Goal: Task Accomplishment & Management: Manage account settings

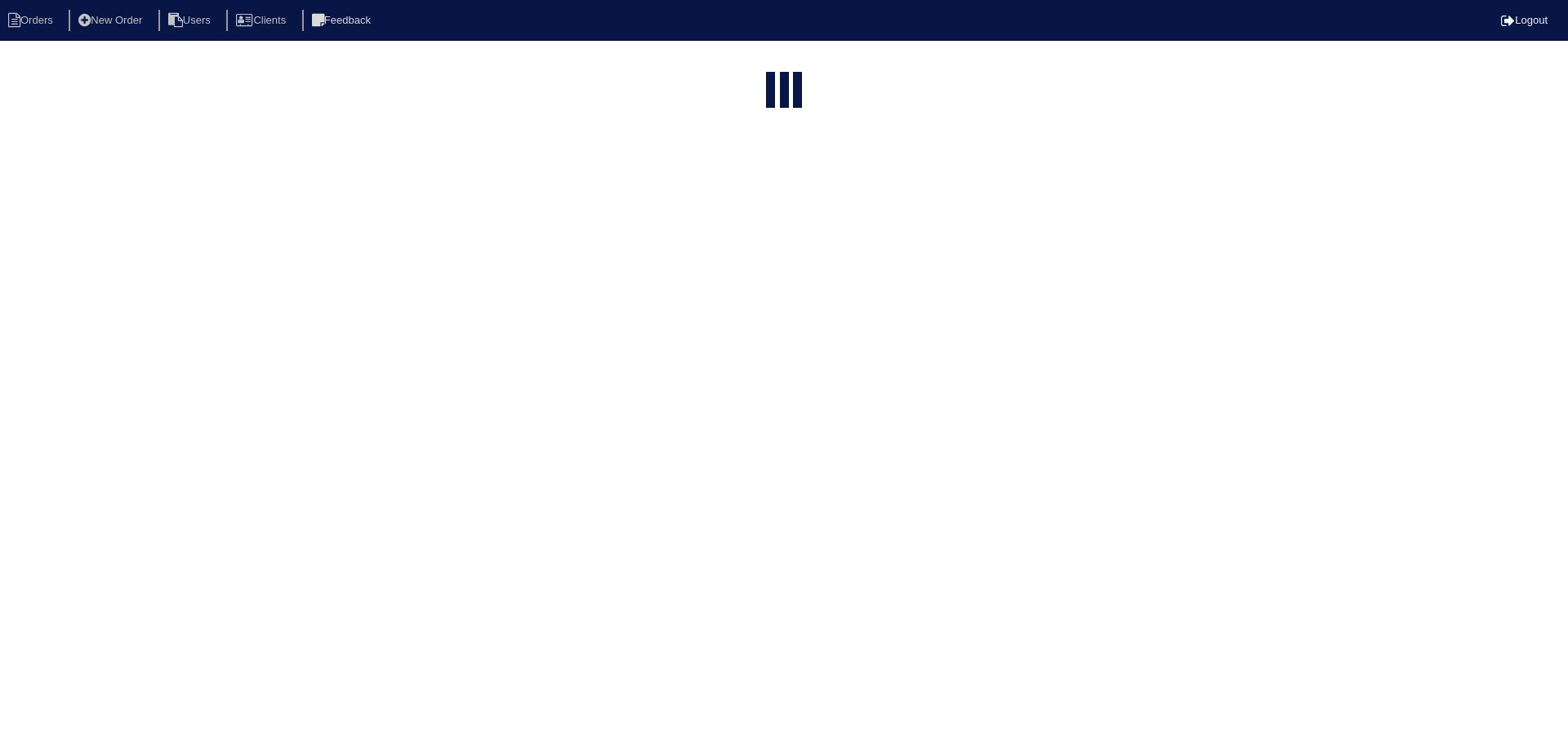
select select "15"
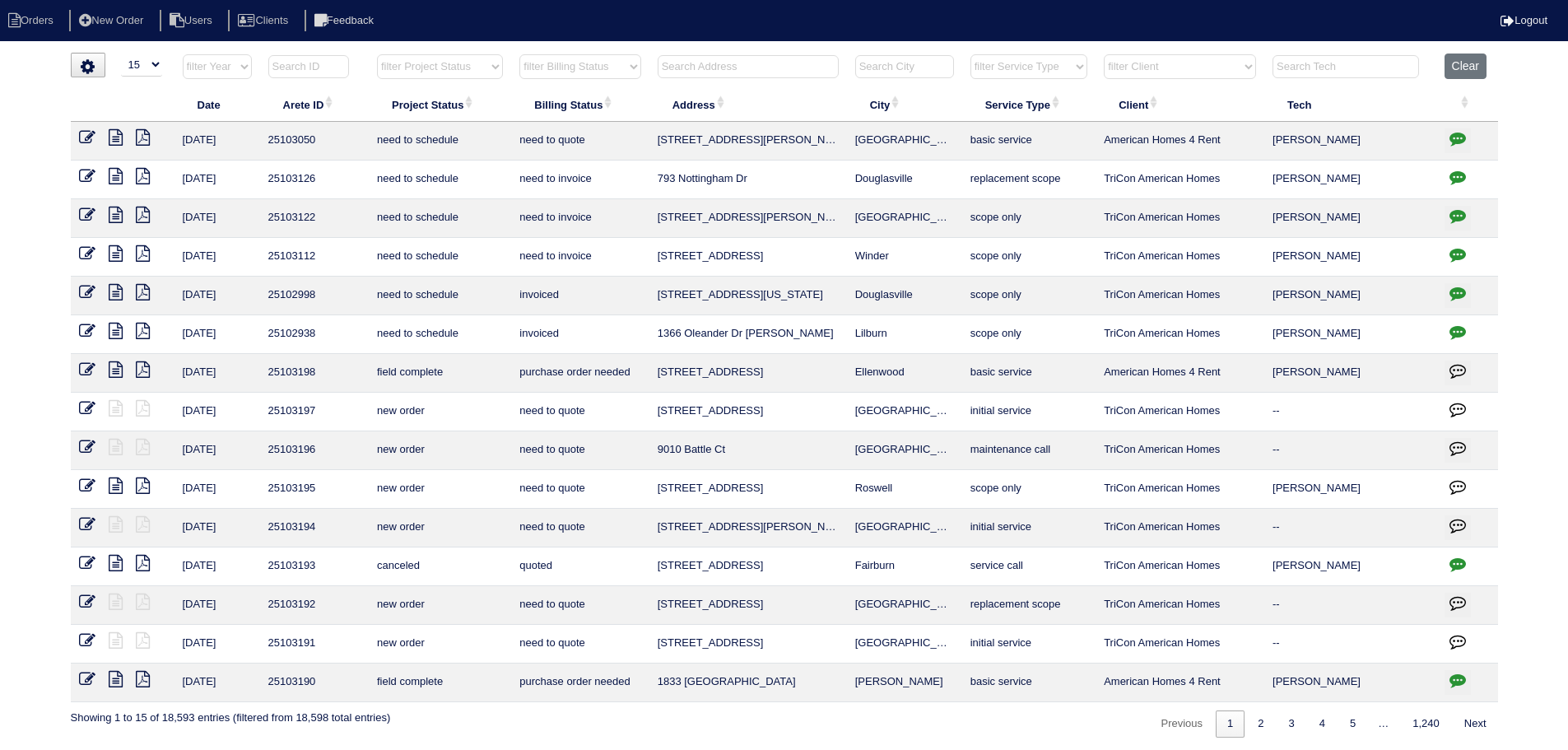
drag, startPoint x: 429, startPoint y: 58, endPoint x: 445, endPoint y: 77, distance: 24.8
click at [429, 57] on select "filter Project Status -- Any Project Status -- new order assigned in progress f…" at bounding box center [439, 67] width 126 height 25
click at [377, 55] on select "filter Project Status -- Any Project Status -- new order assigned in progress f…" at bounding box center [439, 67] width 126 height 25
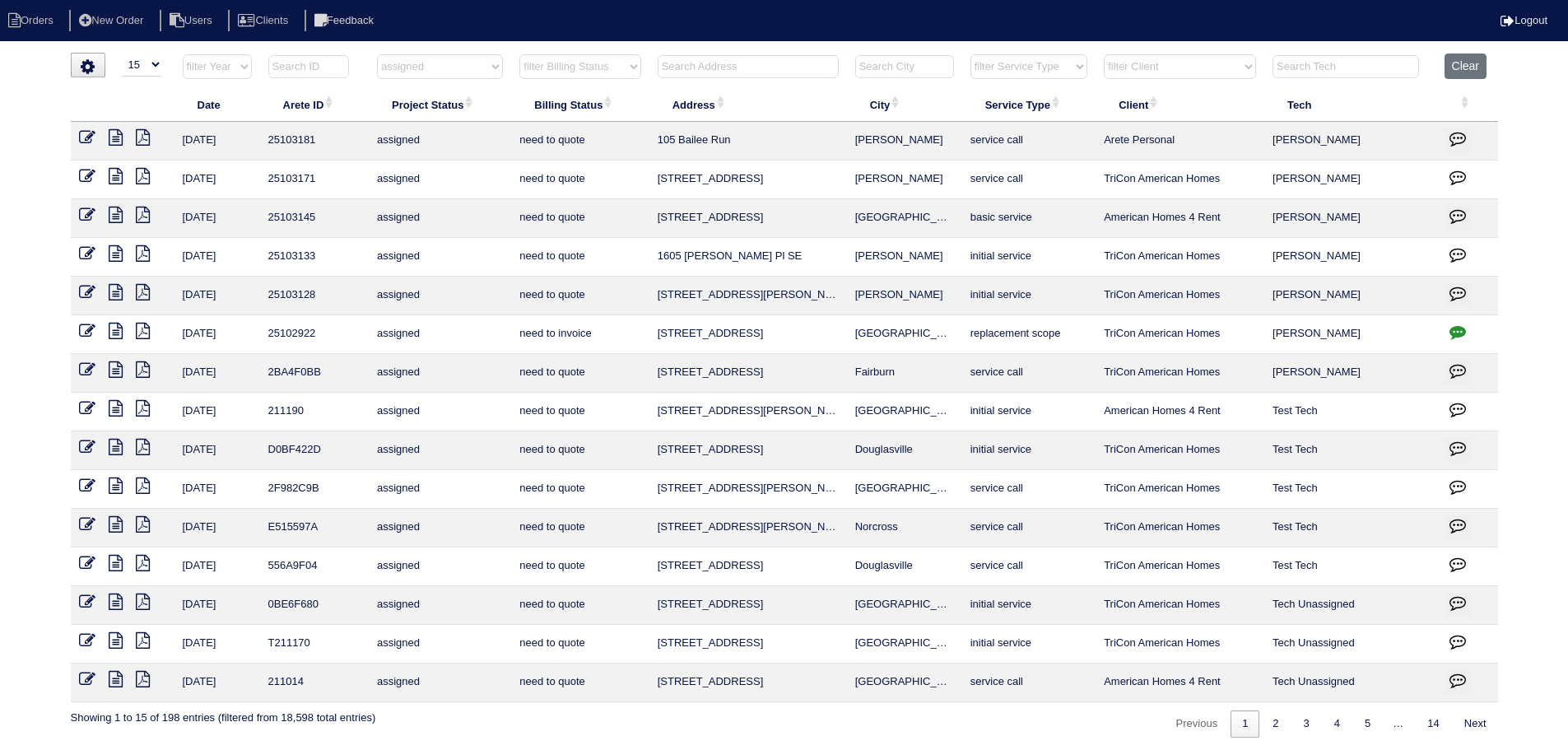
click at [449, 77] on select "filter Project Status -- Any Project Status -- new order assigned in progress f…" at bounding box center [439, 67] width 126 height 25
click at [377, 55] on select "filter Project Status -- Any Project Status -- new order assigned in progress f…" at bounding box center [439, 67] width 126 height 25
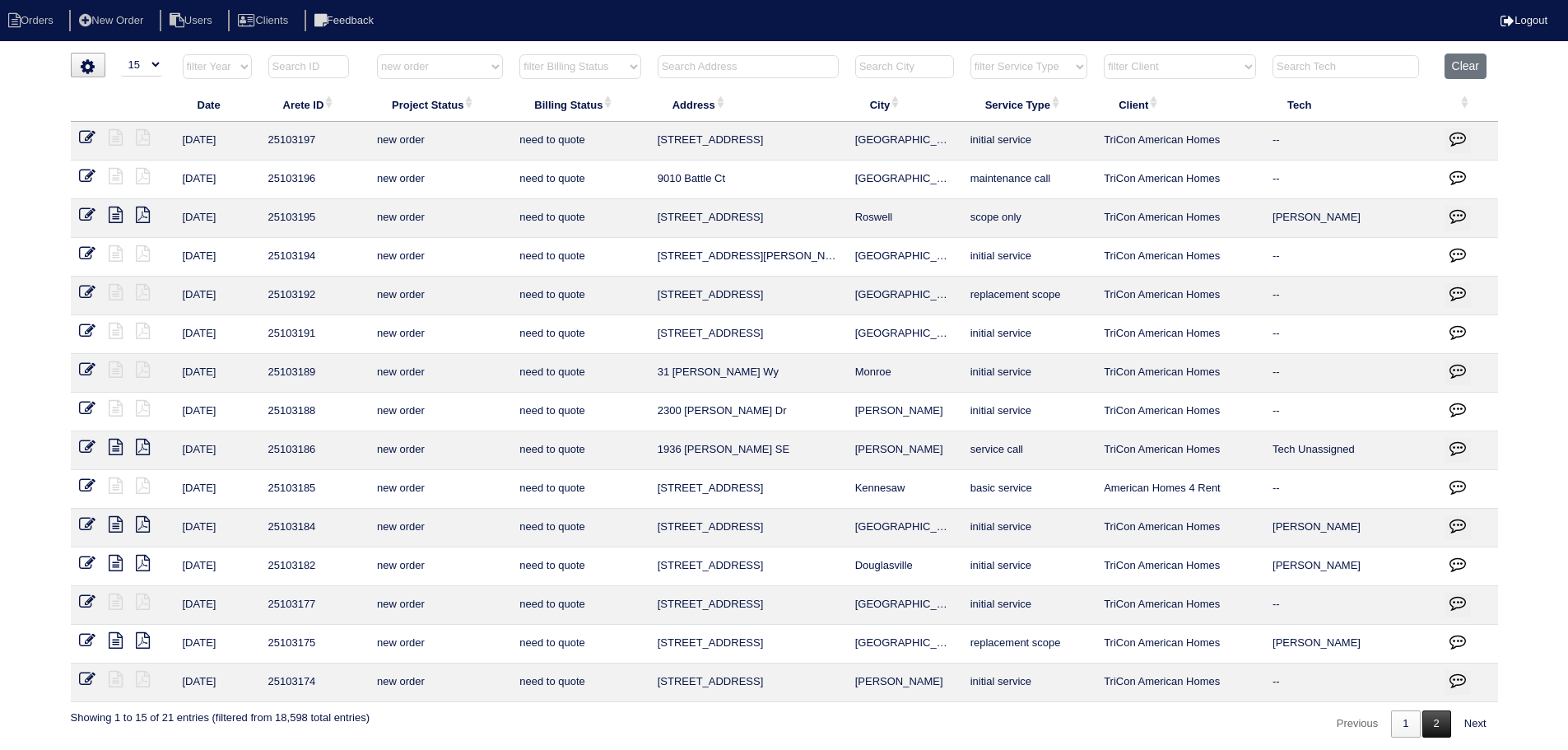
click at [1439, 721] on link "2" at bounding box center [1437, 724] width 29 height 27
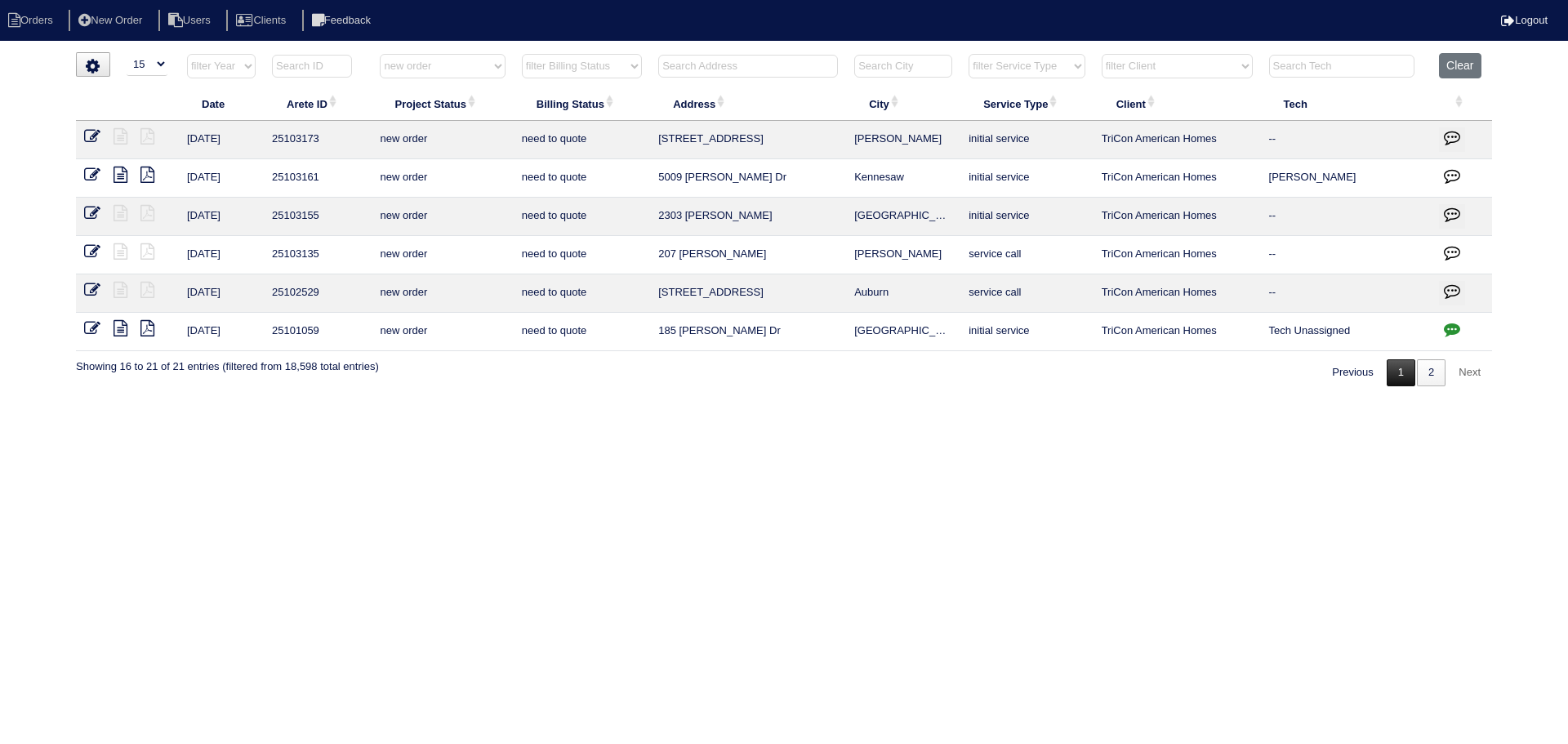
click at [1393, 379] on link "1" at bounding box center [1400, 373] width 28 height 27
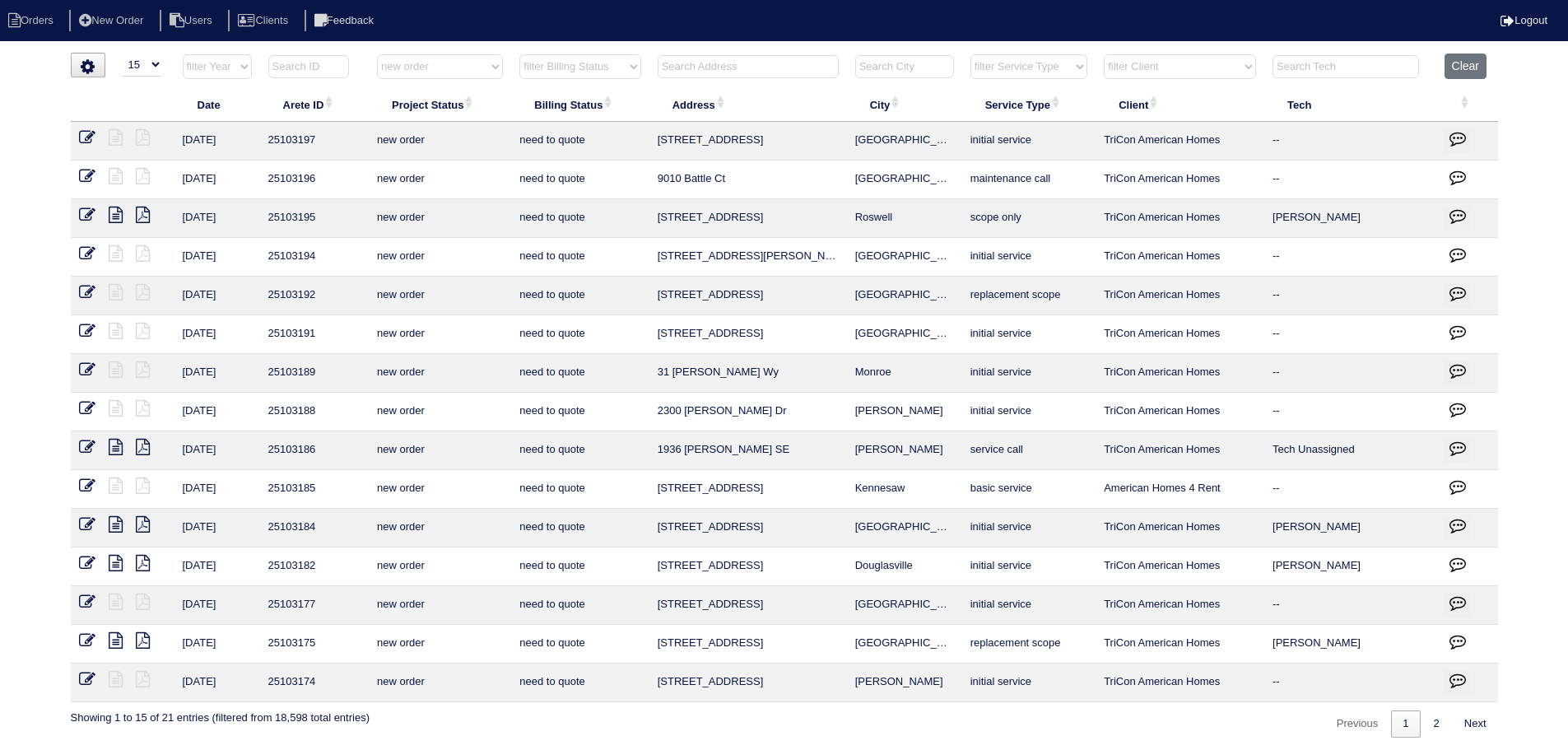
click at [463, 59] on select "filter Project Status -- Any Project Status -- new order assigned in progress f…" at bounding box center [439, 67] width 126 height 25
drag, startPoint x: 933, startPoint y: 184, endPoint x: 642, endPoint y: 178, distance: 291.1
click at [642, 178] on tr "8/29/25 25103196 new order need to quote 9010 Battle Ct Grovetown maintenance c…" at bounding box center [784, 179] width 1428 height 38
copy tr "9010 Battle Ct Grovetown"
click at [454, 50] on html "Orders New Order Users Clients Feedback Logout Orders New Order Users Clients M…" at bounding box center [784, 377] width 1568 height 754
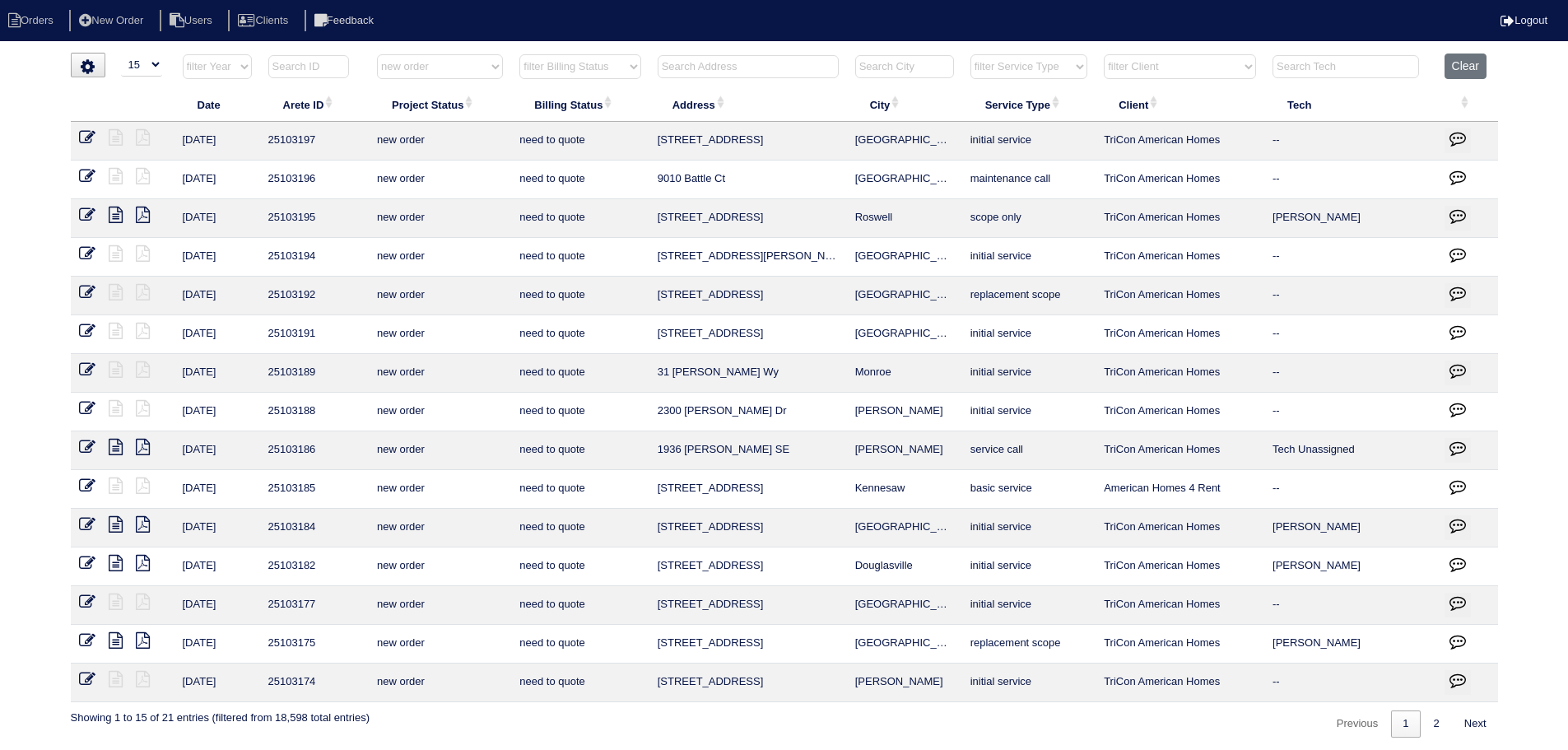
drag, startPoint x: 472, startPoint y: 69, endPoint x: 475, endPoint y: 81, distance: 12.4
click at [475, 81] on th "filter Project Status -- Any Project Status -- new order assigned in progress f…" at bounding box center [439, 71] width 142 height 34
click at [377, 55] on select "filter Project Status -- Any Project Status -- new order assigned in progress f…" at bounding box center [439, 67] width 126 height 25
select select "assigned"
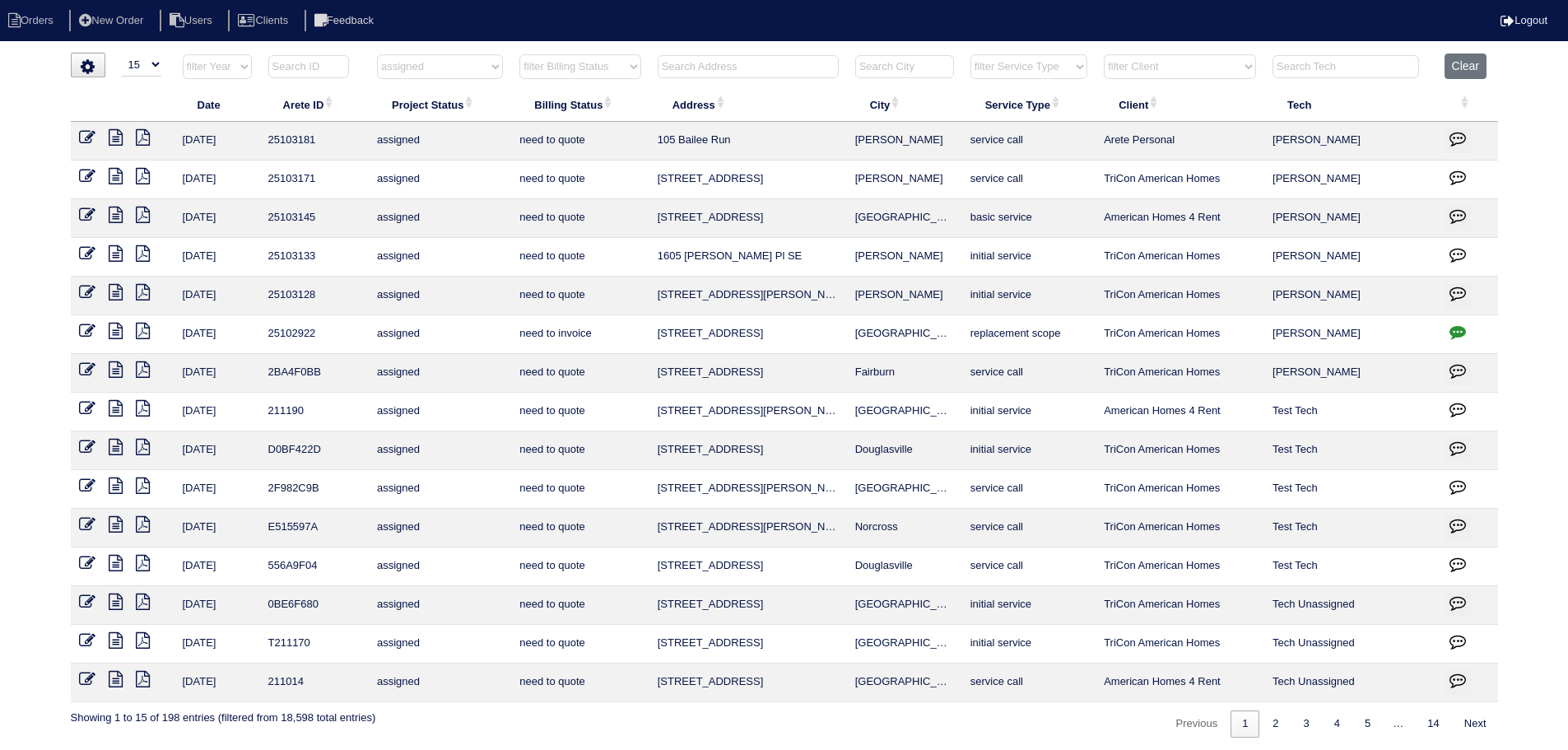
drag, startPoint x: 911, startPoint y: 139, endPoint x: 640, endPoint y: 146, distance: 271.1
click at [640, 146] on tr "8/29/25 25103181 assigned need to quote 105 Bailee Run Tyrone service call Aret…" at bounding box center [784, 141] width 1428 height 38
copy tr "105 Bailee Run Tyrone"
click at [114, 174] on icon at bounding box center [115, 176] width 14 height 16
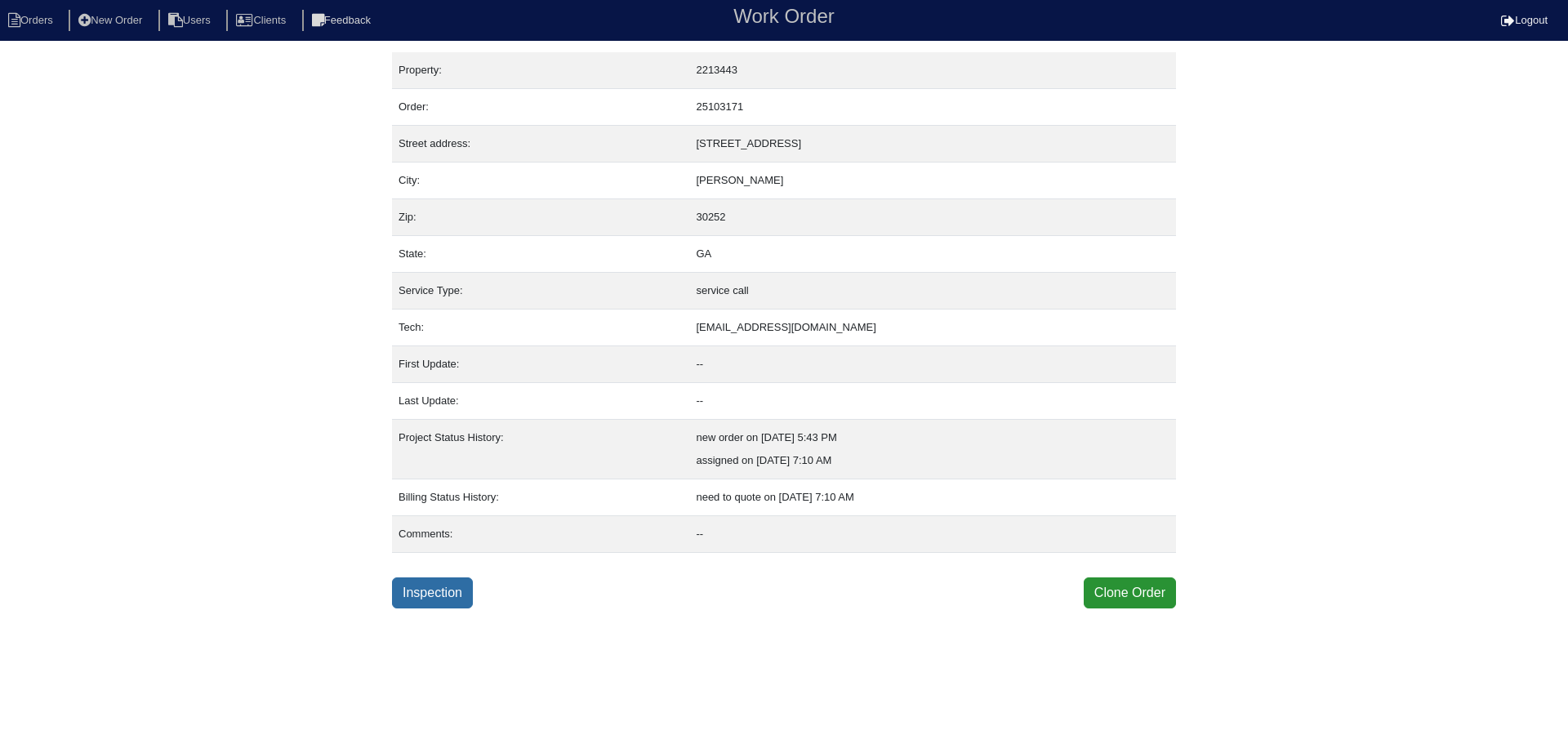
click at [473, 590] on link "Inspection" at bounding box center [432, 593] width 81 height 31
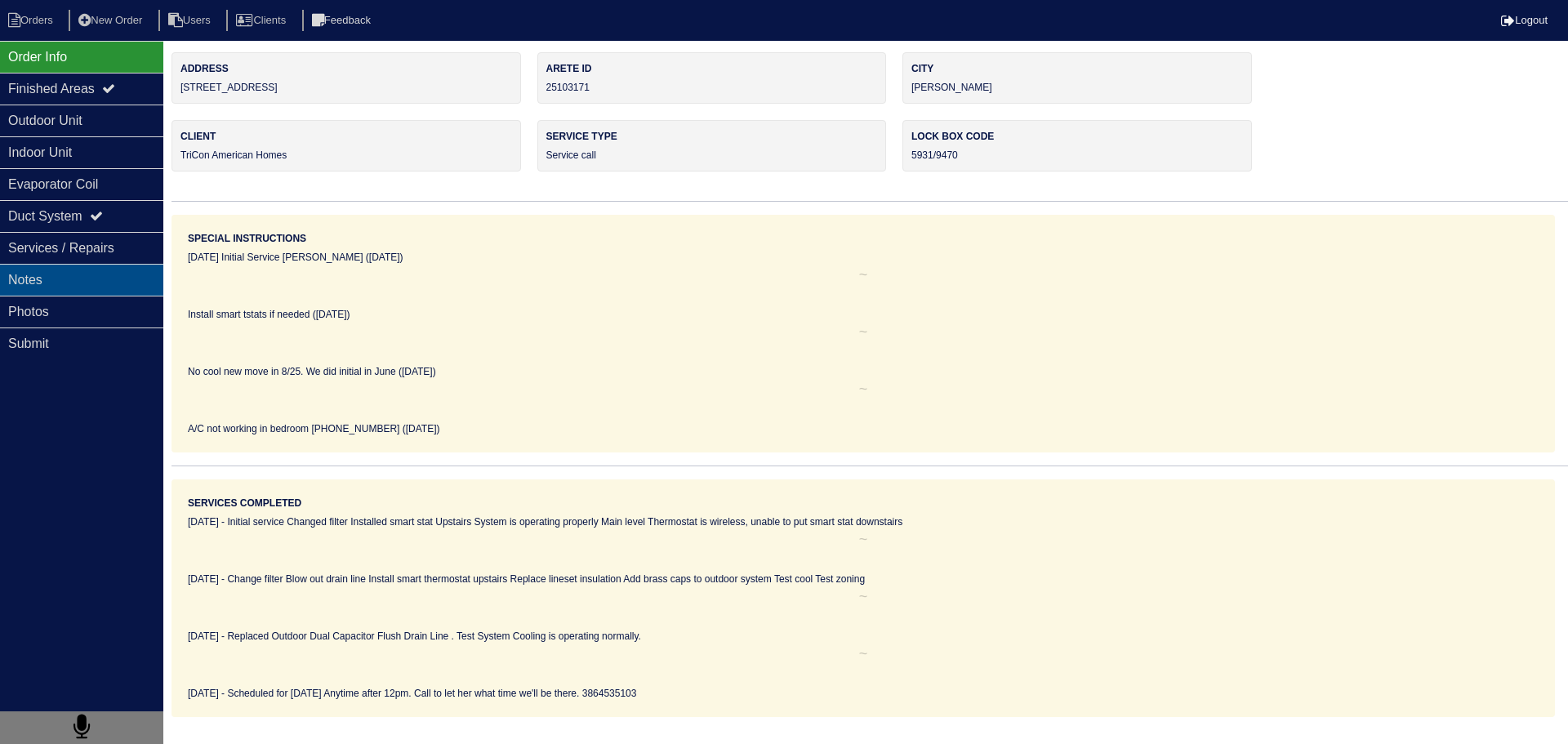
click at [108, 274] on div "Notes" at bounding box center [82, 280] width 163 height 32
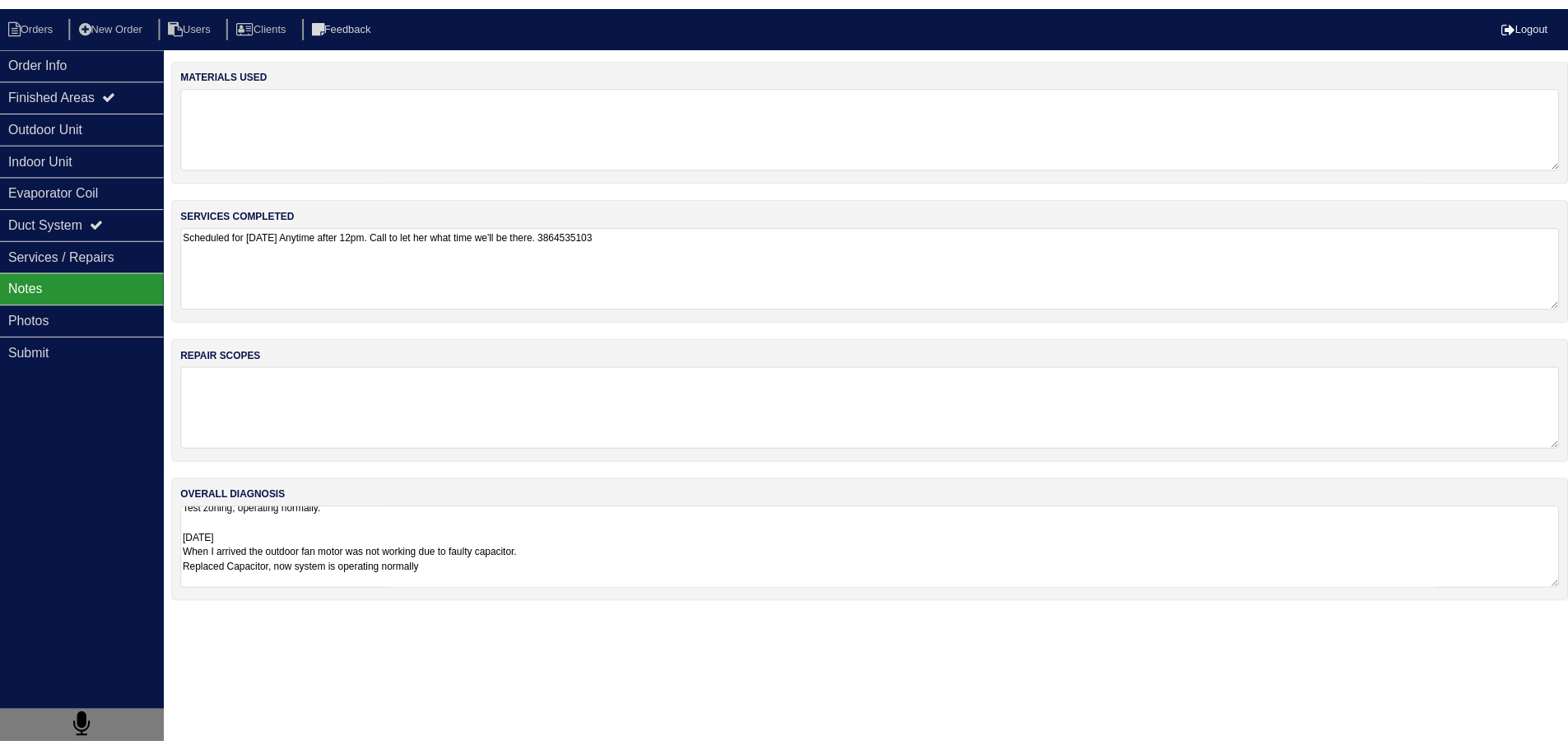
scroll to position [145, 0]
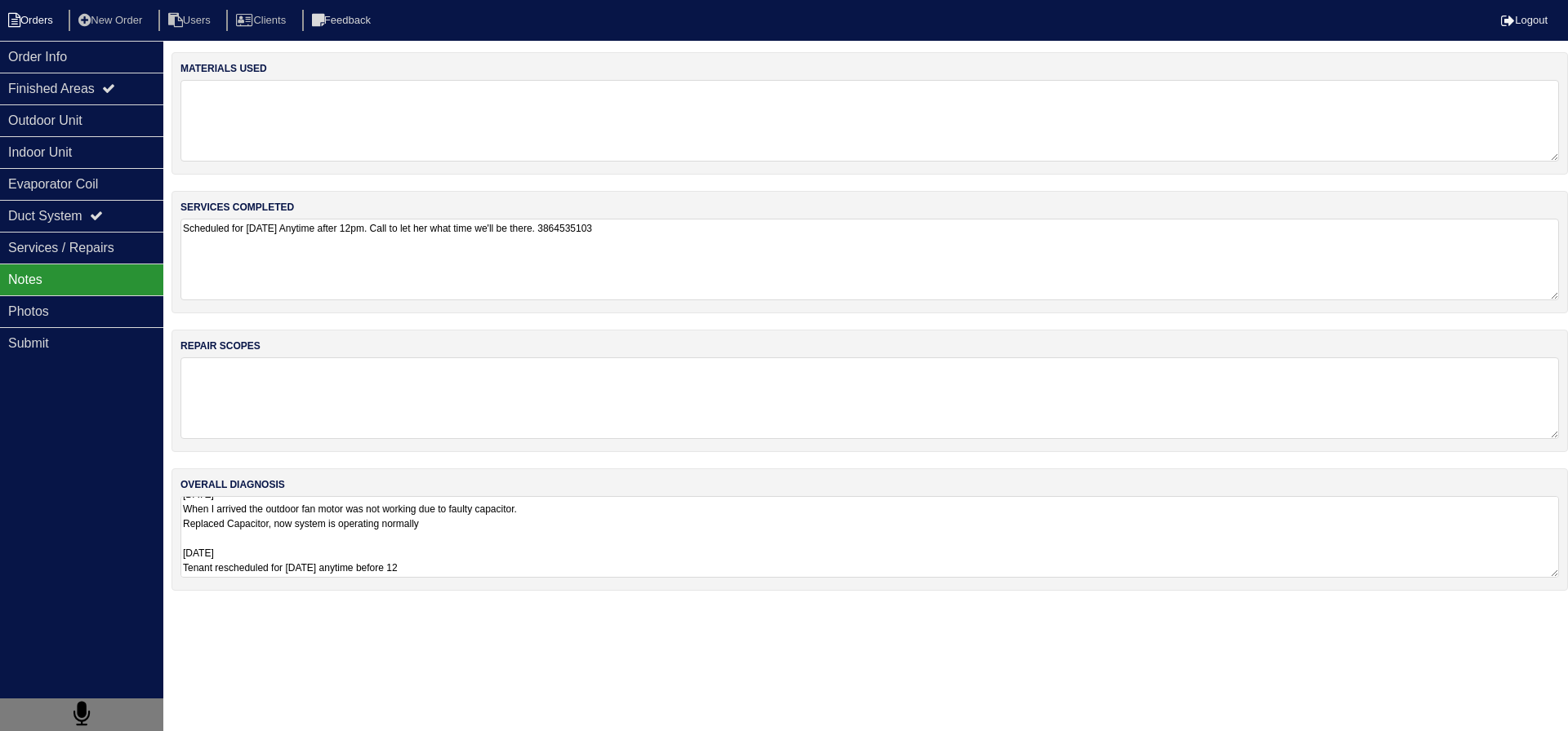
click at [55, 20] on li "Orders" at bounding box center [33, 20] width 67 height 22
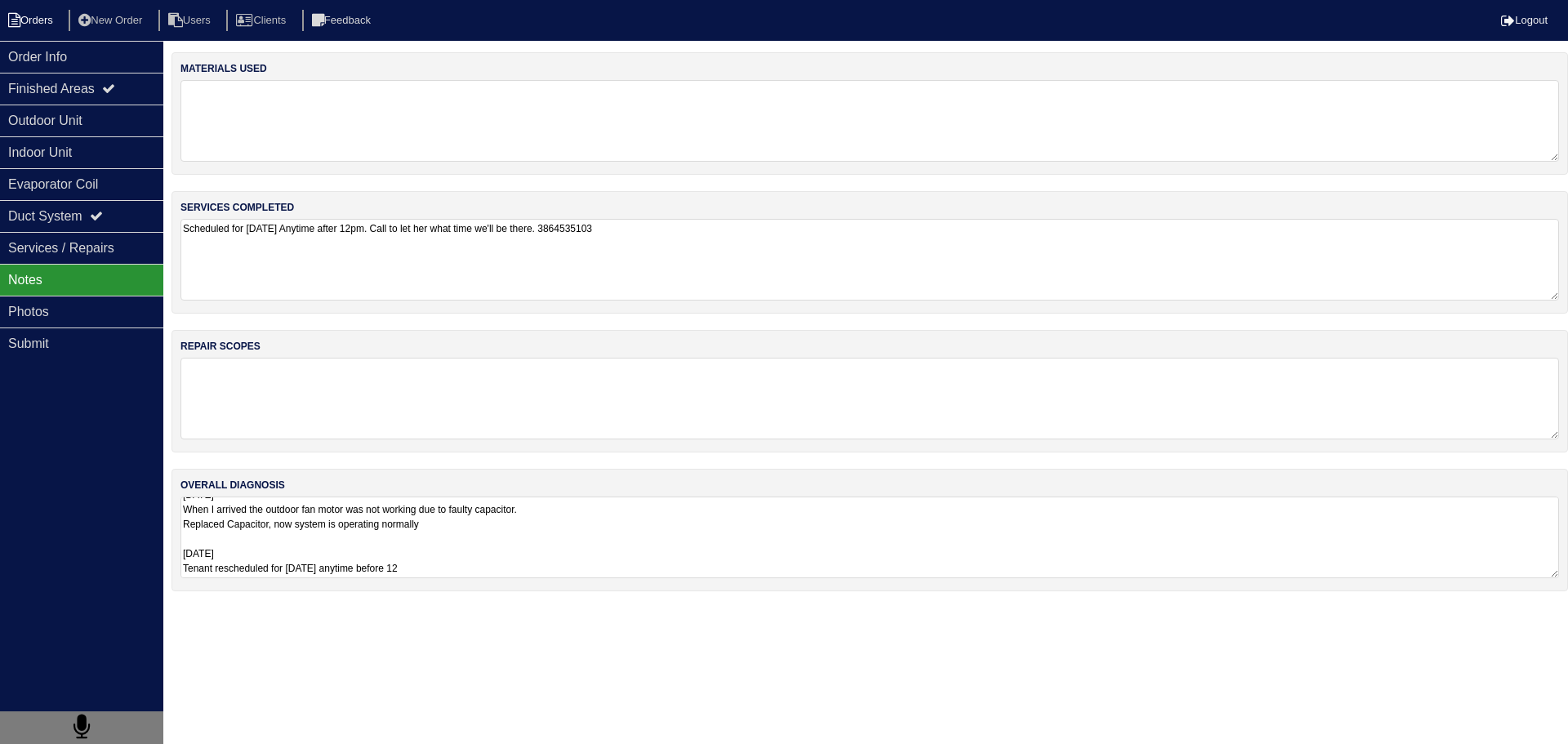
select select "15"
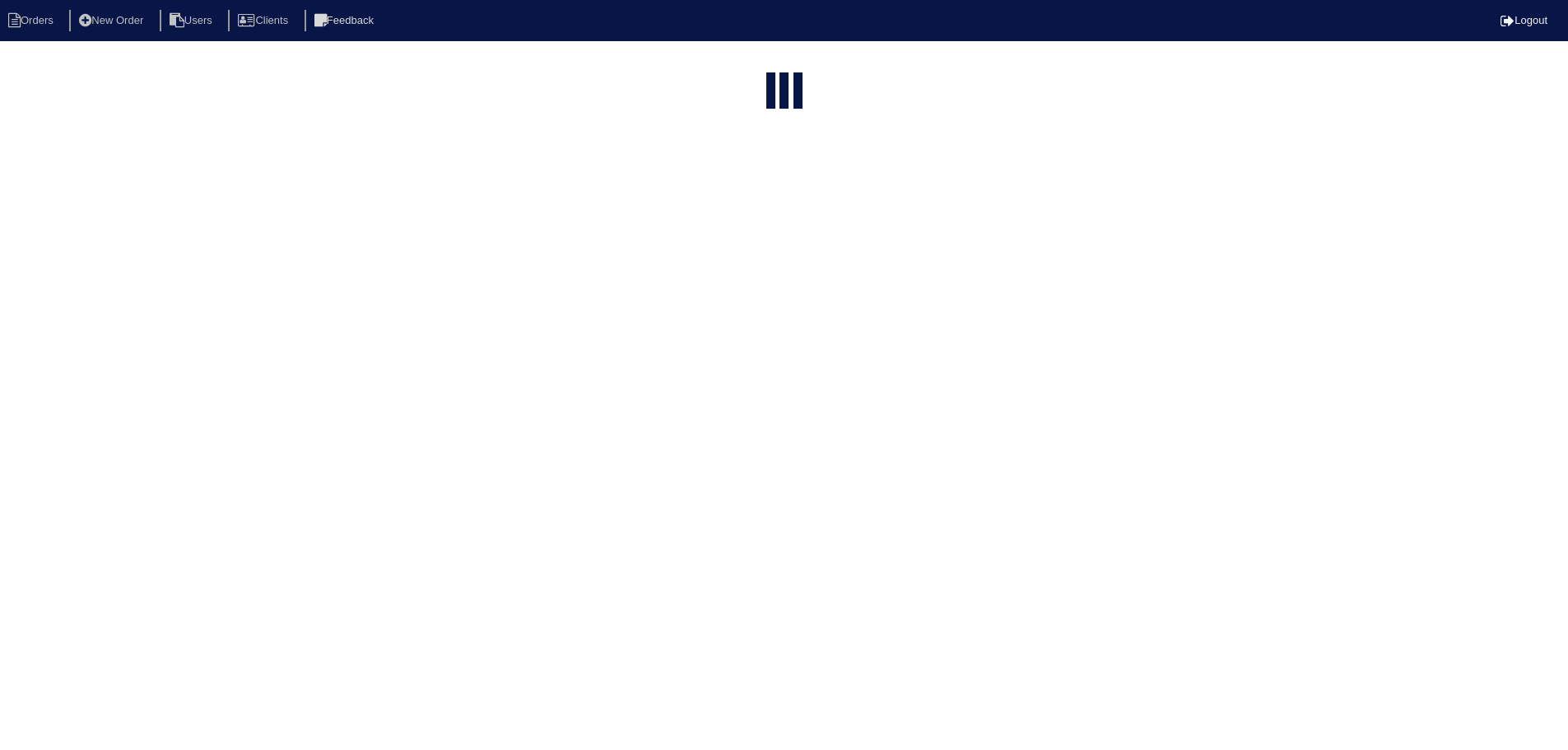
select select "assigned"
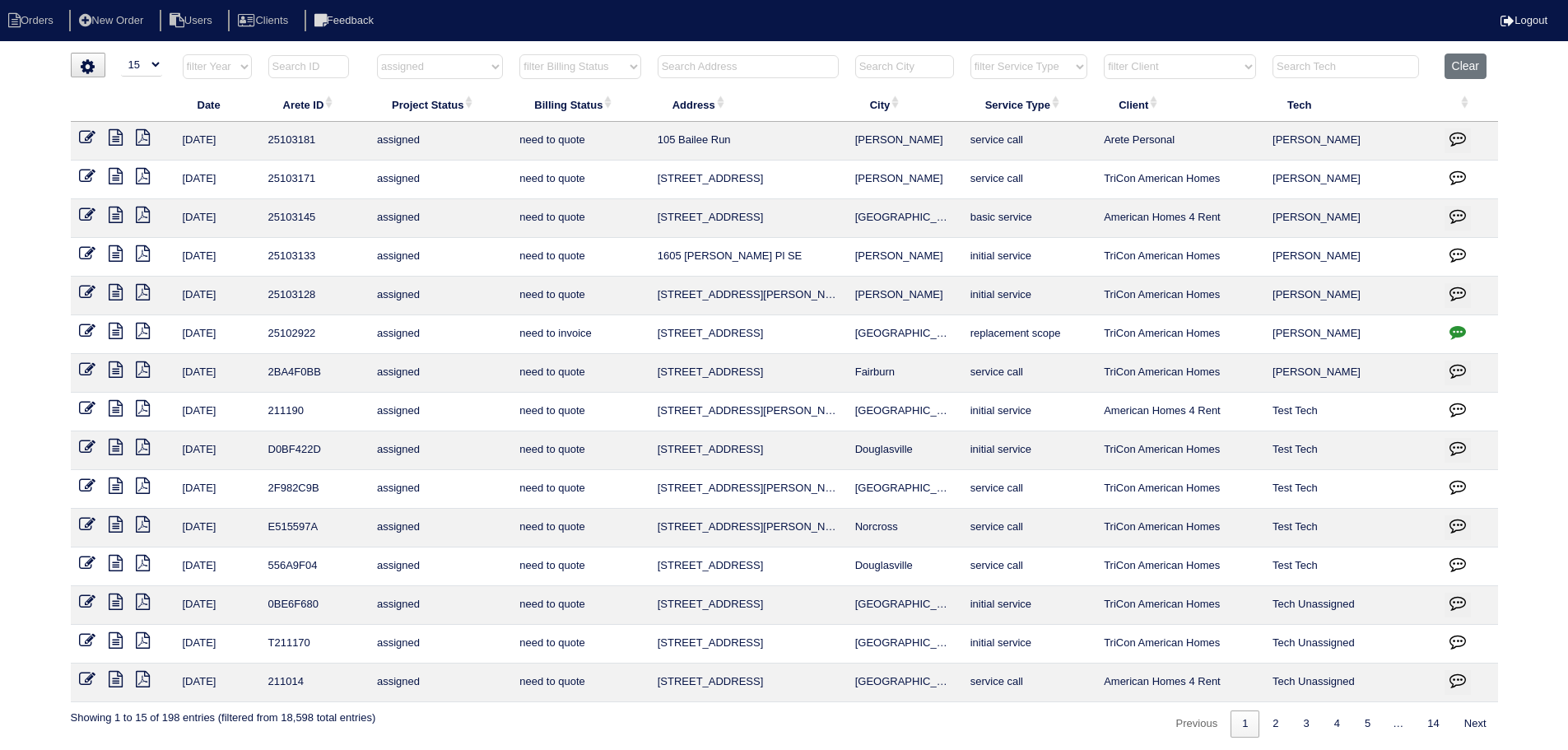
click at [117, 211] on icon at bounding box center [115, 215] width 14 height 16
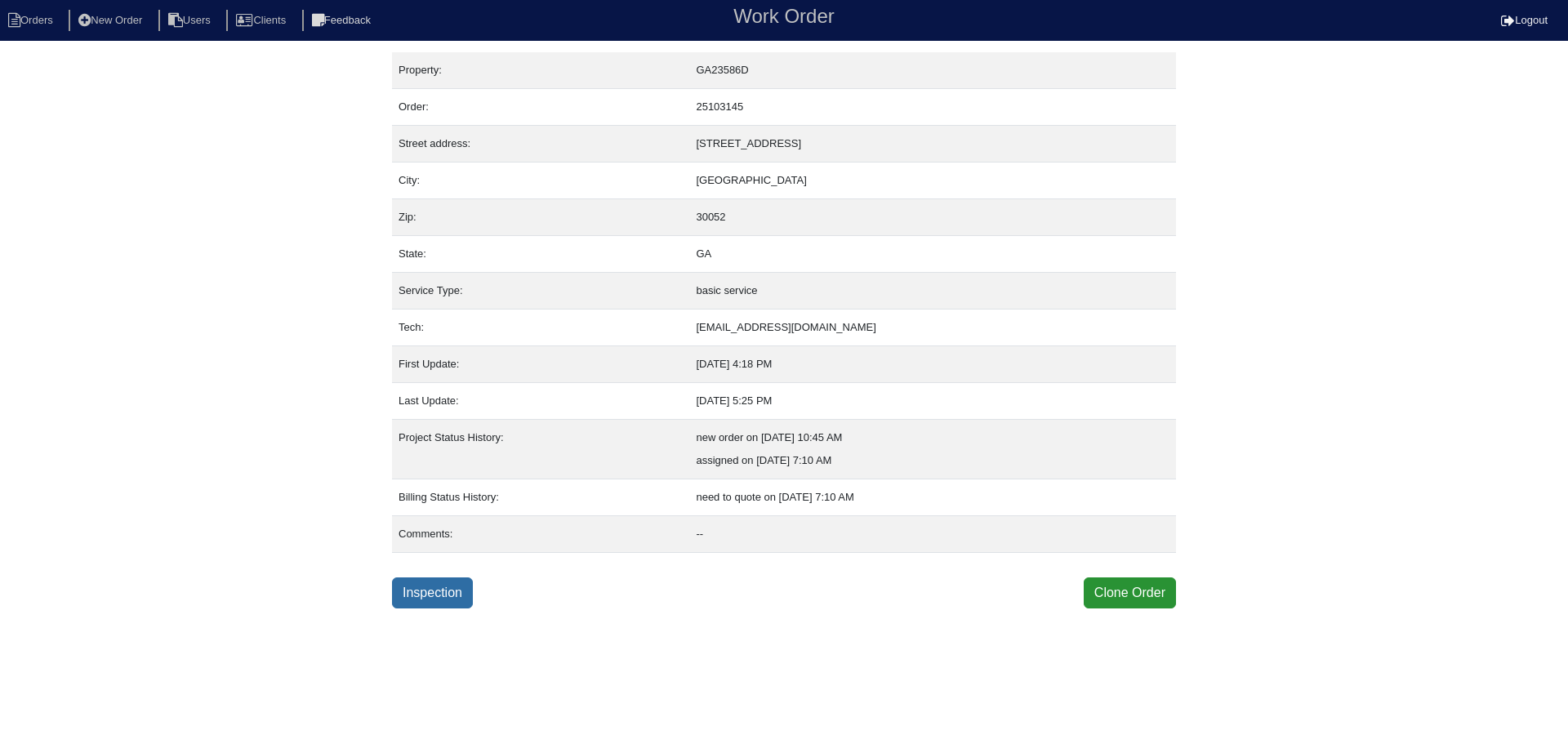
click at [465, 600] on link "Inspection" at bounding box center [432, 593] width 81 height 31
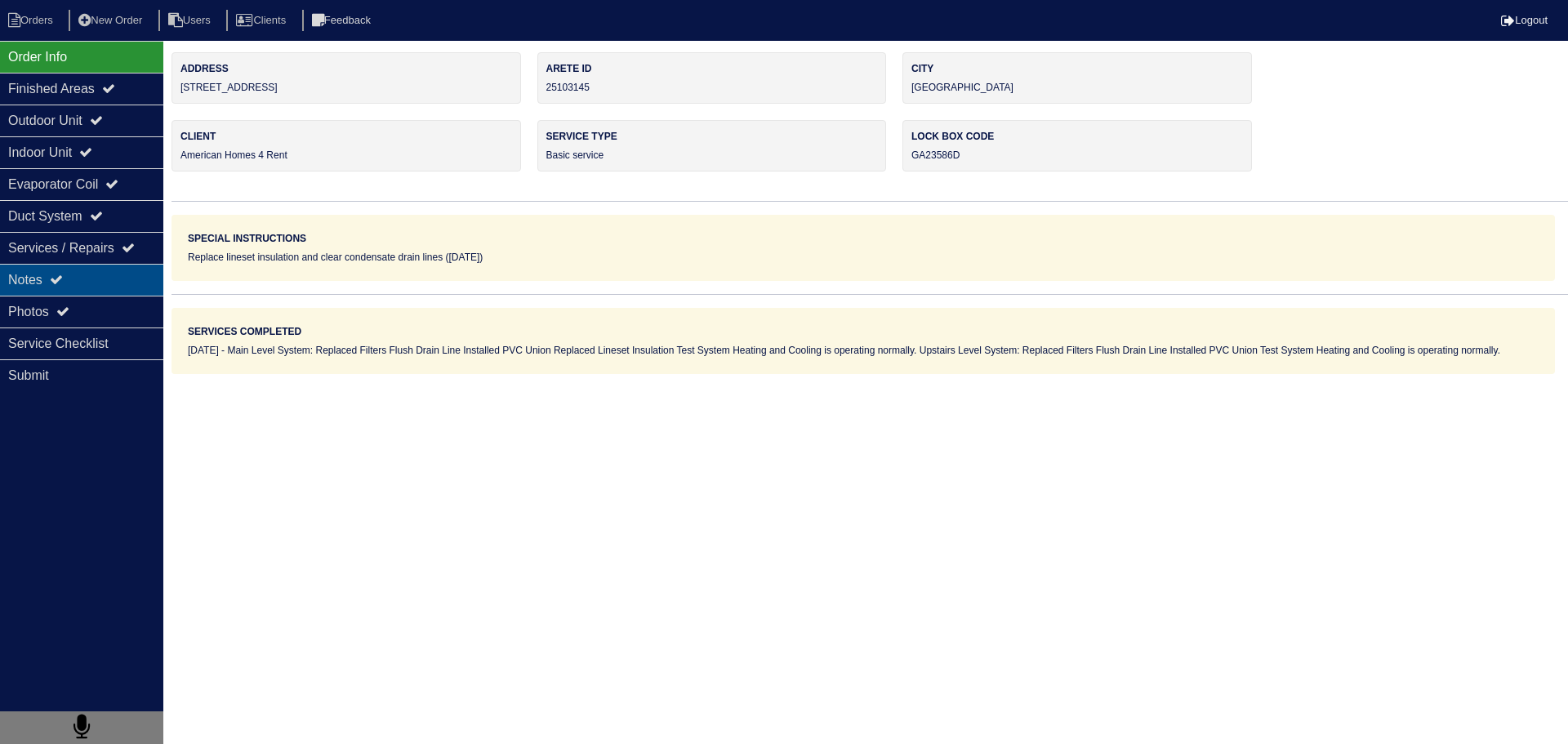
click at [120, 270] on div "Notes" at bounding box center [82, 280] width 163 height 32
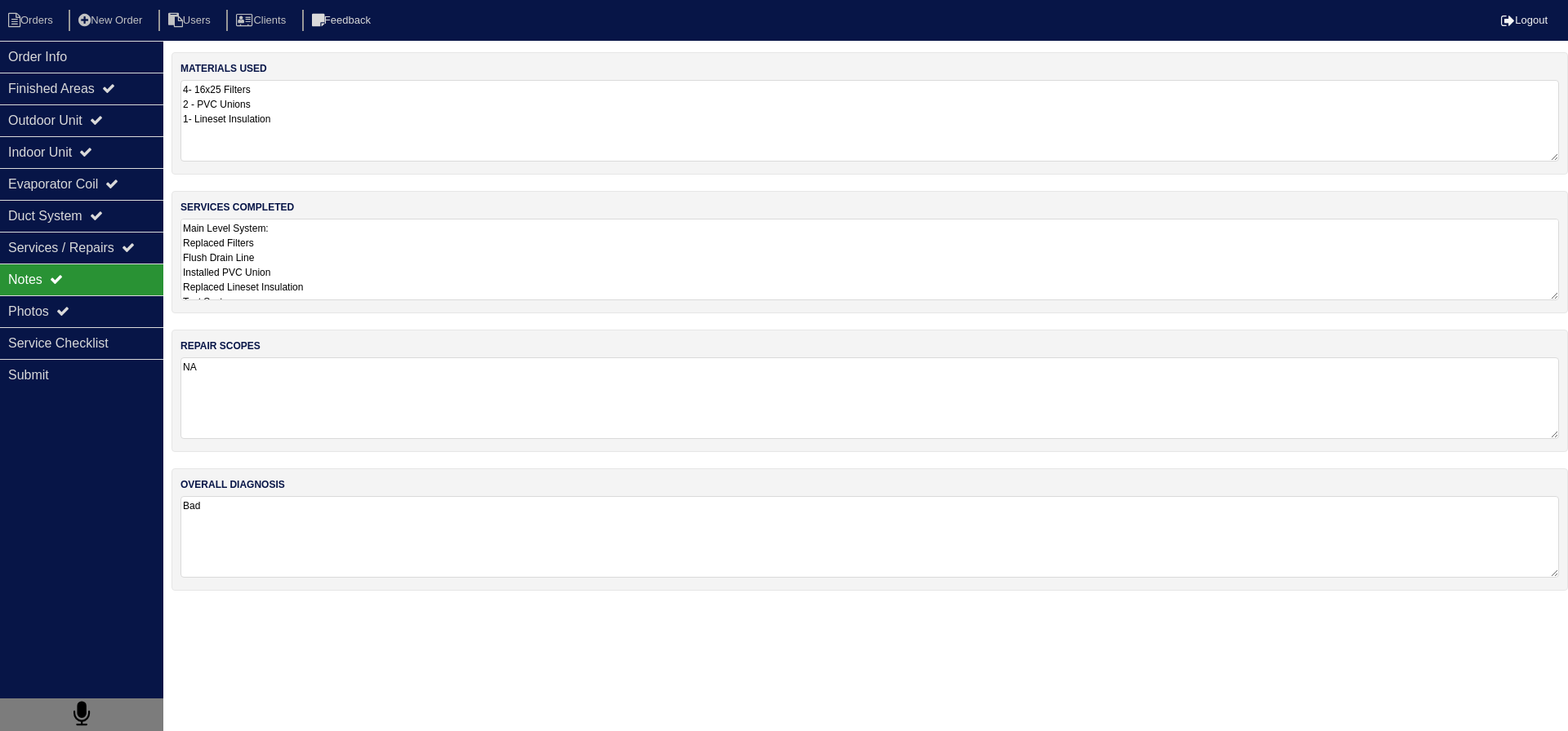
click at [334, 236] on textarea "Main Level System: Replaced Filters Flush Drain Line Installed PVC Union Replac…" at bounding box center [869, 260] width 1378 height 82
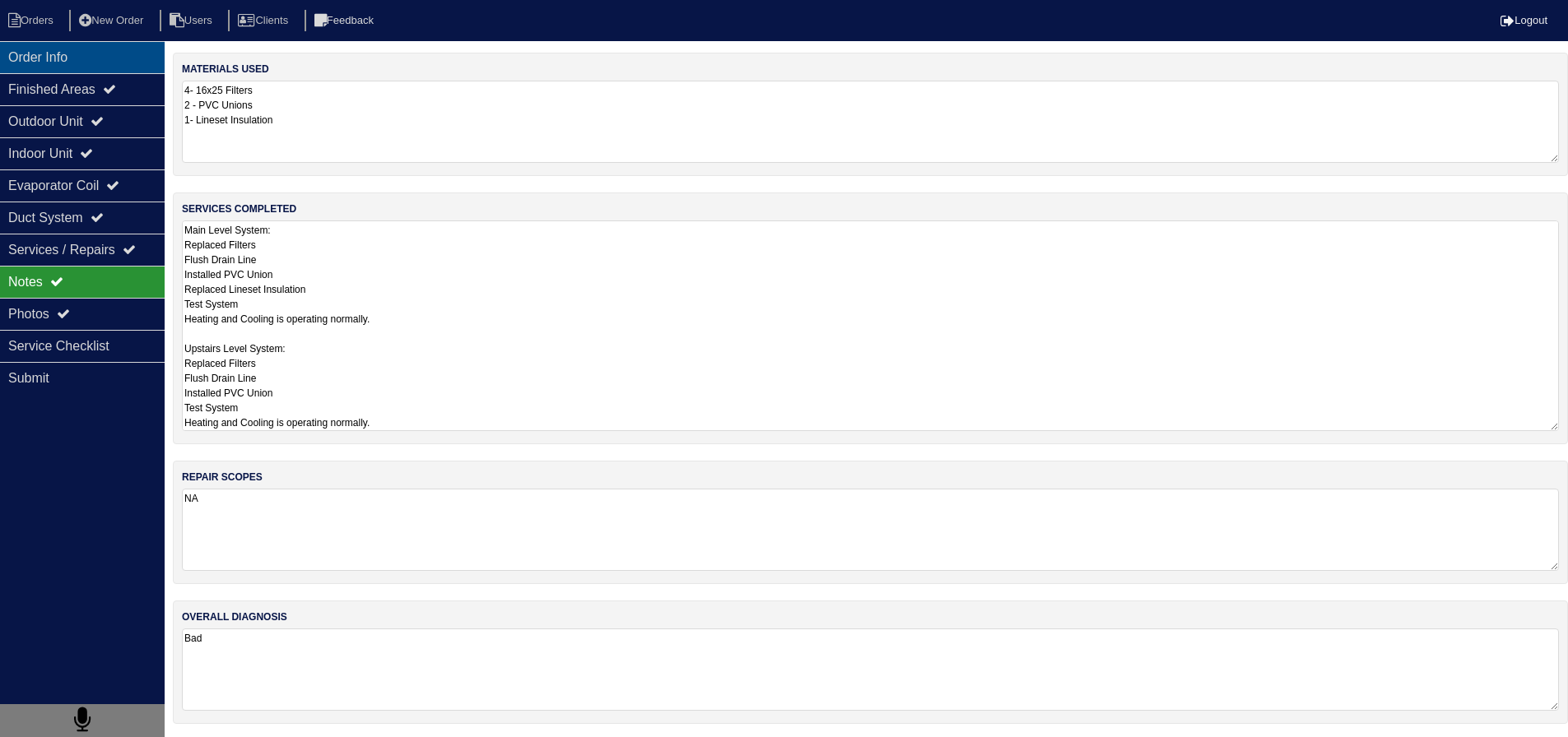
click at [149, 66] on div "Order Info" at bounding box center [82, 57] width 165 height 32
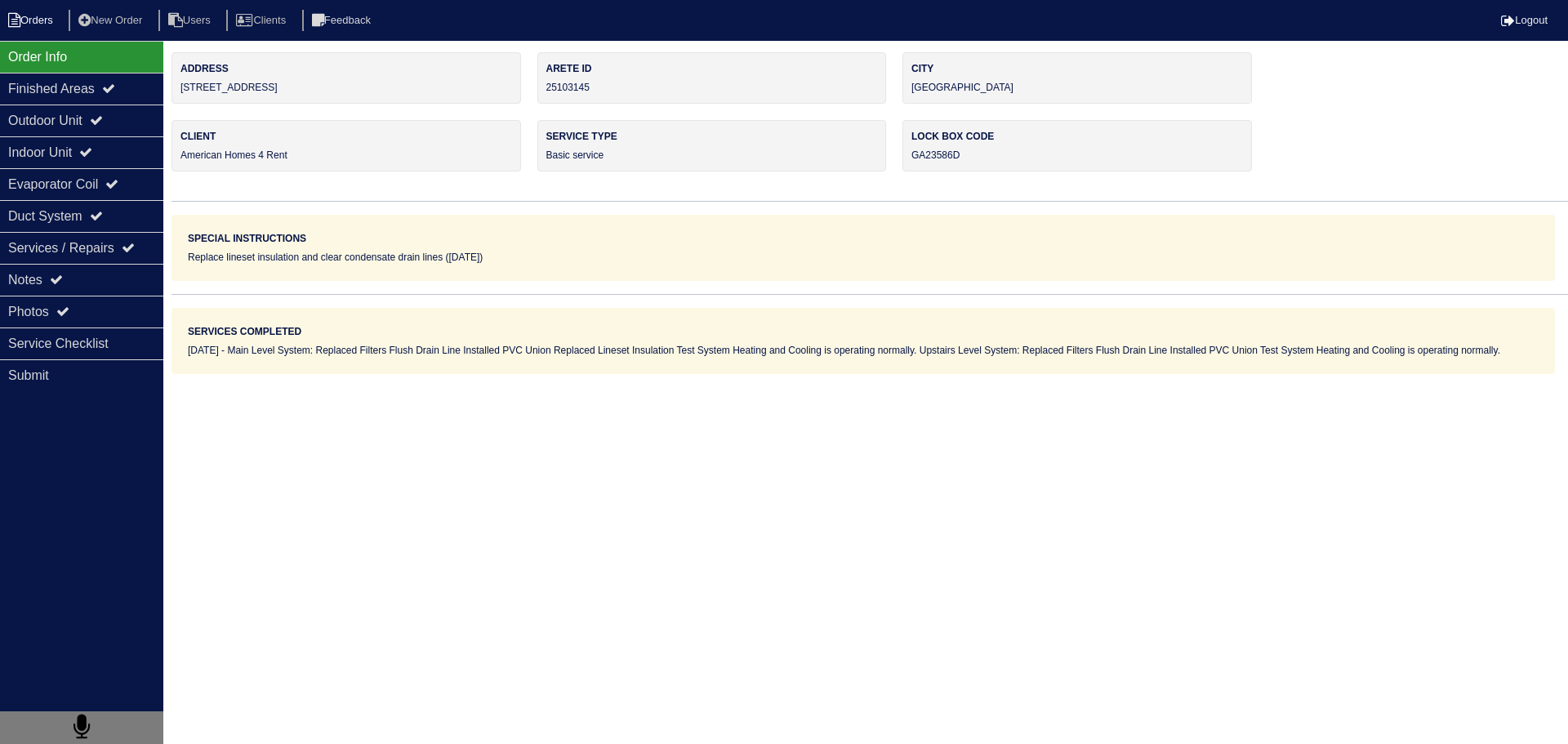
click at [35, 16] on li "Orders" at bounding box center [33, 20] width 67 height 22
select select "15"
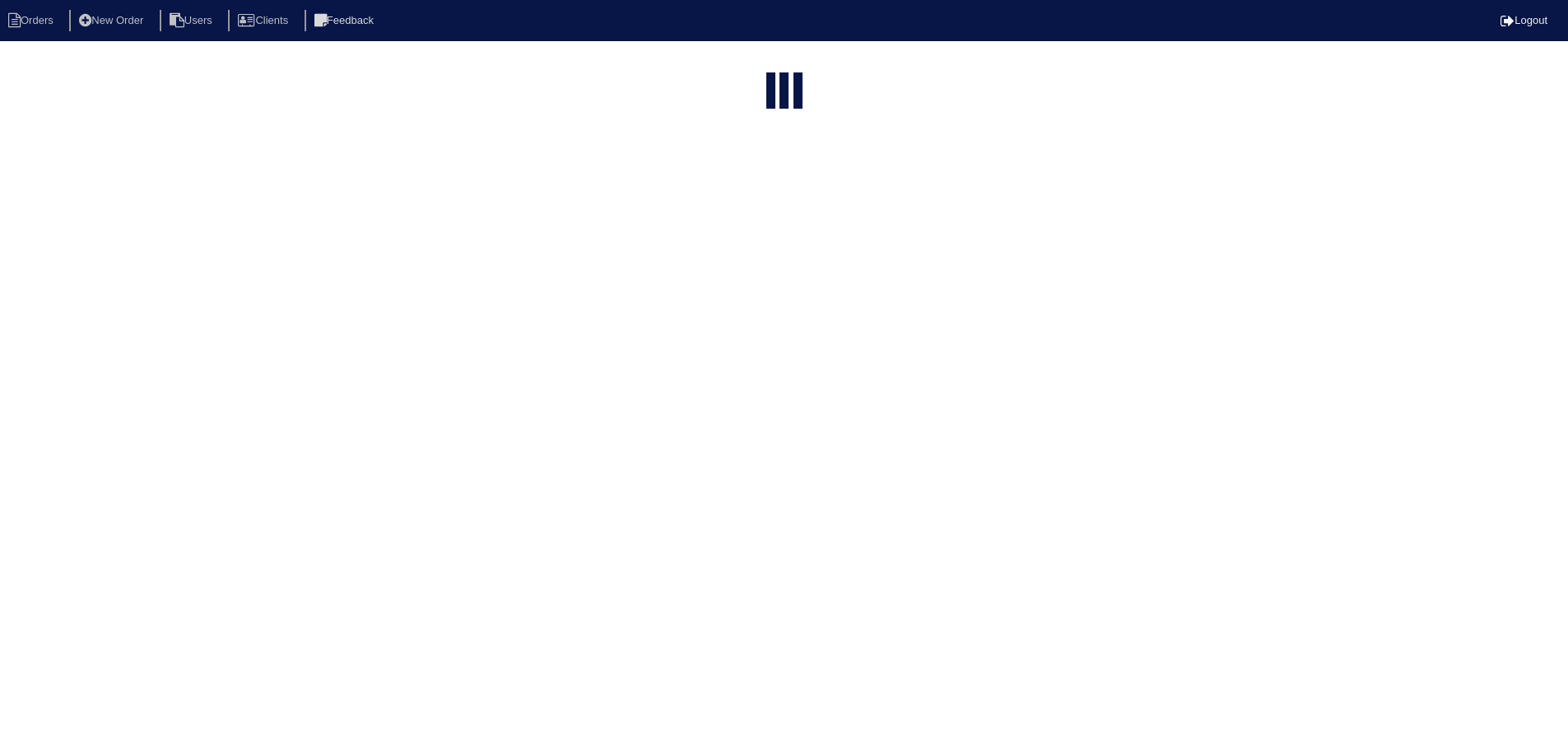
select select "assigned"
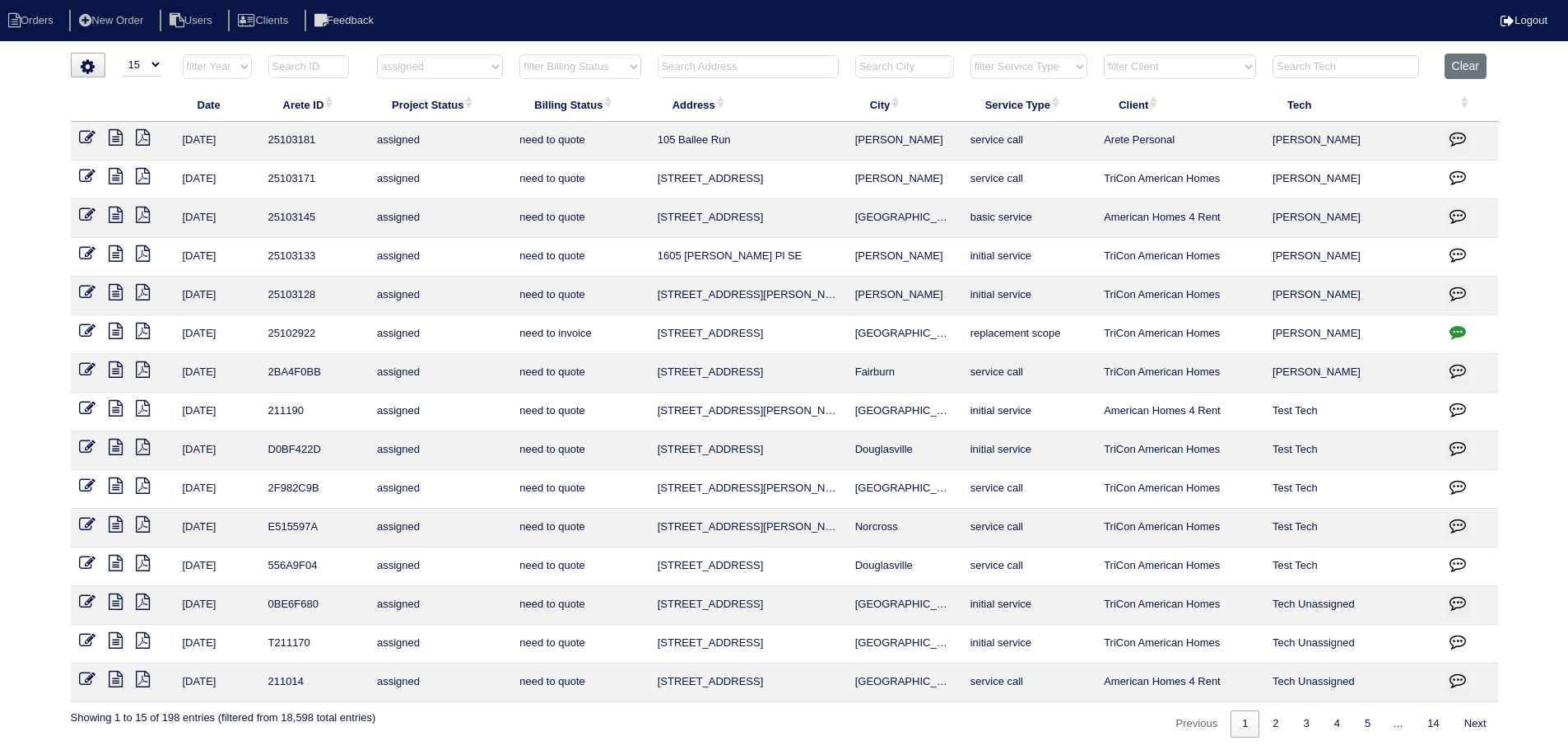
click at [77, 217] on td at bounding box center [123, 218] width 104 height 38
click at [81, 216] on icon at bounding box center [87, 215] width 16 height 16
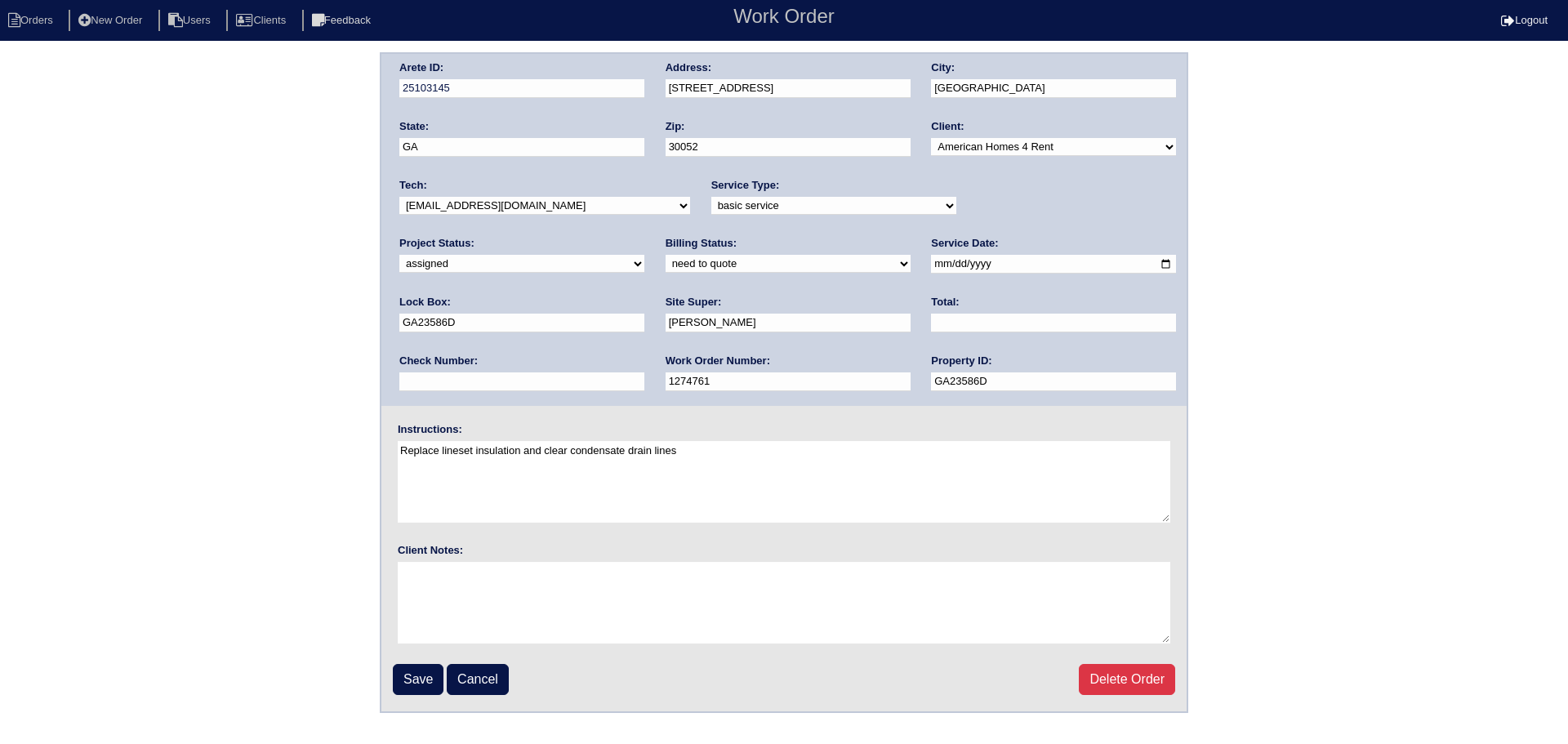
click at [644, 255] on select "new order assigned in progress field complete need to schedule admin review arc…" at bounding box center [522, 264] width 245 height 18
select select "field complete"
click at [644, 255] on select "new order assigned in progress field complete need to schedule admin review arc…" at bounding box center [522, 264] width 245 height 18
click at [422, 685] on input "Save" at bounding box center [418, 679] width 51 height 31
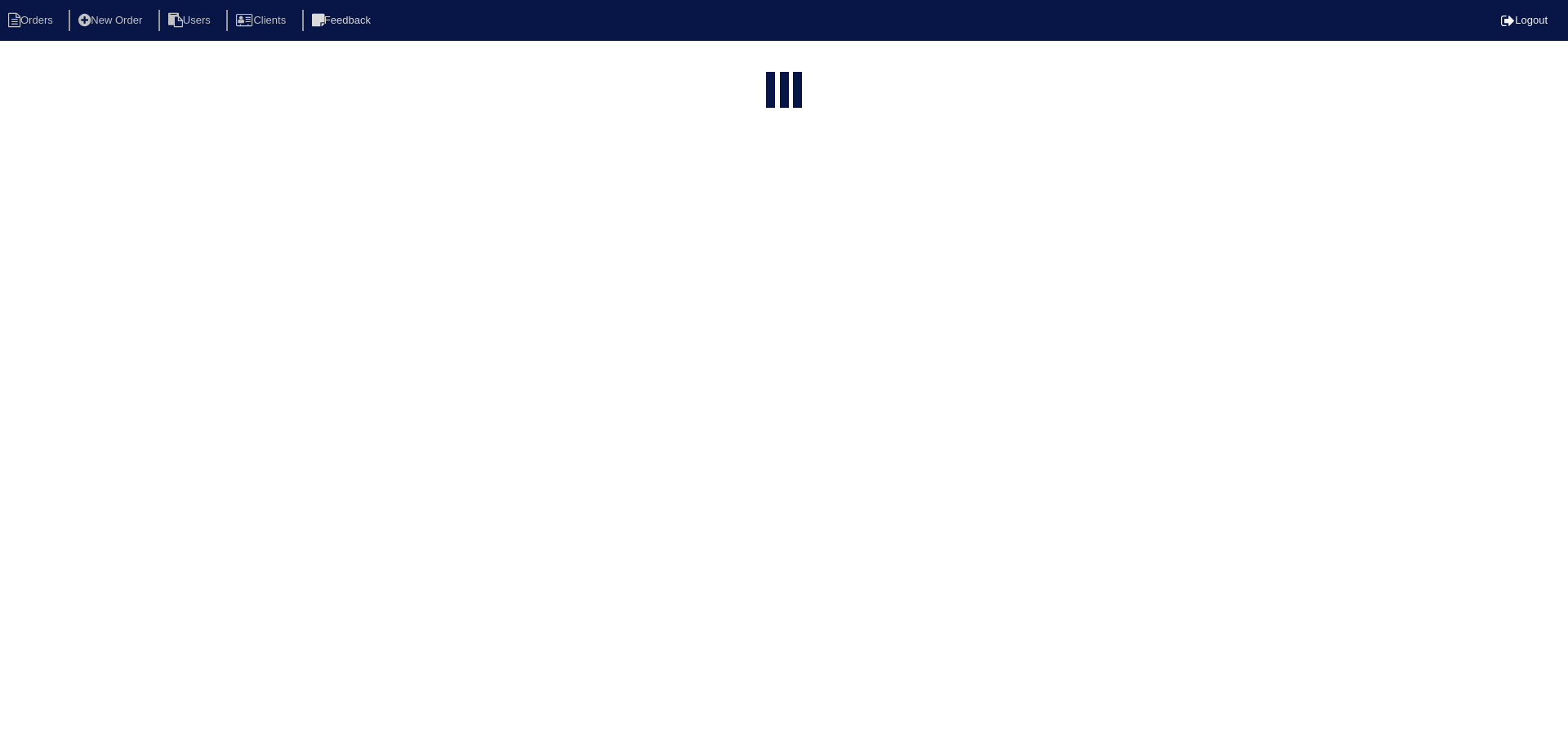
select select "15"
select select "assigned"
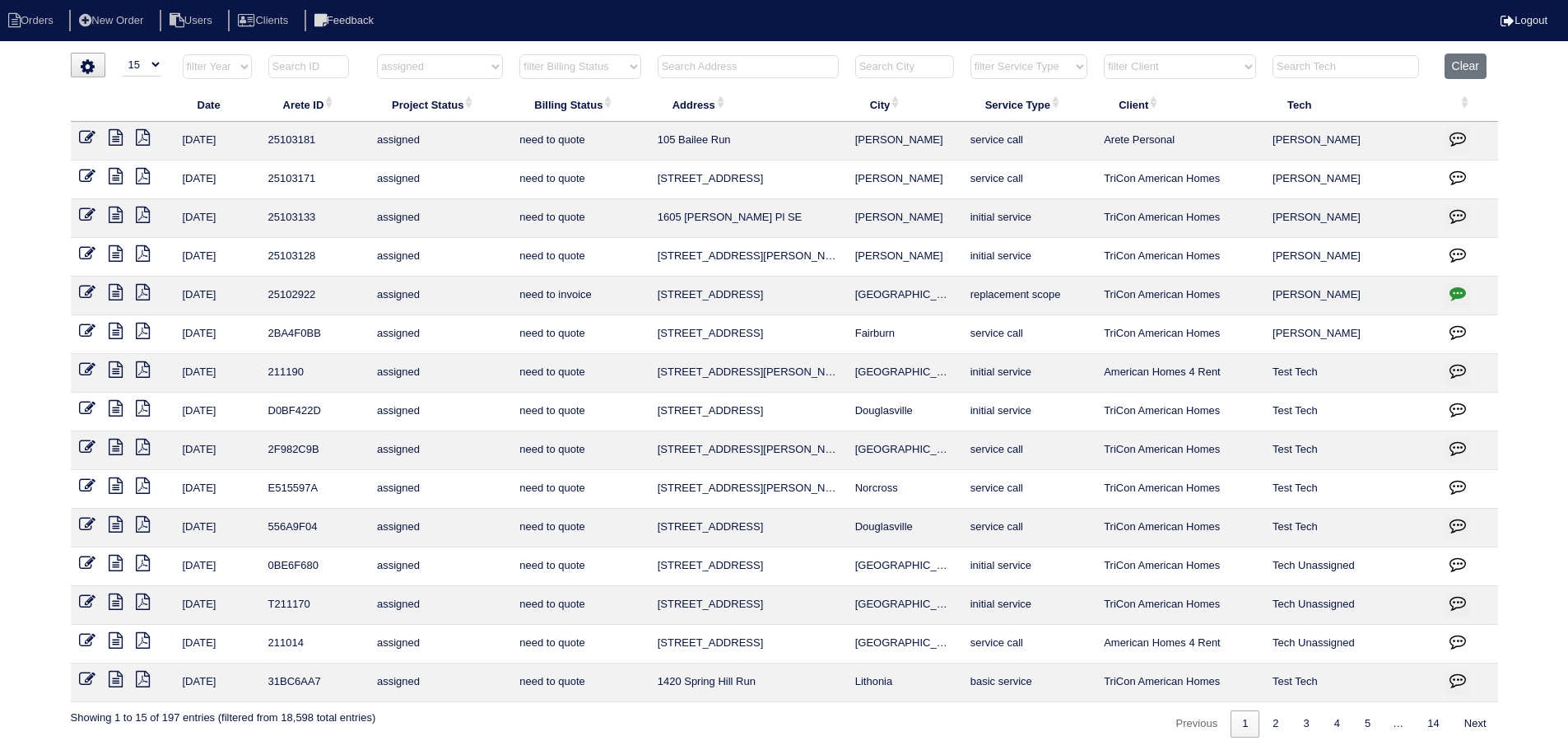
click at [460, 67] on select "filter Project Status -- Any Project Status -- new order assigned in progress f…" at bounding box center [439, 67] width 126 height 25
select select
click at [377, 55] on select "filter Project Status -- Any Project Status -- new order assigned in progress f…" at bounding box center [439, 67] width 126 height 25
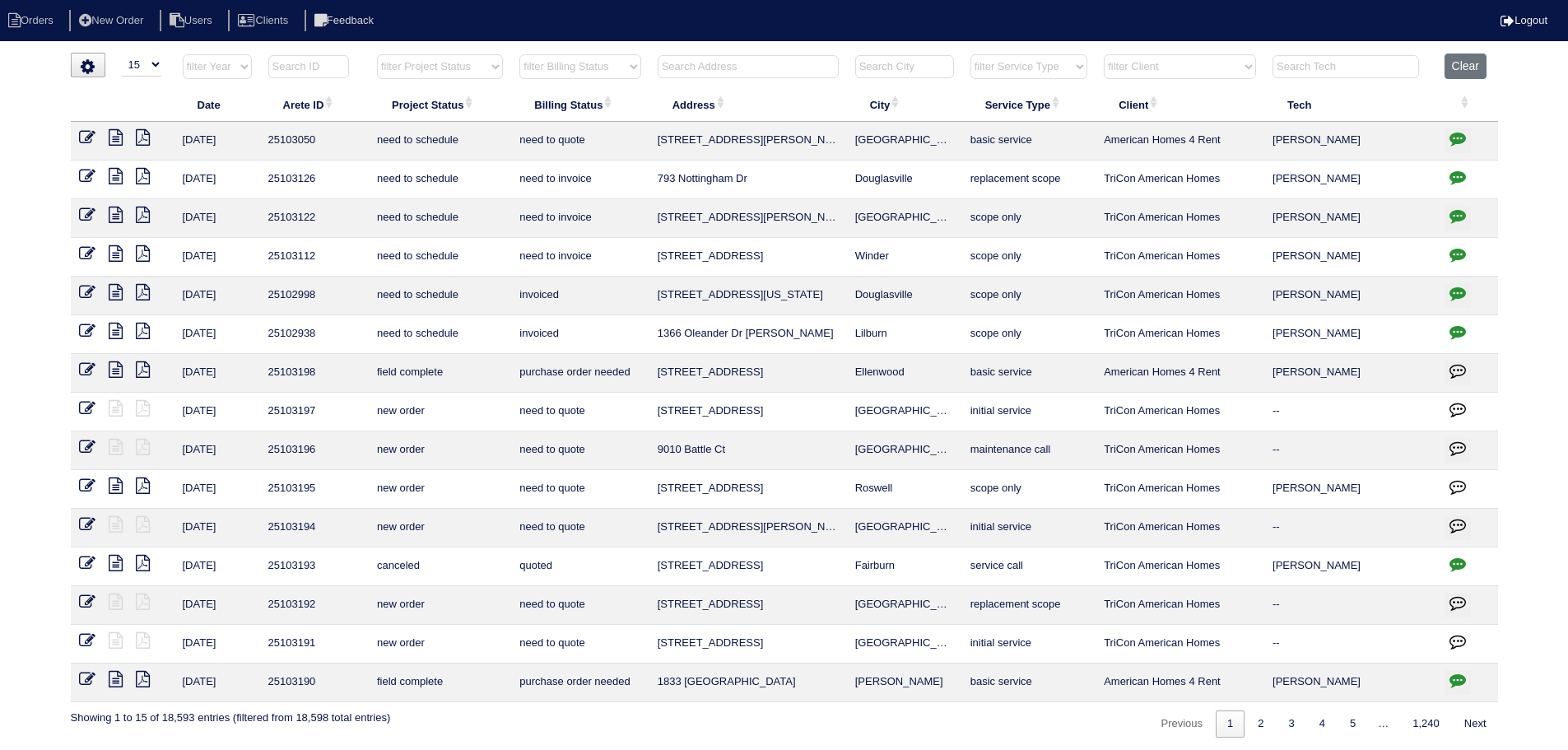
click at [1026, 60] on select "filter Service Type -- Any Service Type -- initial service basic service mainte…" at bounding box center [1029, 67] width 117 height 25
click at [971, 55] on select "filter Service Type -- Any Service Type -- initial service basic service mainte…" at bounding box center [1029, 67] width 117 height 25
select select "maintenance call"
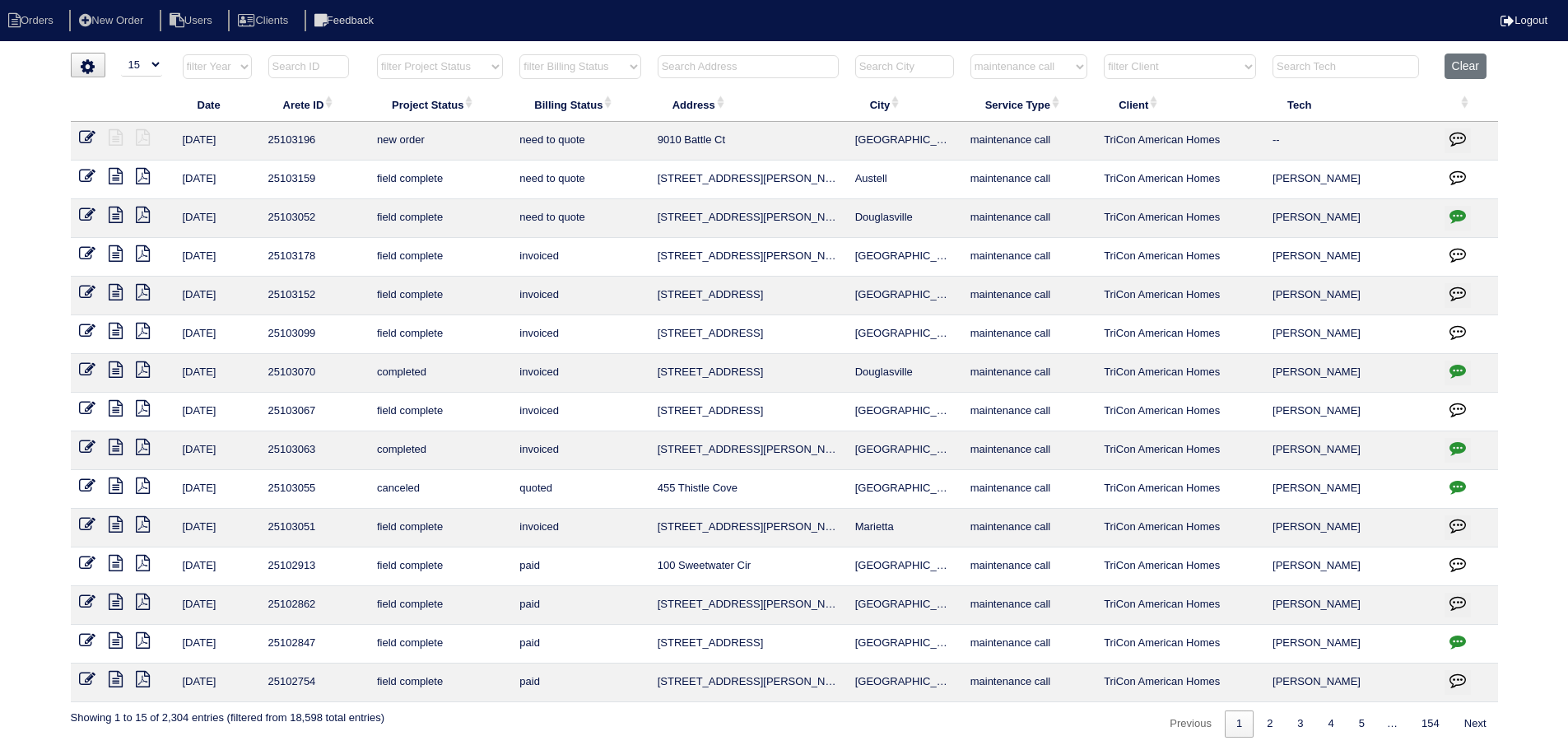
click at [117, 175] on icon at bounding box center [115, 176] width 14 height 16
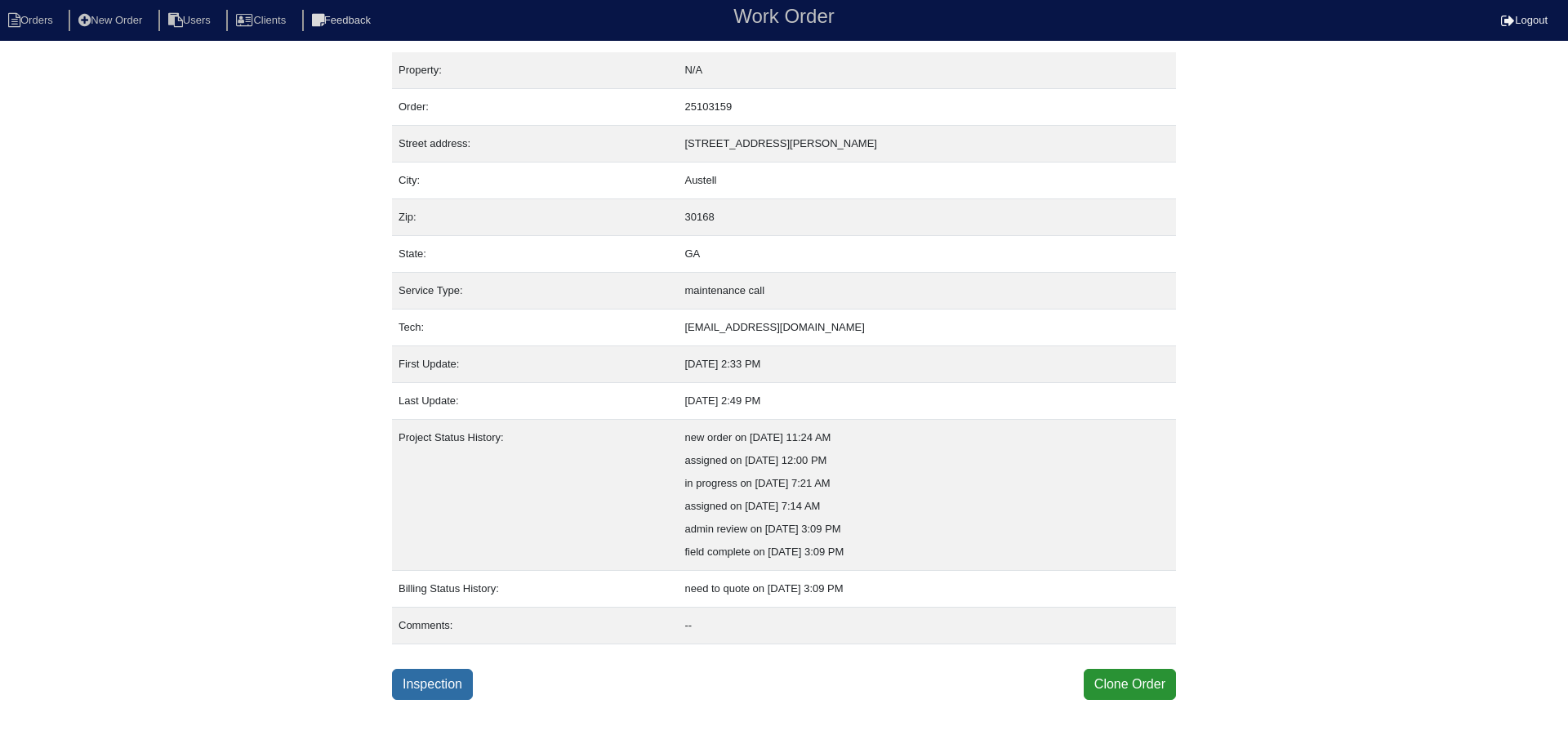
click at [448, 682] on link "Inspection" at bounding box center [432, 685] width 81 height 31
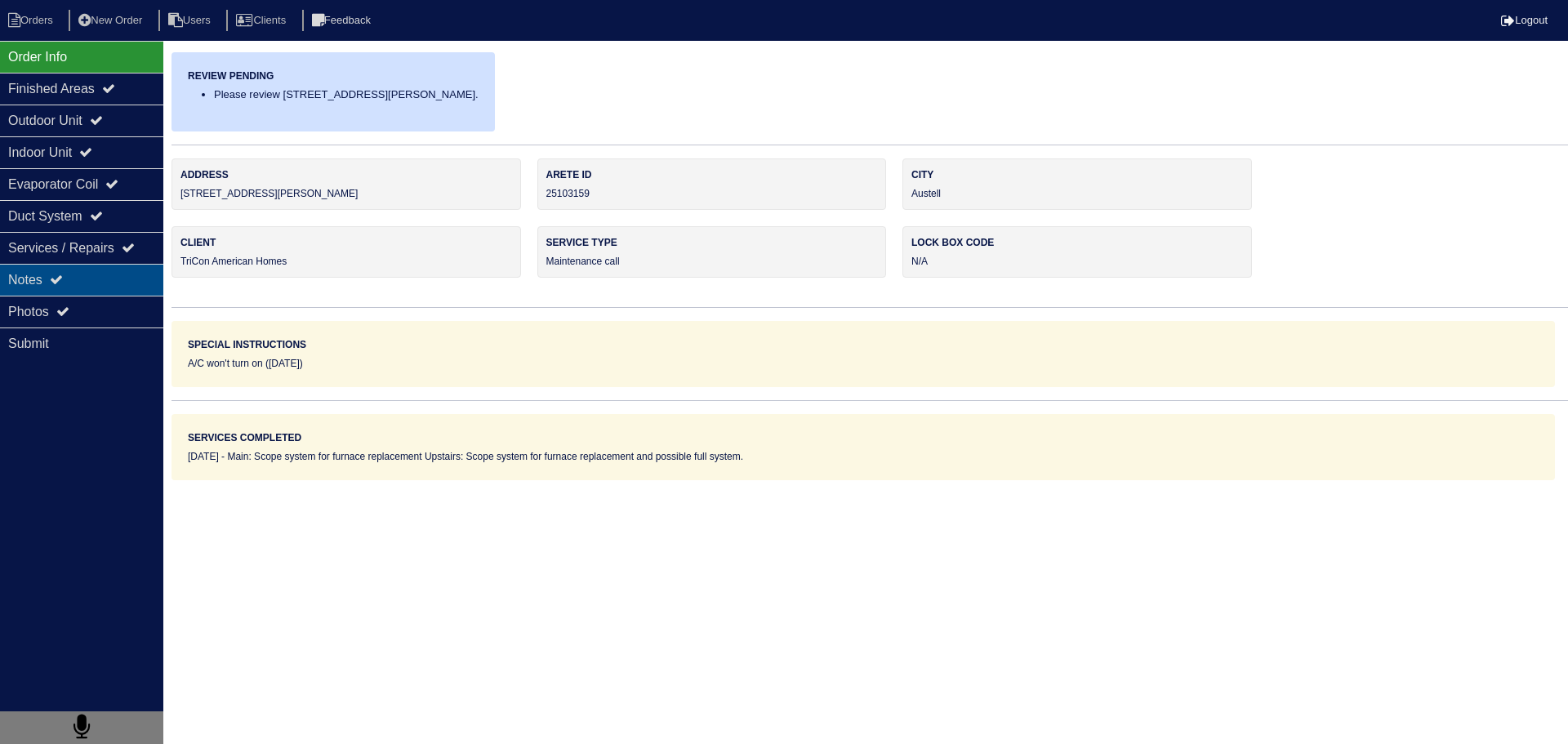
click at [126, 283] on div "Notes" at bounding box center [82, 280] width 163 height 32
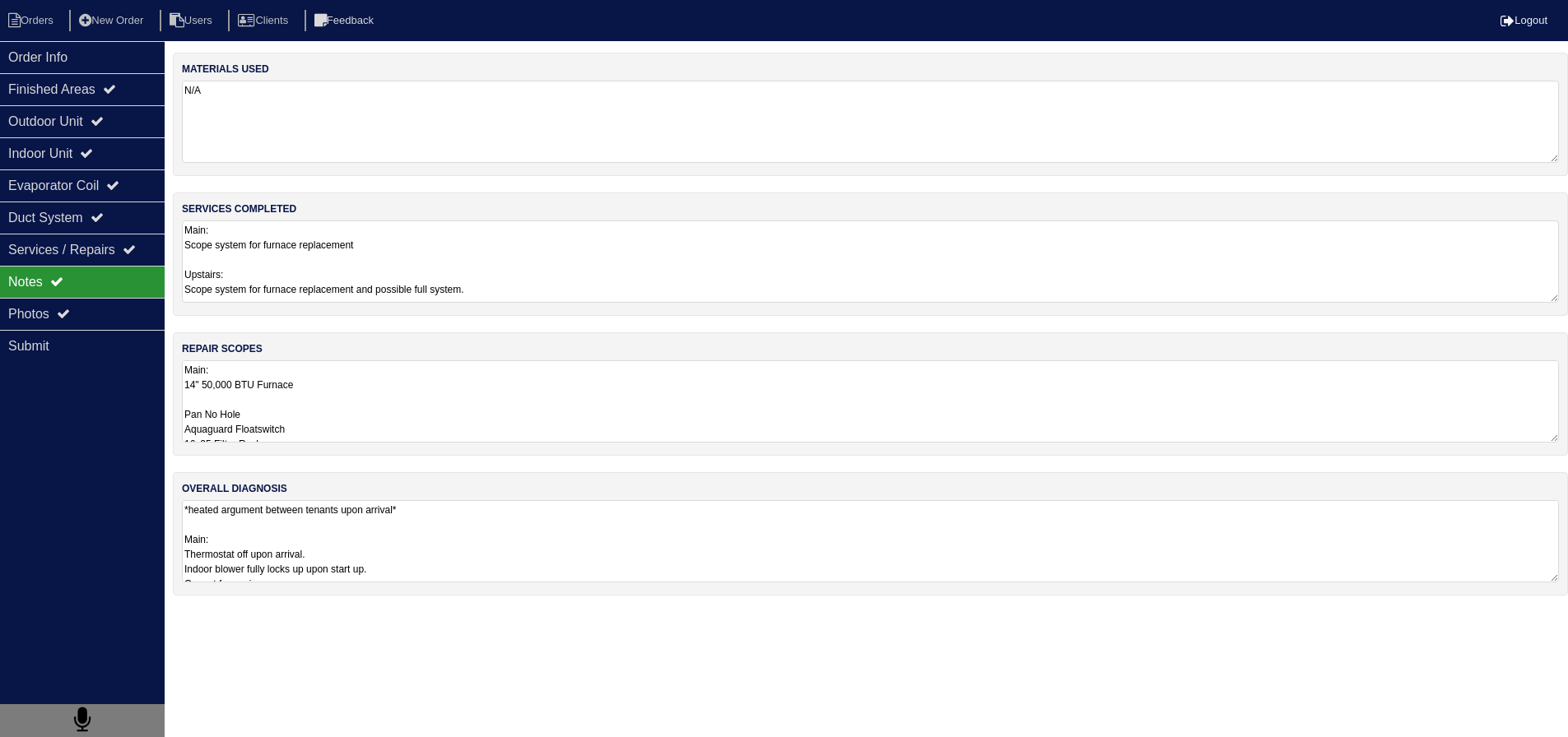
click at [306, 426] on textarea "Main: 14" 50,000 BTU Furnace Pan No Hole Aquaguard Floatswitch 16x25 Filter Rac…" at bounding box center [869, 402] width 1377 height 82
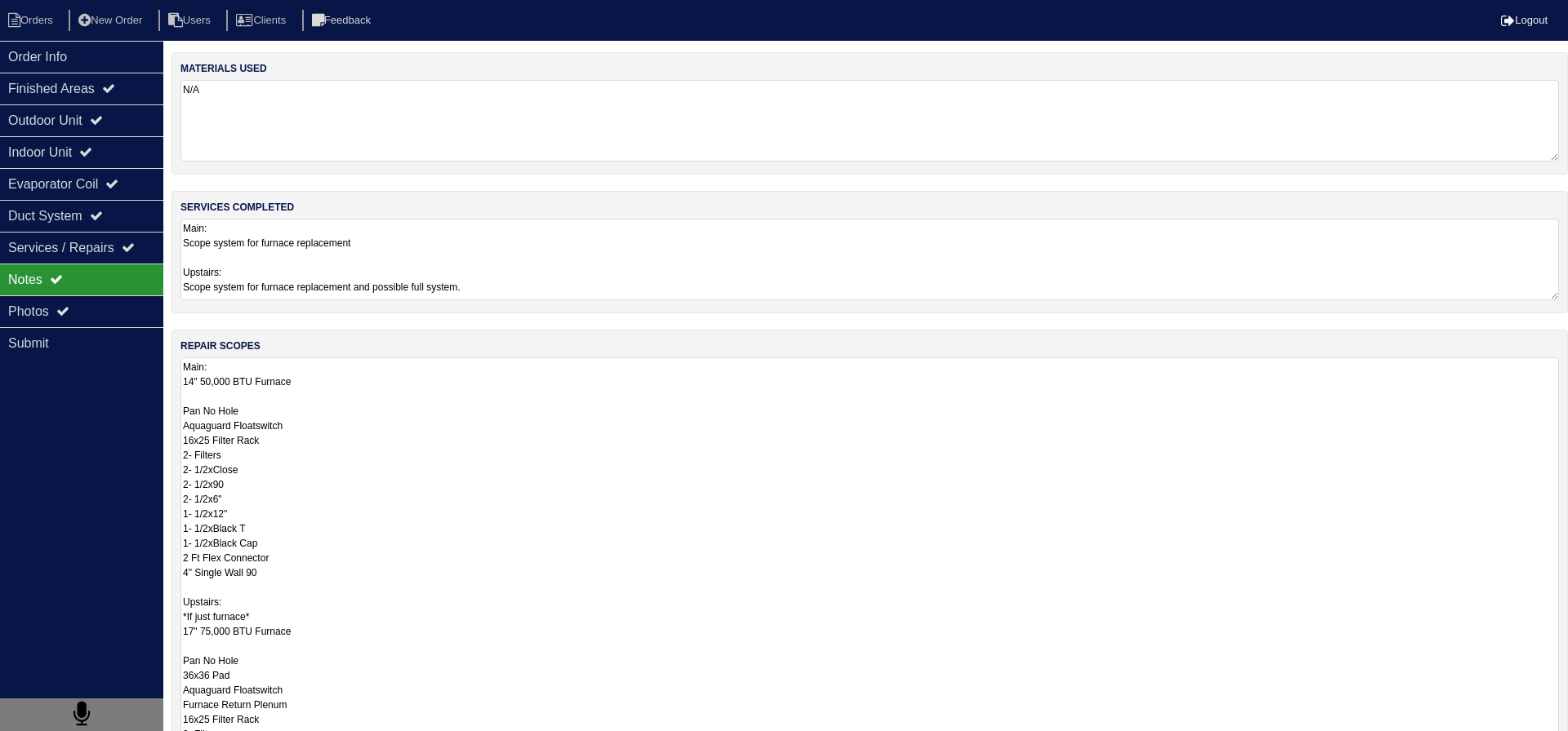
click at [377, 264] on textarea "Main: Scope system for furnace replacement Upstairs: Scope system for furnace r…" at bounding box center [869, 260] width 1378 height 82
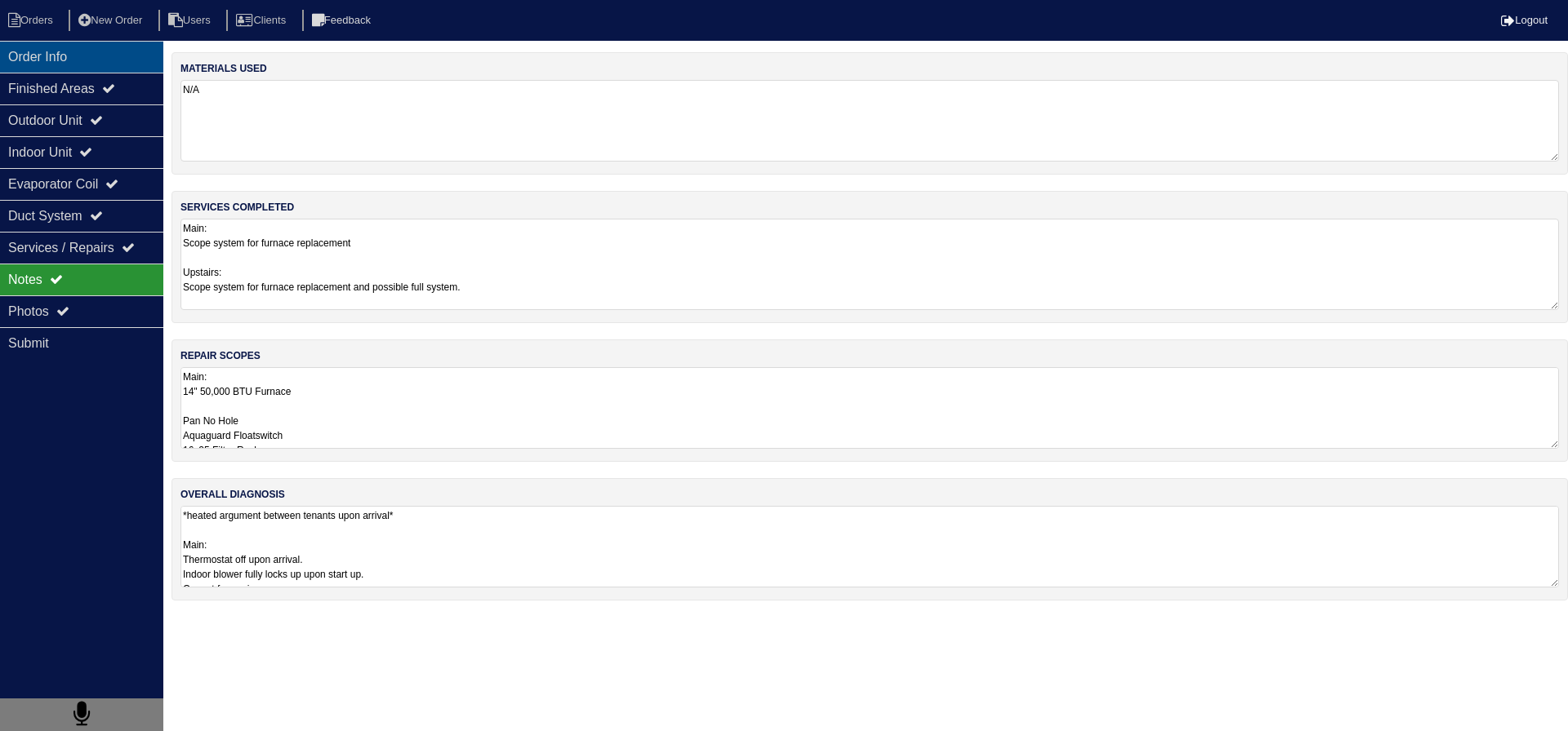
click at [128, 56] on div "Order Info" at bounding box center [82, 57] width 163 height 32
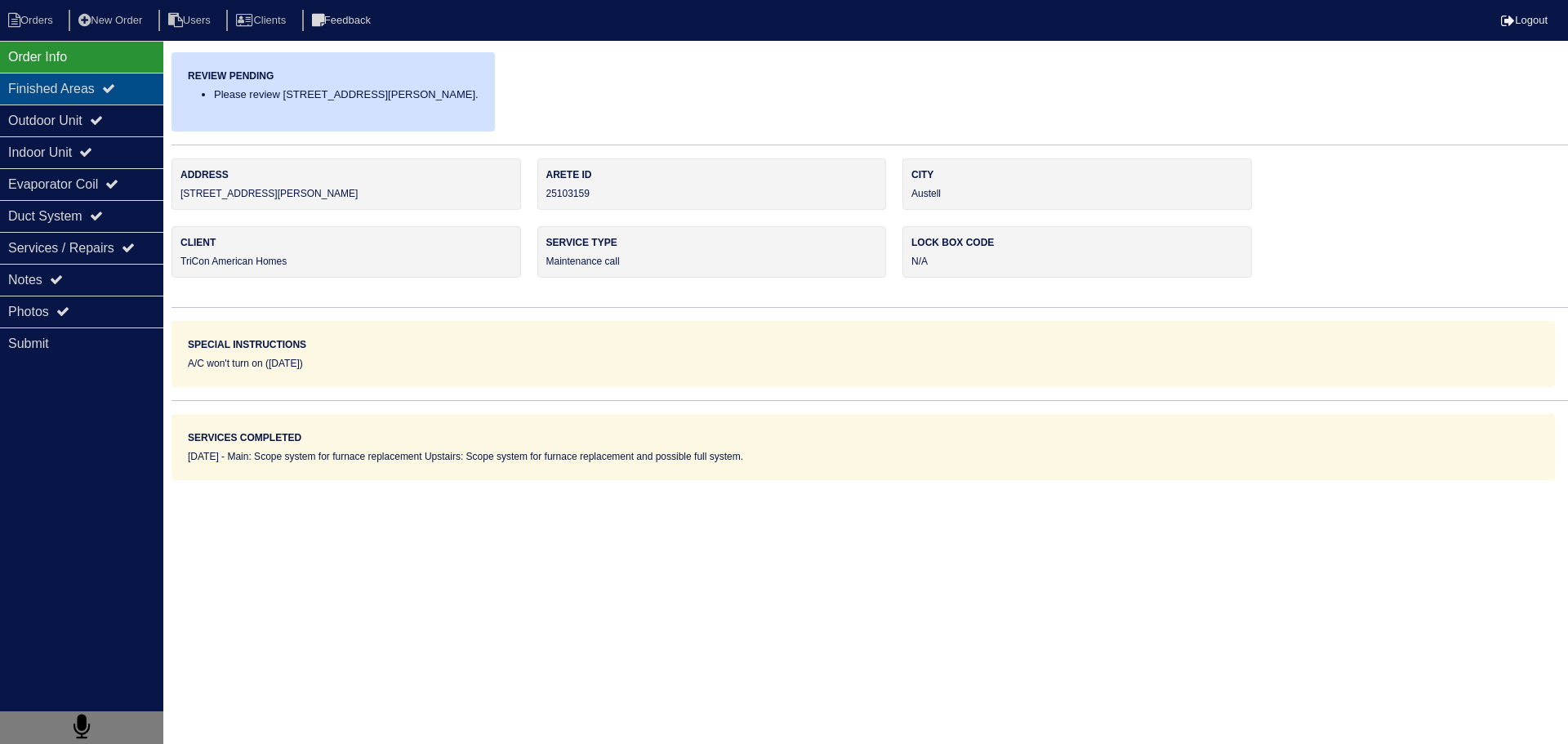
click at [115, 95] on icon at bounding box center [108, 88] width 13 height 13
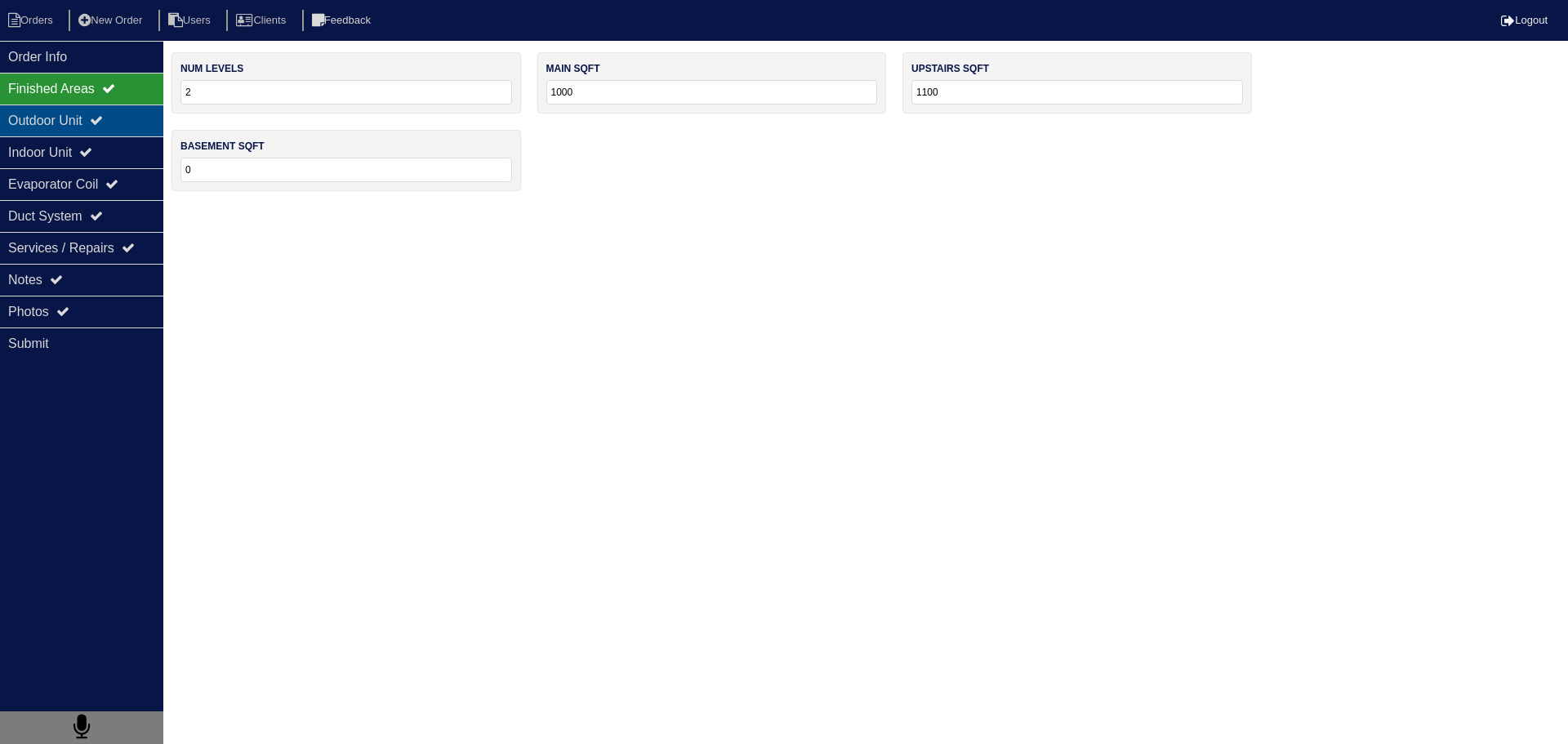
click at [117, 123] on div "Outdoor Unit" at bounding box center [82, 121] width 163 height 32
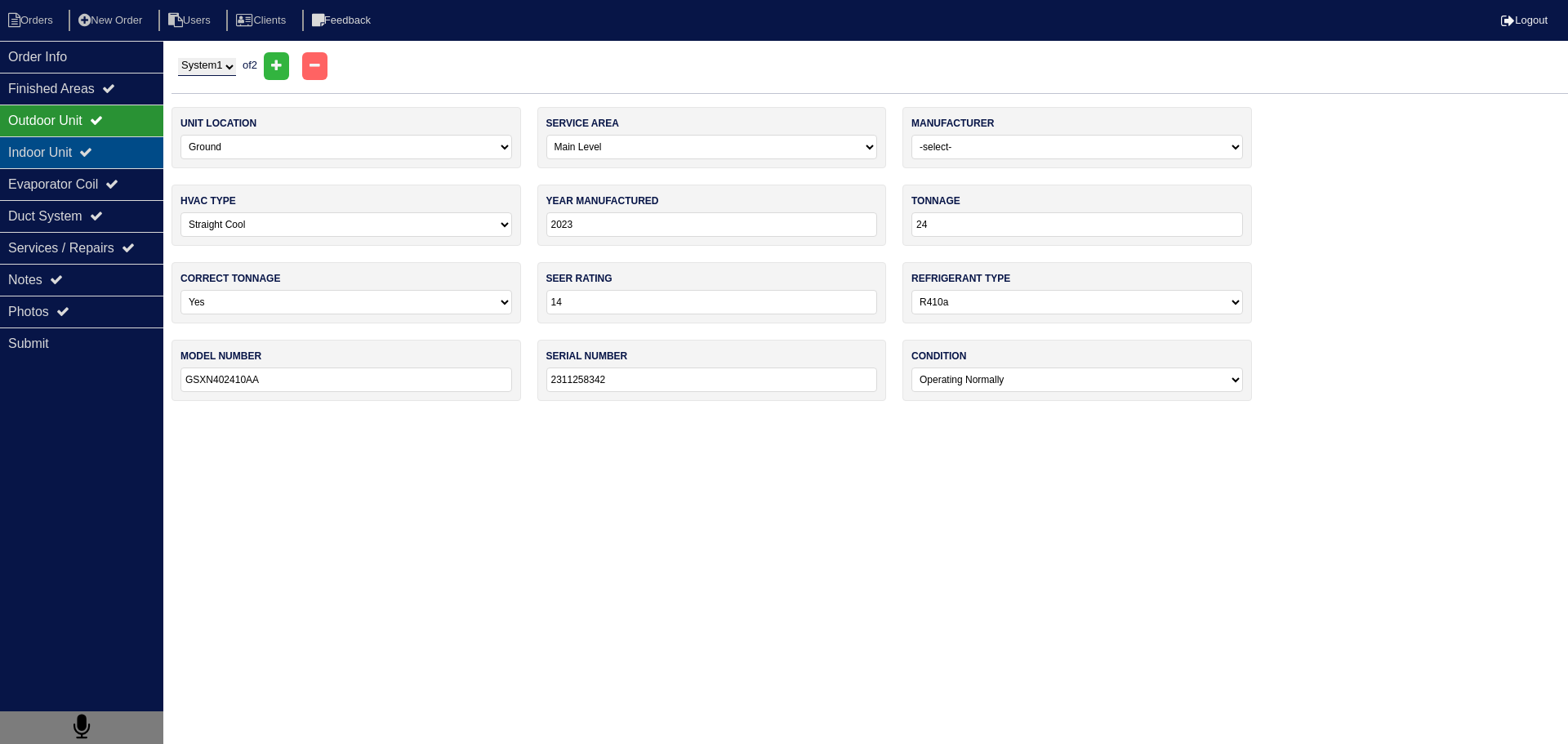
click at [116, 146] on div "Indoor Unit" at bounding box center [82, 153] width 163 height 32
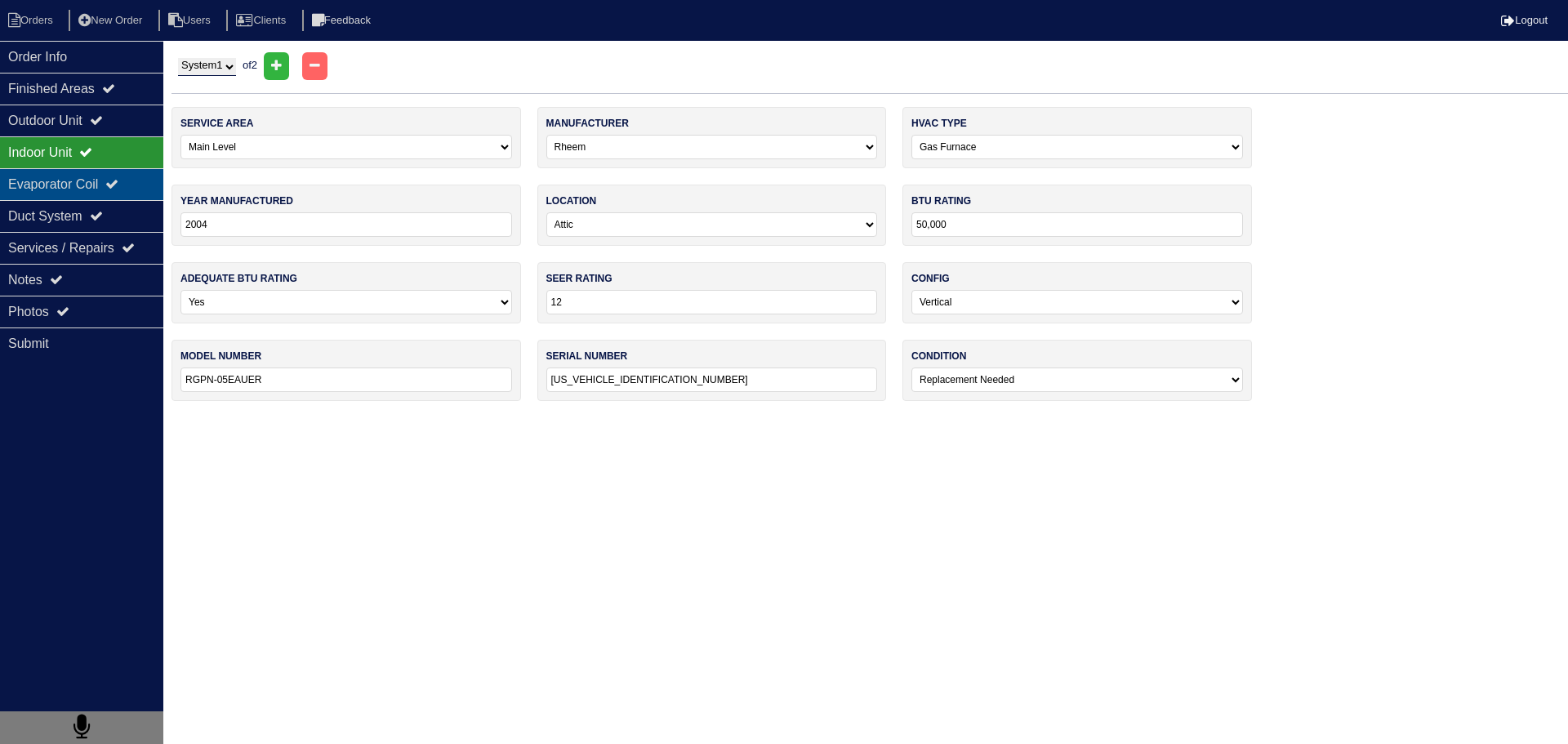
click at [111, 170] on div "Evaporator Coil" at bounding box center [82, 185] width 163 height 32
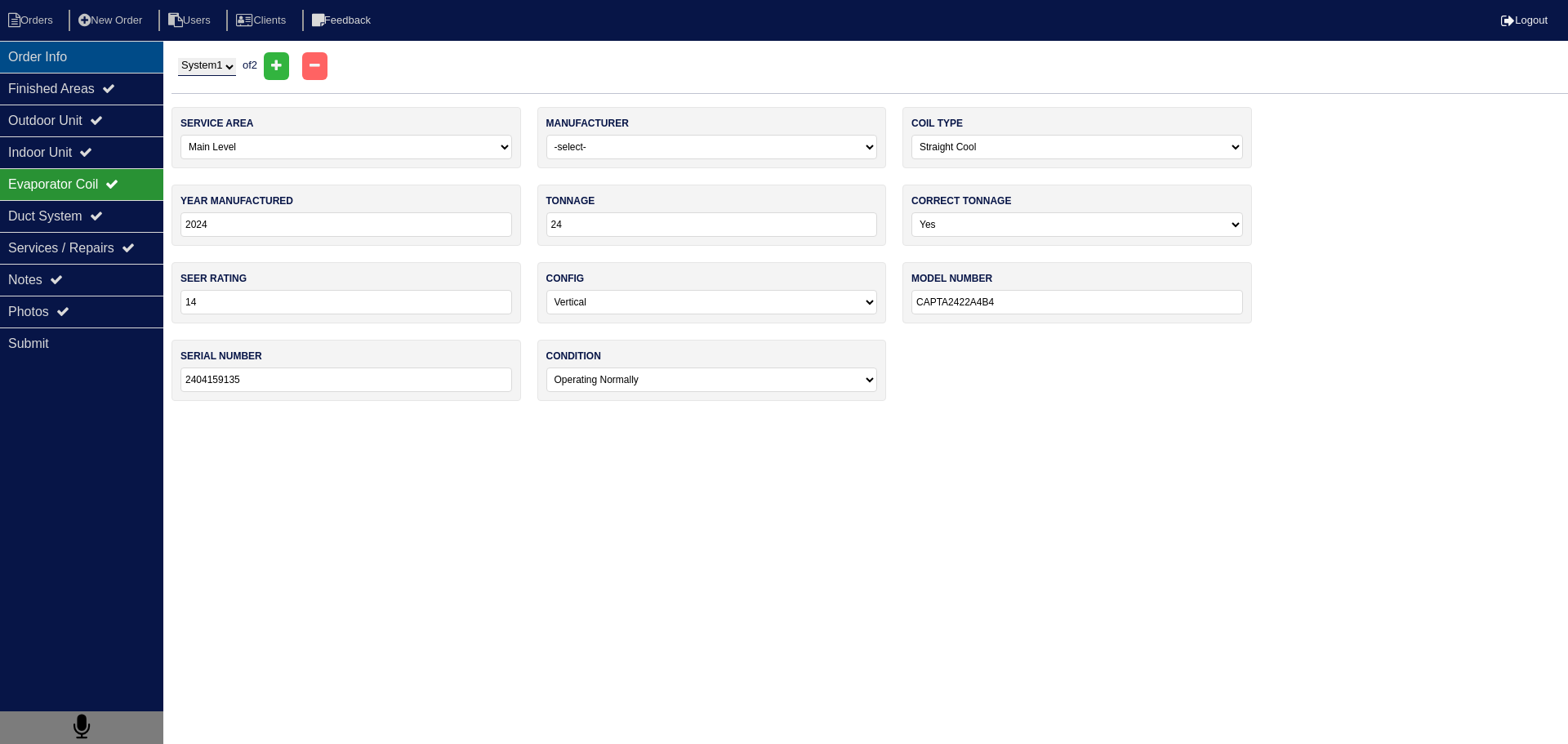
click at [92, 62] on div "Order Info" at bounding box center [82, 57] width 163 height 32
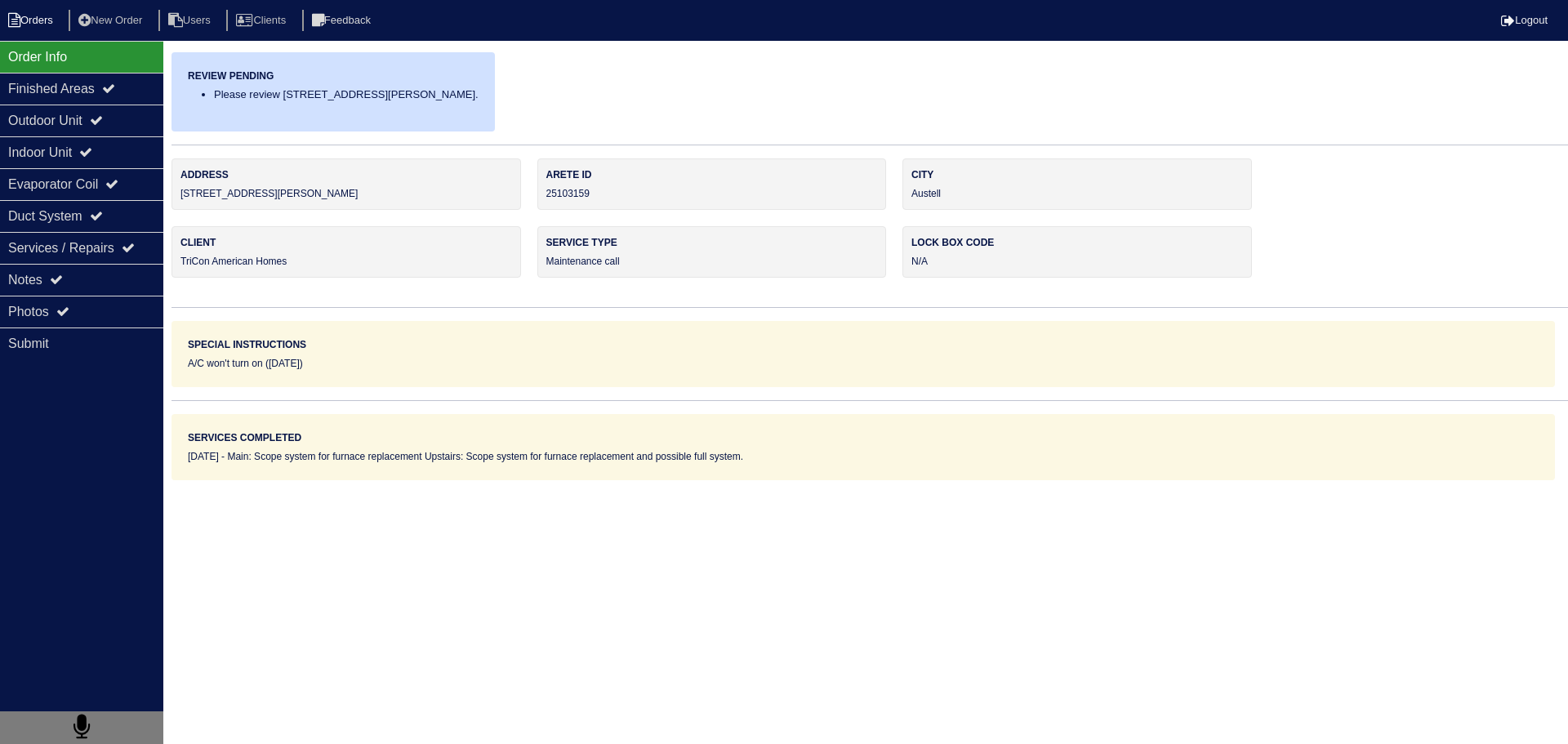
click at [51, 26] on li "Orders" at bounding box center [33, 20] width 67 height 22
select select "15"
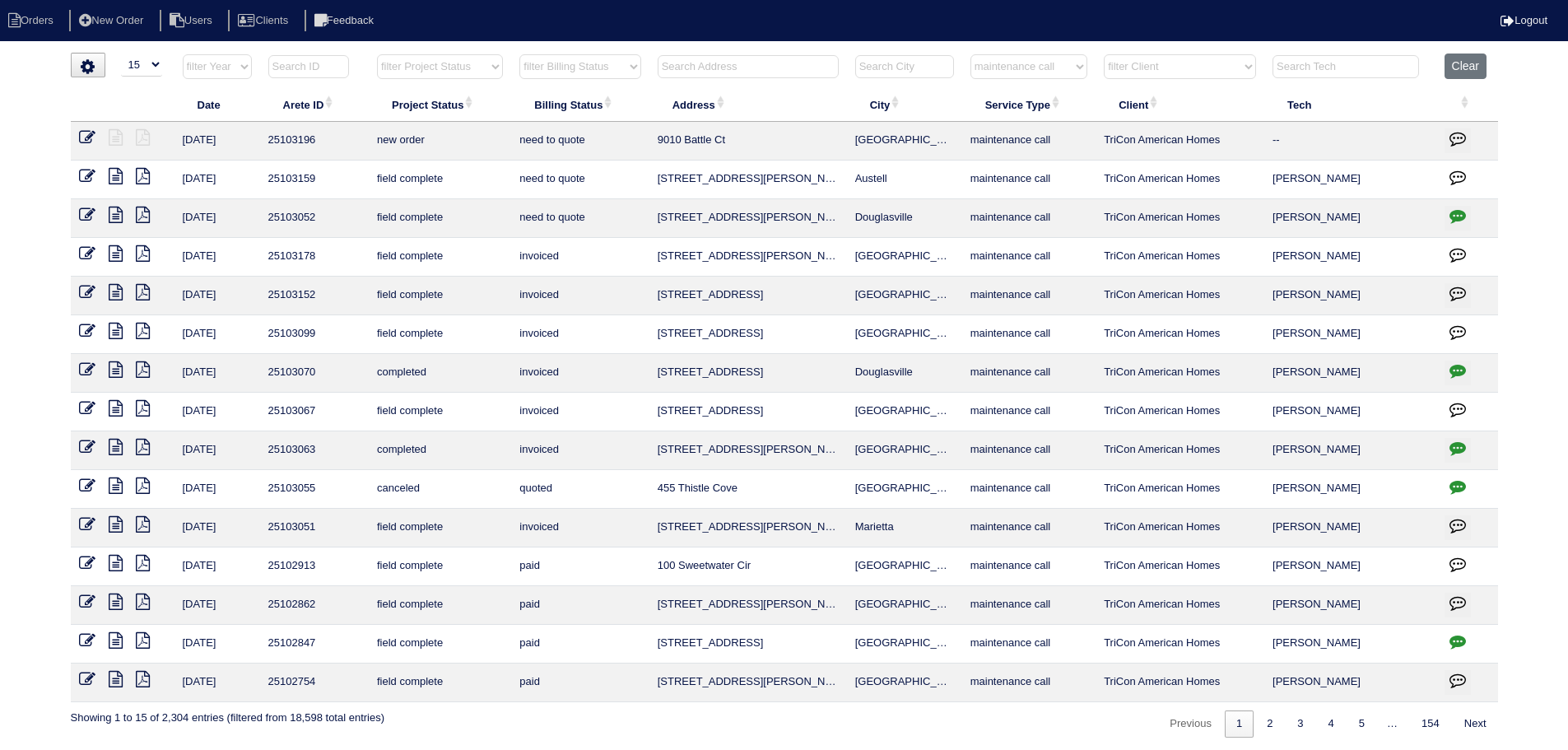
drag, startPoint x: 931, startPoint y: 184, endPoint x: 739, endPoint y: 181, distance: 192.0
click at [625, 188] on tr "8/29/25 25103159 field complete need to quote 5702 Gordon Park Trace Austell ma…" at bounding box center [784, 179] width 1428 height 38
copy tr "5702 Gordon Park Trace Austell"
click at [1069, 69] on select "filter Service Type -- Any Service Type -- initial service basic service mainte…" at bounding box center [1029, 67] width 117 height 25
click at [971, 55] on select "filter Service Type -- Any Service Type -- initial service basic service mainte…" at bounding box center [1029, 67] width 117 height 25
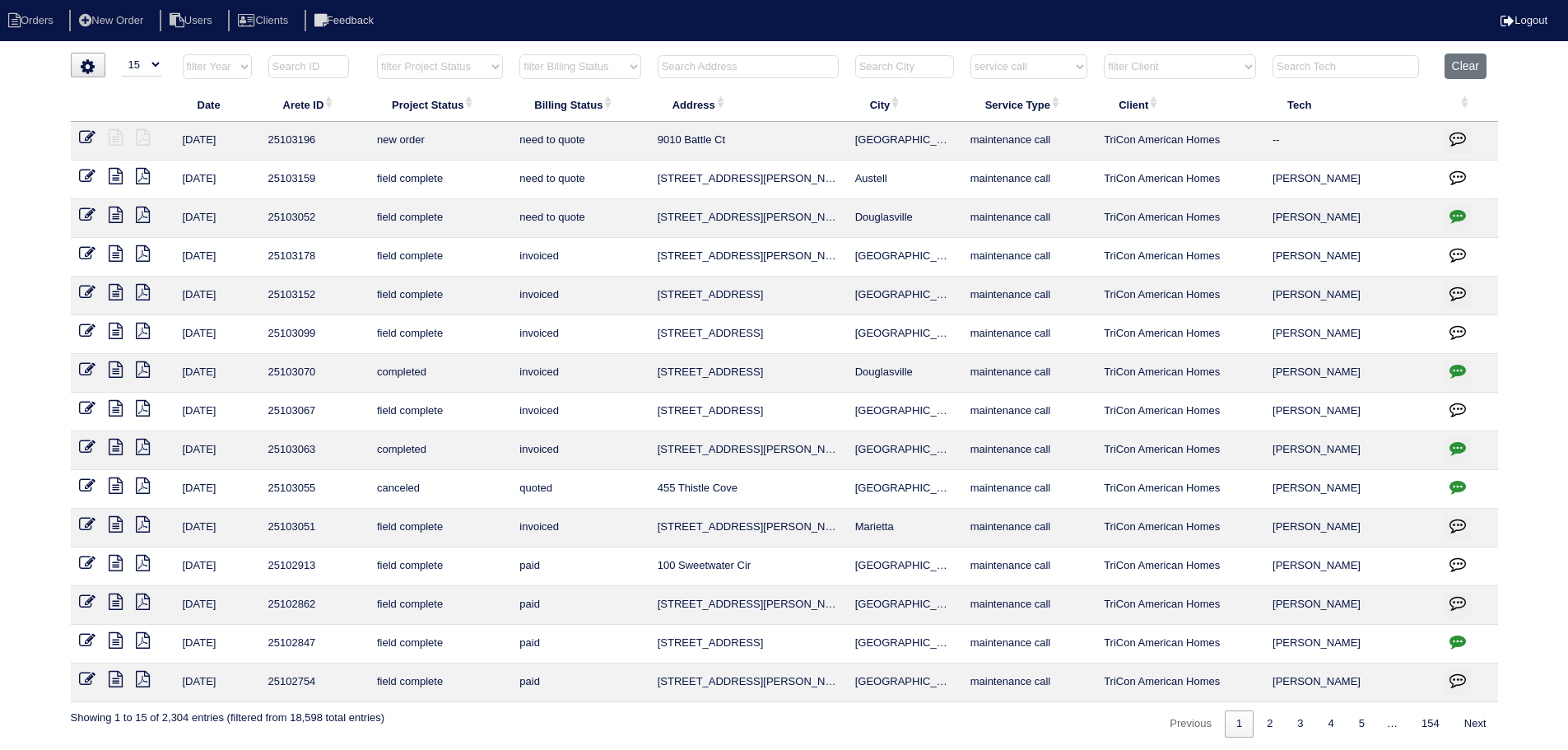
select select "service call"
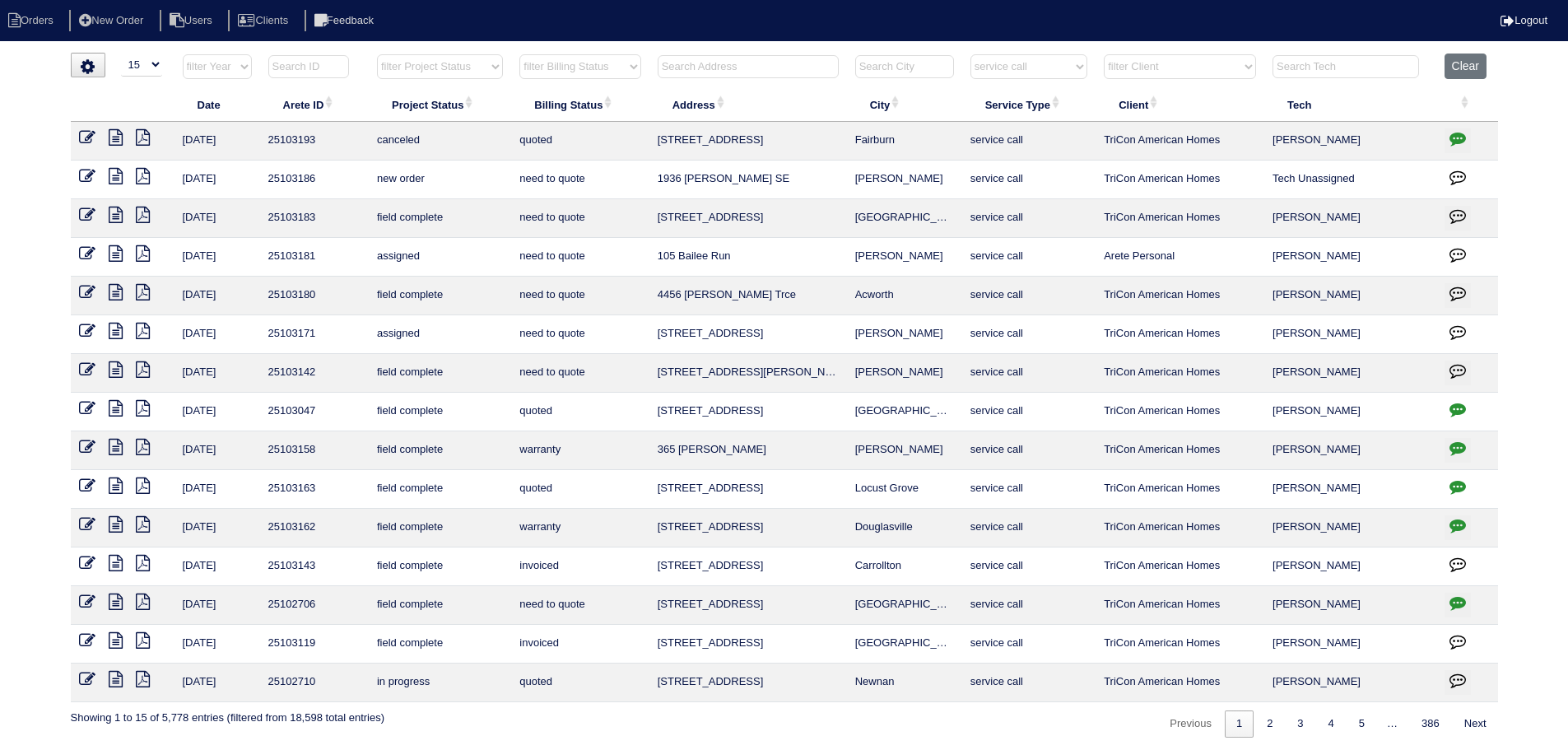
drag, startPoint x: 918, startPoint y: 176, endPoint x: 637, endPoint y: 179, distance: 281.0
click at [637, 179] on tr "8/29/25 25103186 new order need to quote 1936 Logan Lane SE Conyers service cal…" at bounding box center [784, 179] width 1428 height 38
copy tr "1936 Logan Lane SE Conyers"
click at [109, 213] on icon at bounding box center [115, 215] width 14 height 16
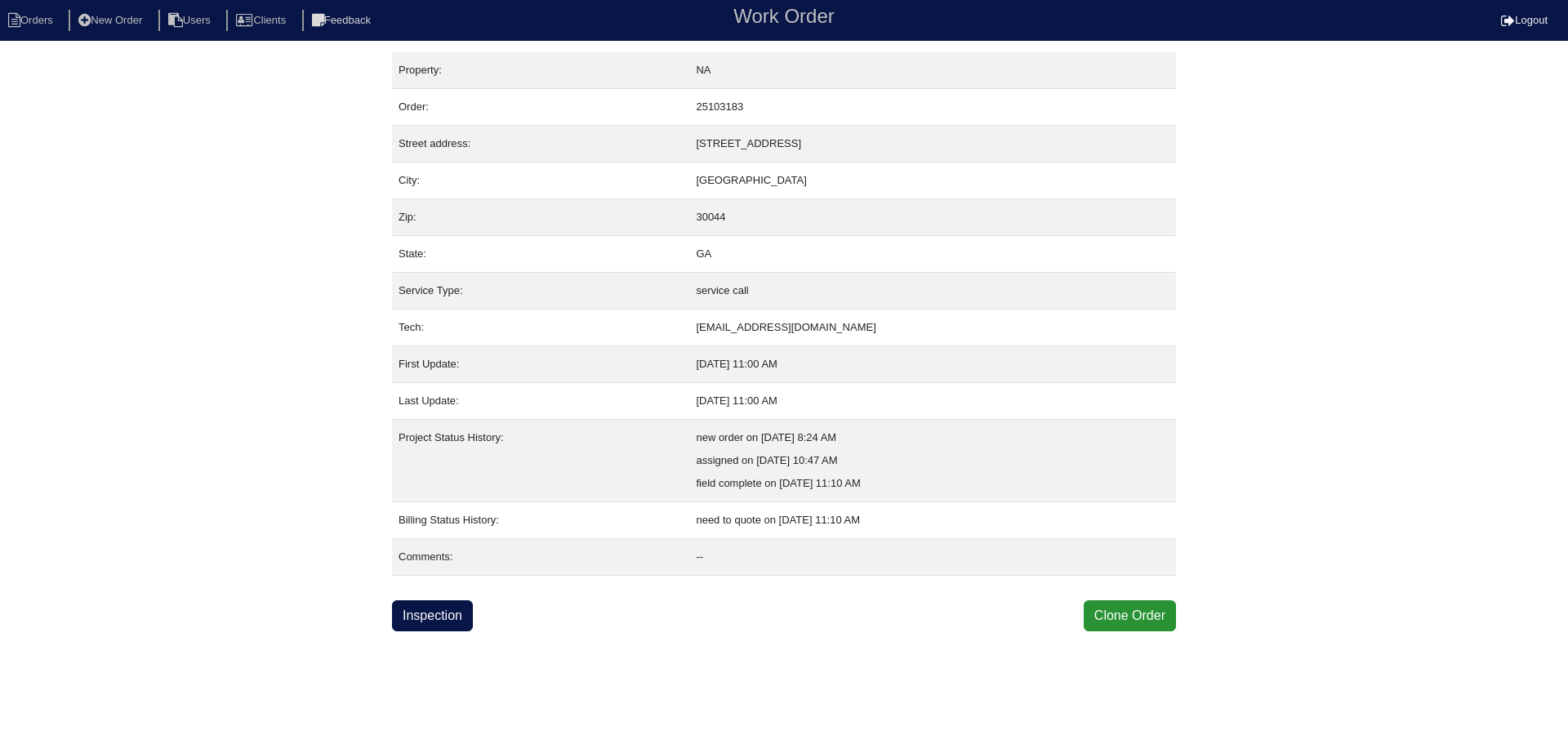
click at [426, 626] on link "Inspection" at bounding box center [432, 615] width 81 height 31
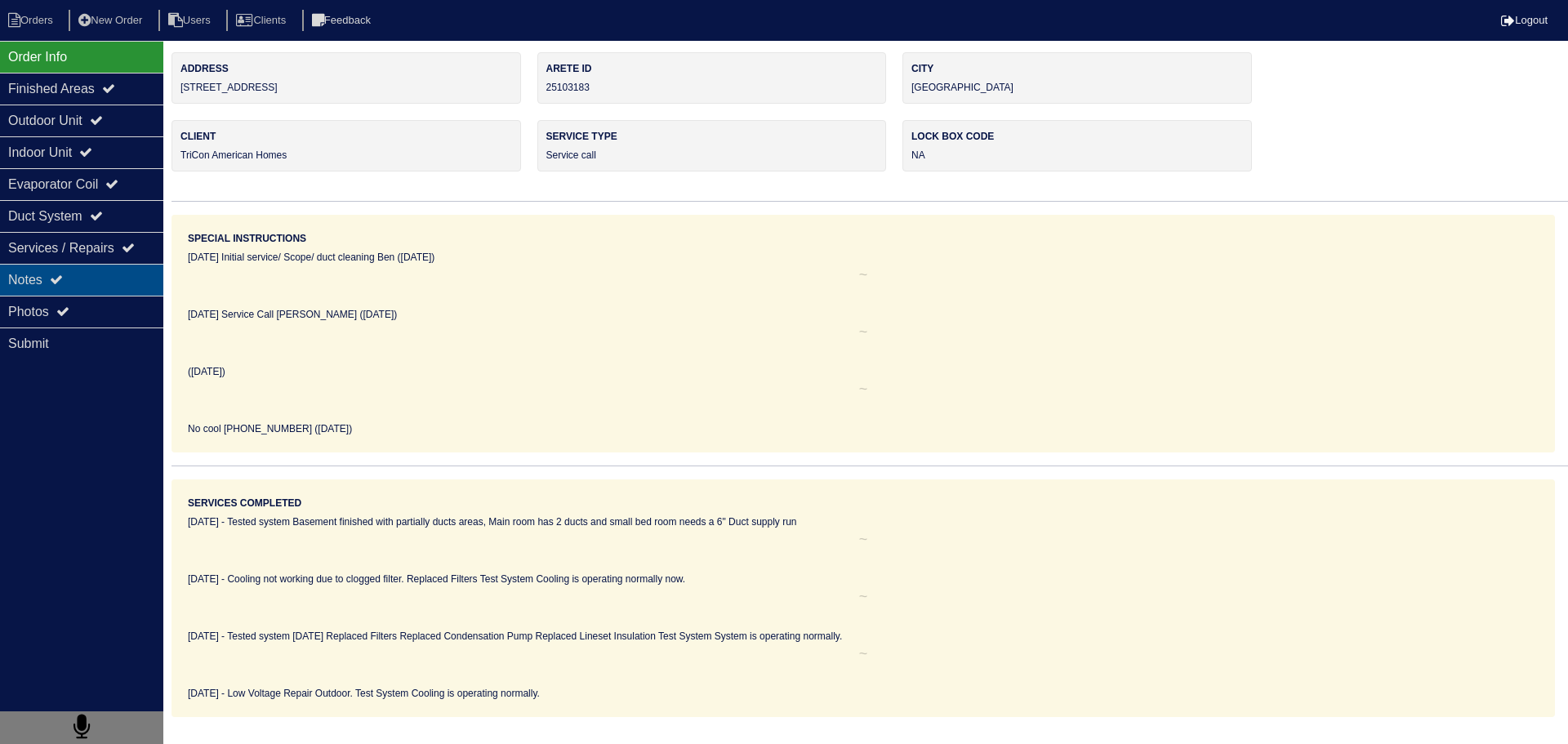
click at [69, 287] on div "Notes" at bounding box center [82, 280] width 163 height 32
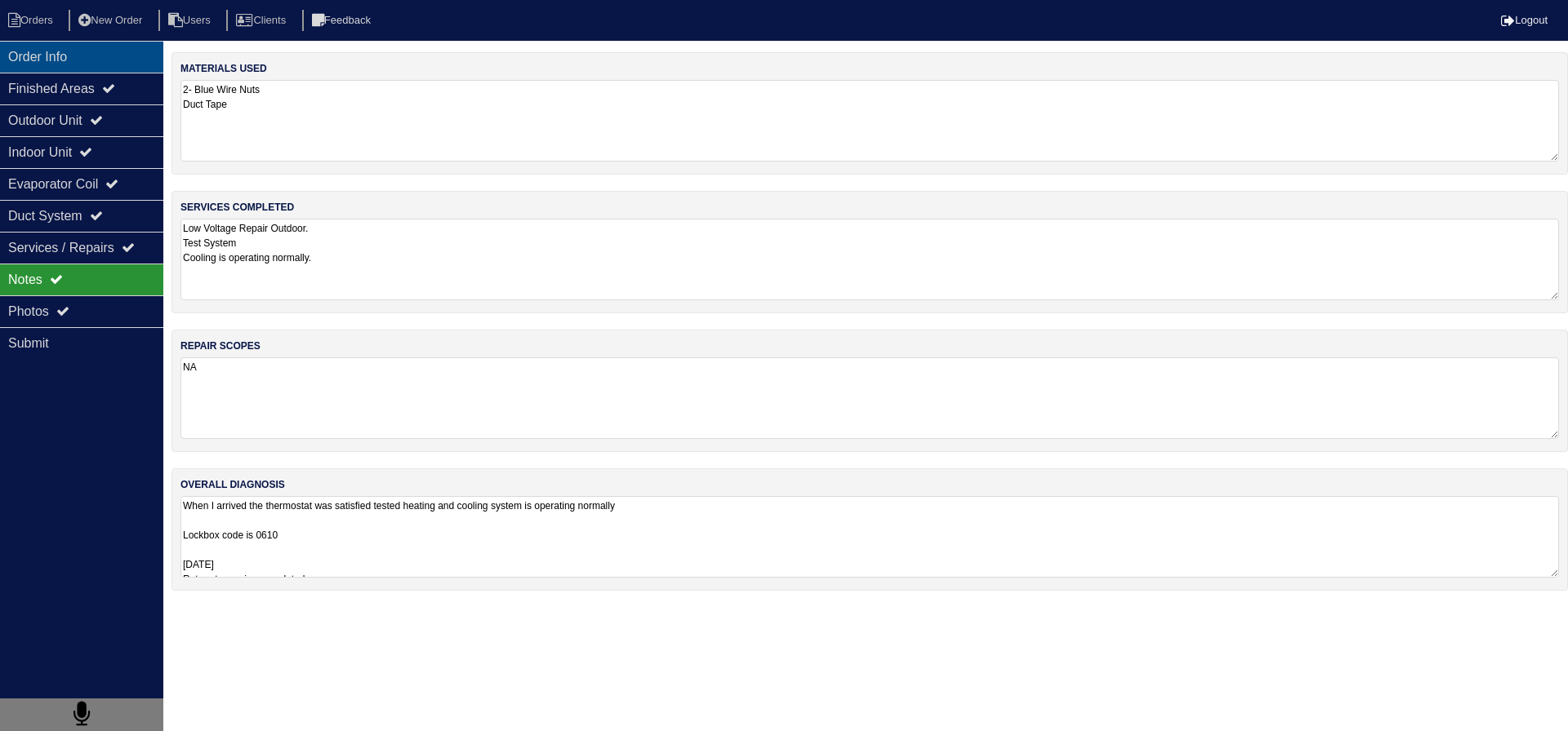
click at [107, 48] on div "Order Info" at bounding box center [82, 57] width 163 height 32
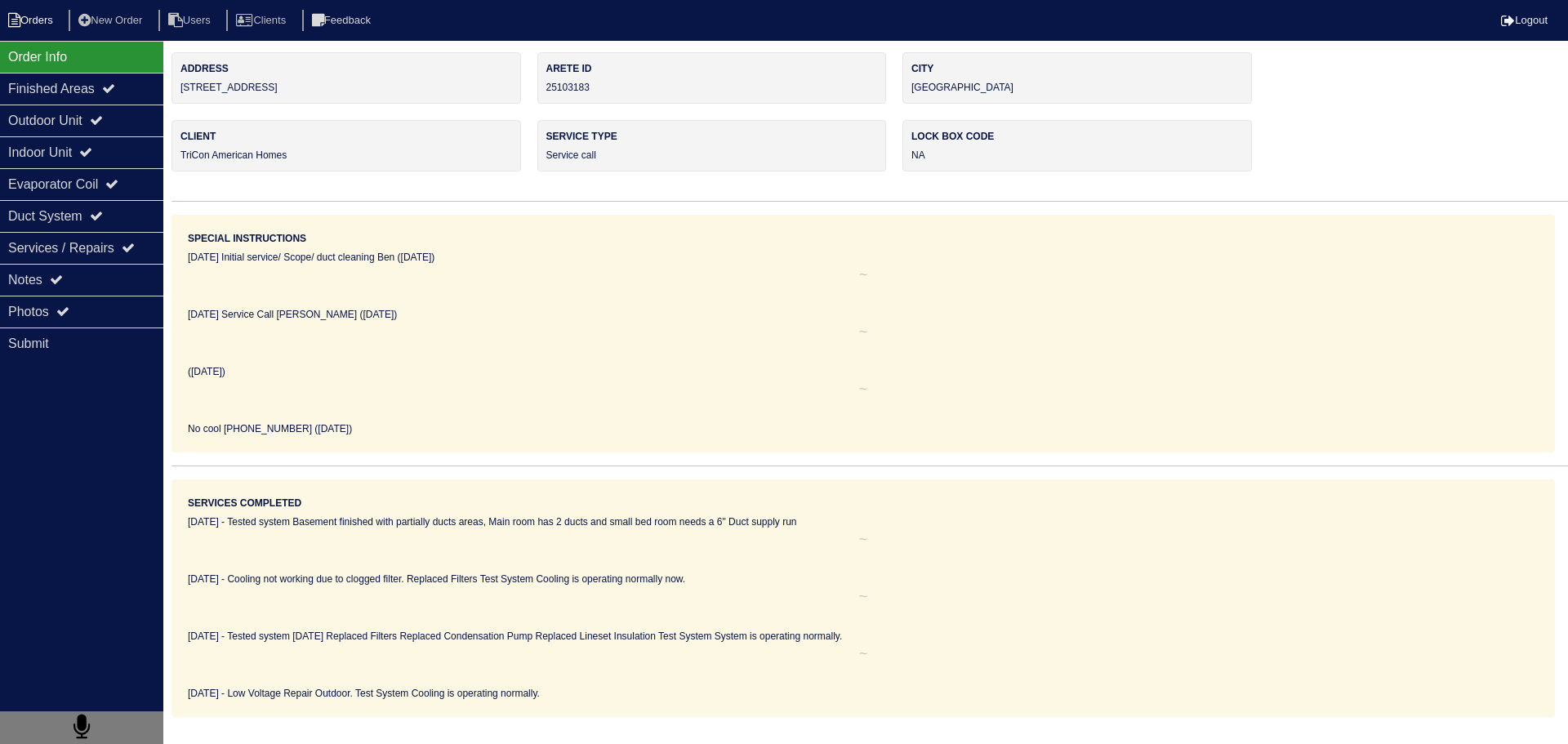
click at [28, 20] on li "Orders" at bounding box center [33, 20] width 67 height 22
select select "15"
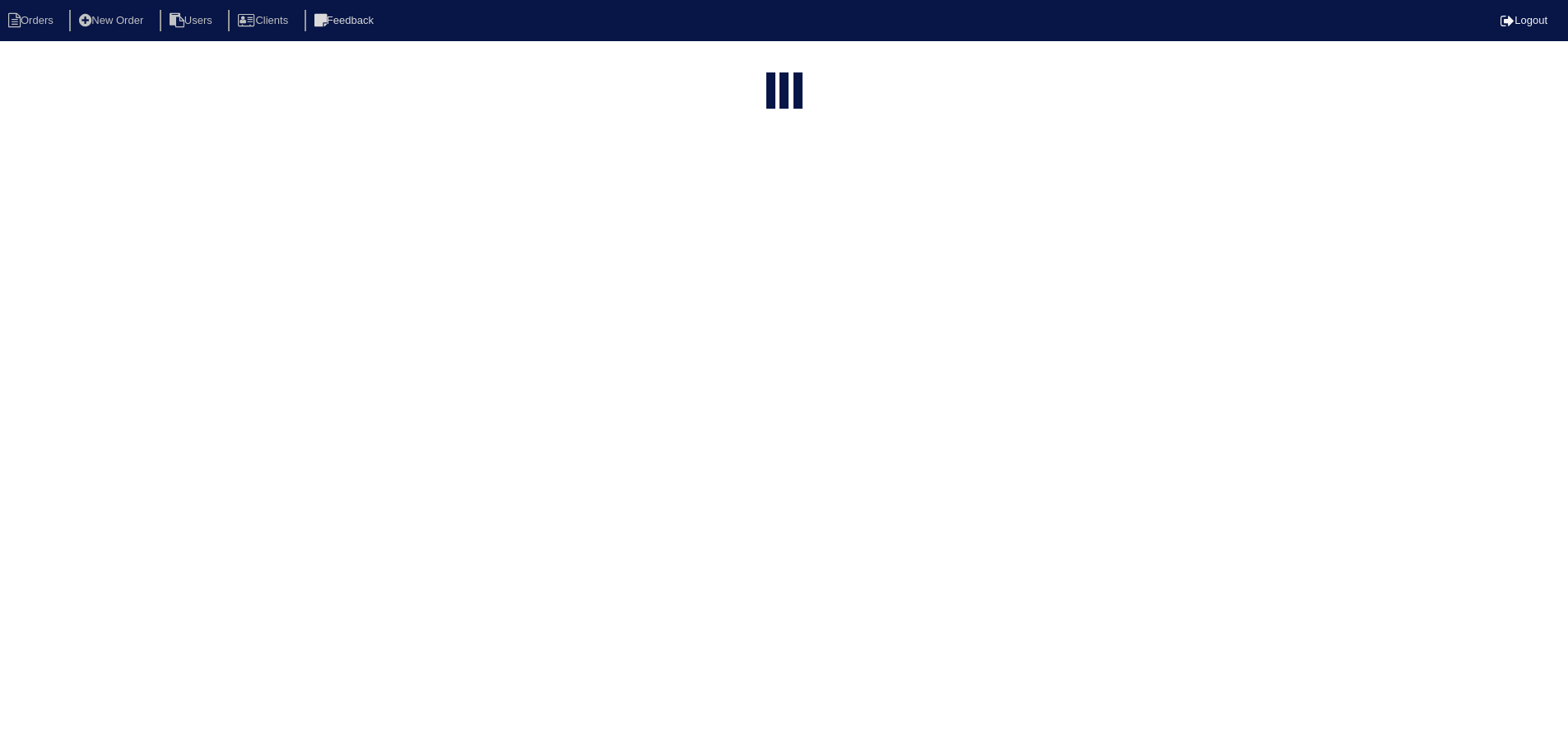
select select "service call"
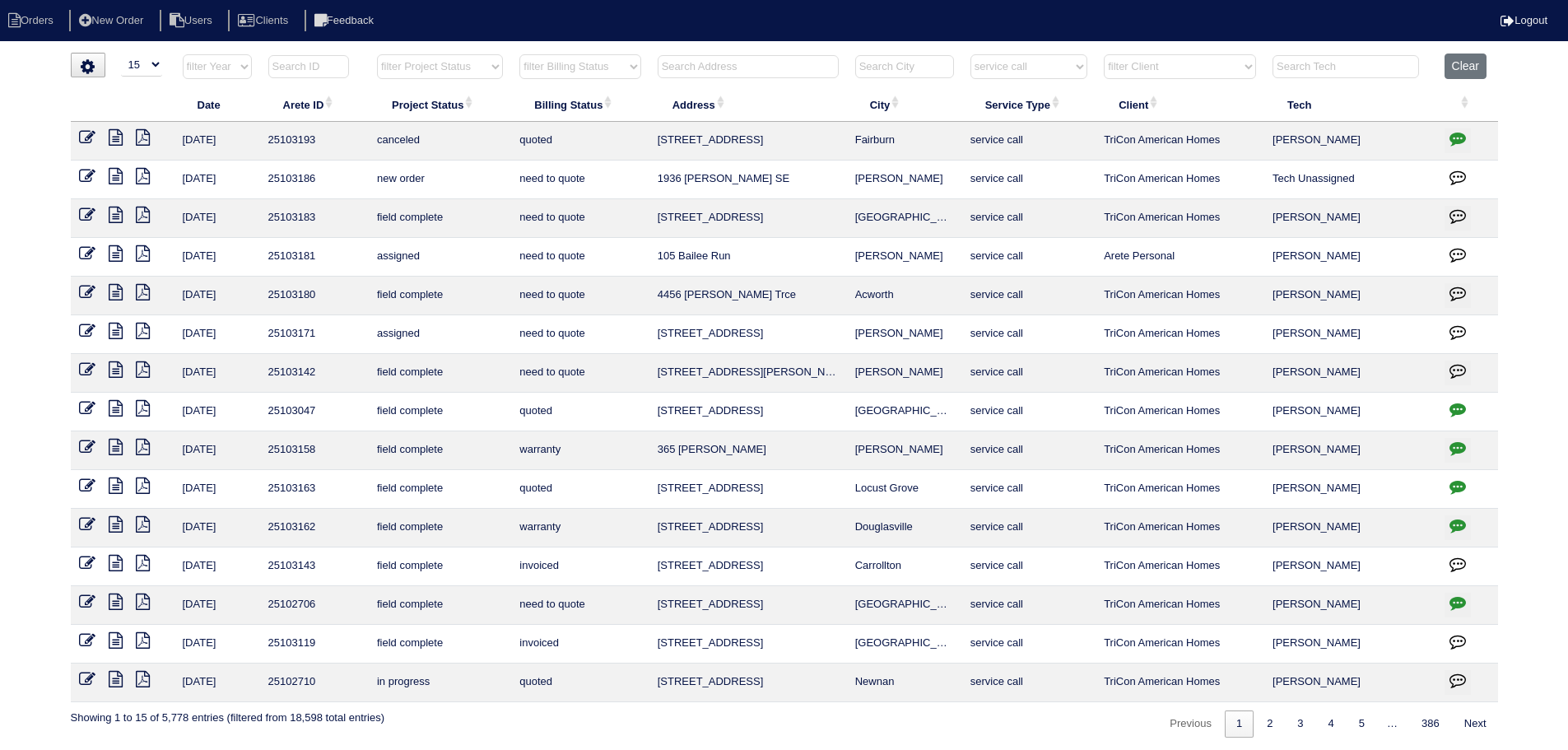
click at [116, 289] on icon at bounding box center [115, 292] width 14 height 16
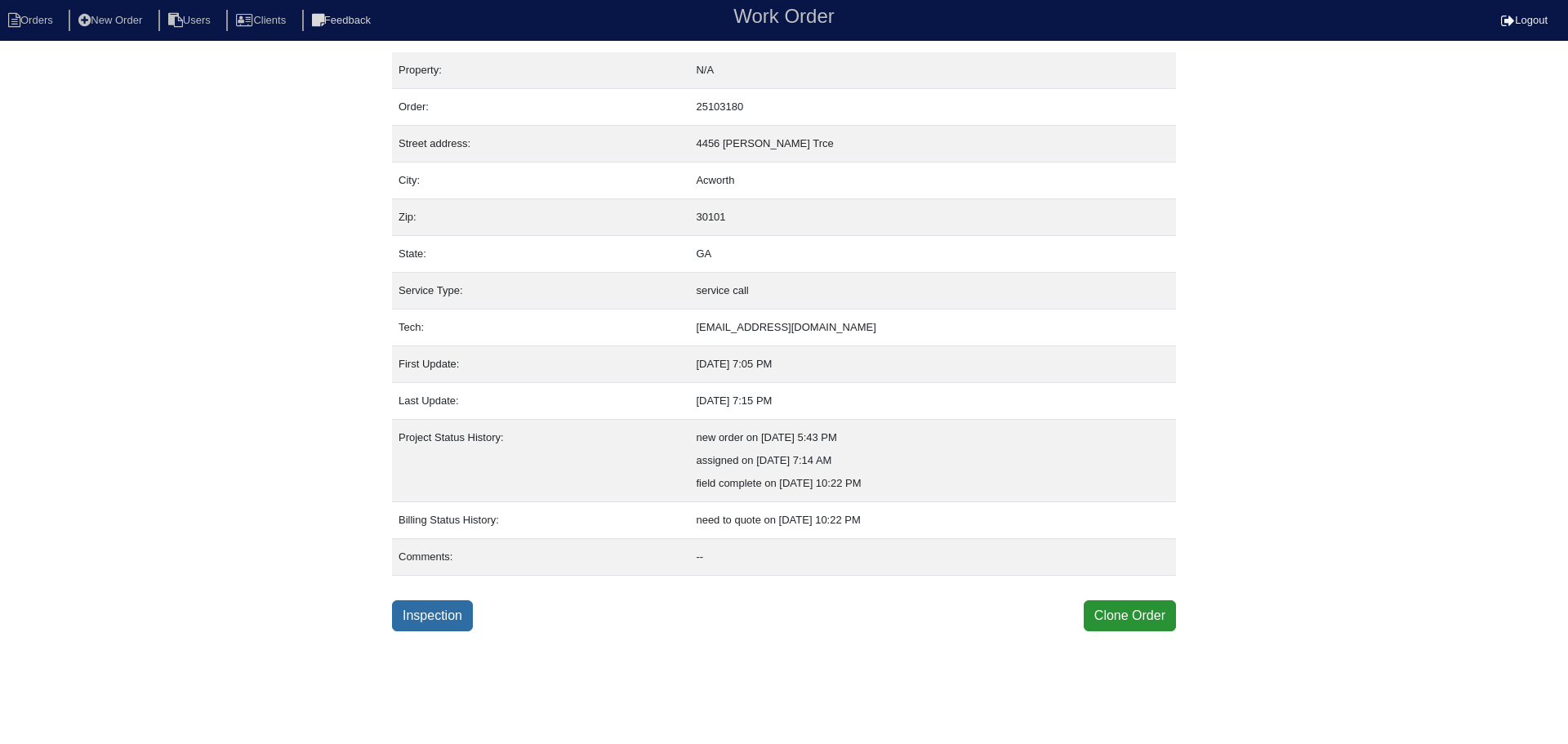
click at [449, 627] on link "Inspection" at bounding box center [432, 615] width 81 height 31
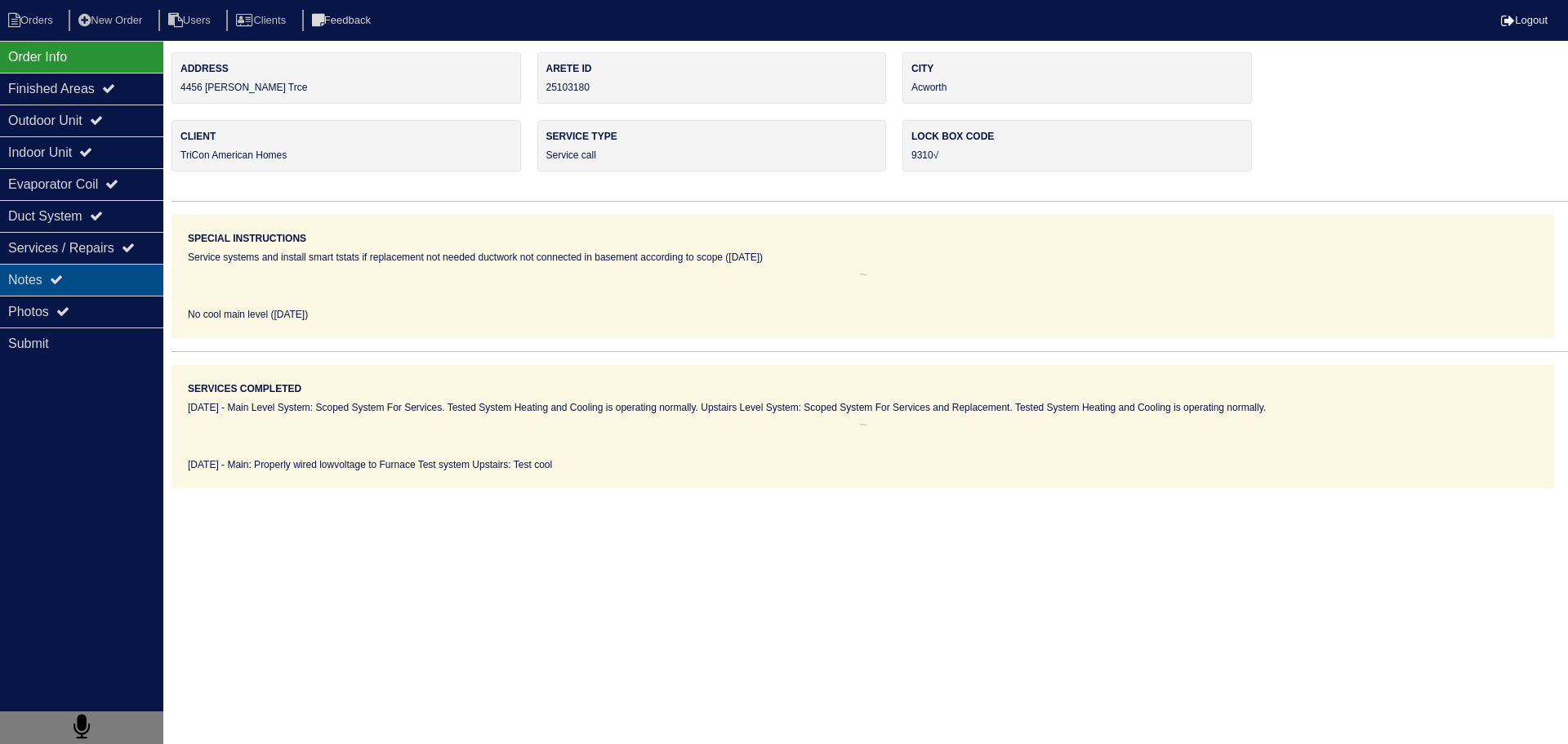
click at [110, 295] on div "Notes" at bounding box center [82, 280] width 163 height 32
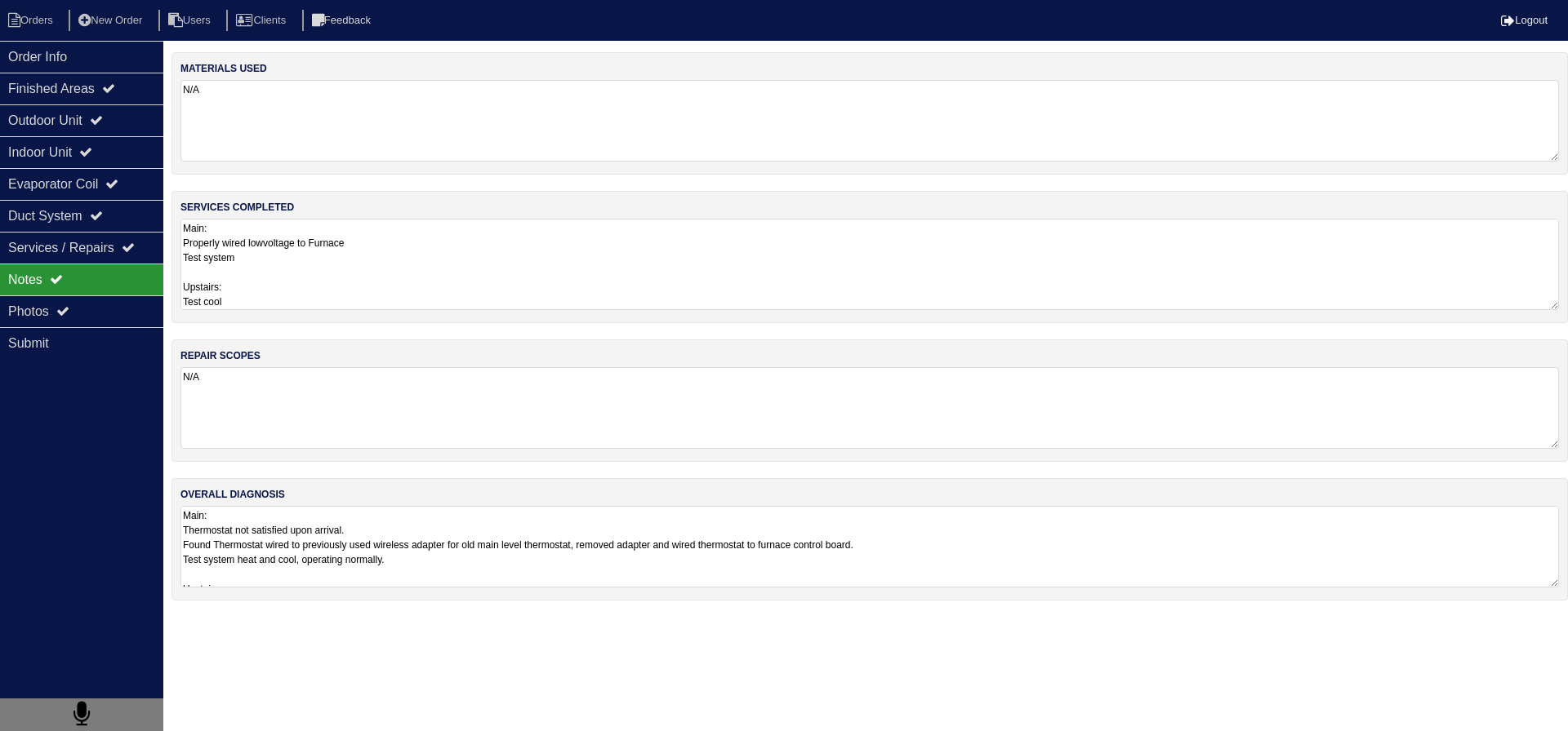
click at [309, 267] on textarea "Main: Properly wired lowvoltage to Furnace Test system Upstairs: Test cool" at bounding box center [869, 264] width 1378 height 91
click at [91, 64] on div "Order Info" at bounding box center [82, 57] width 163 height 32
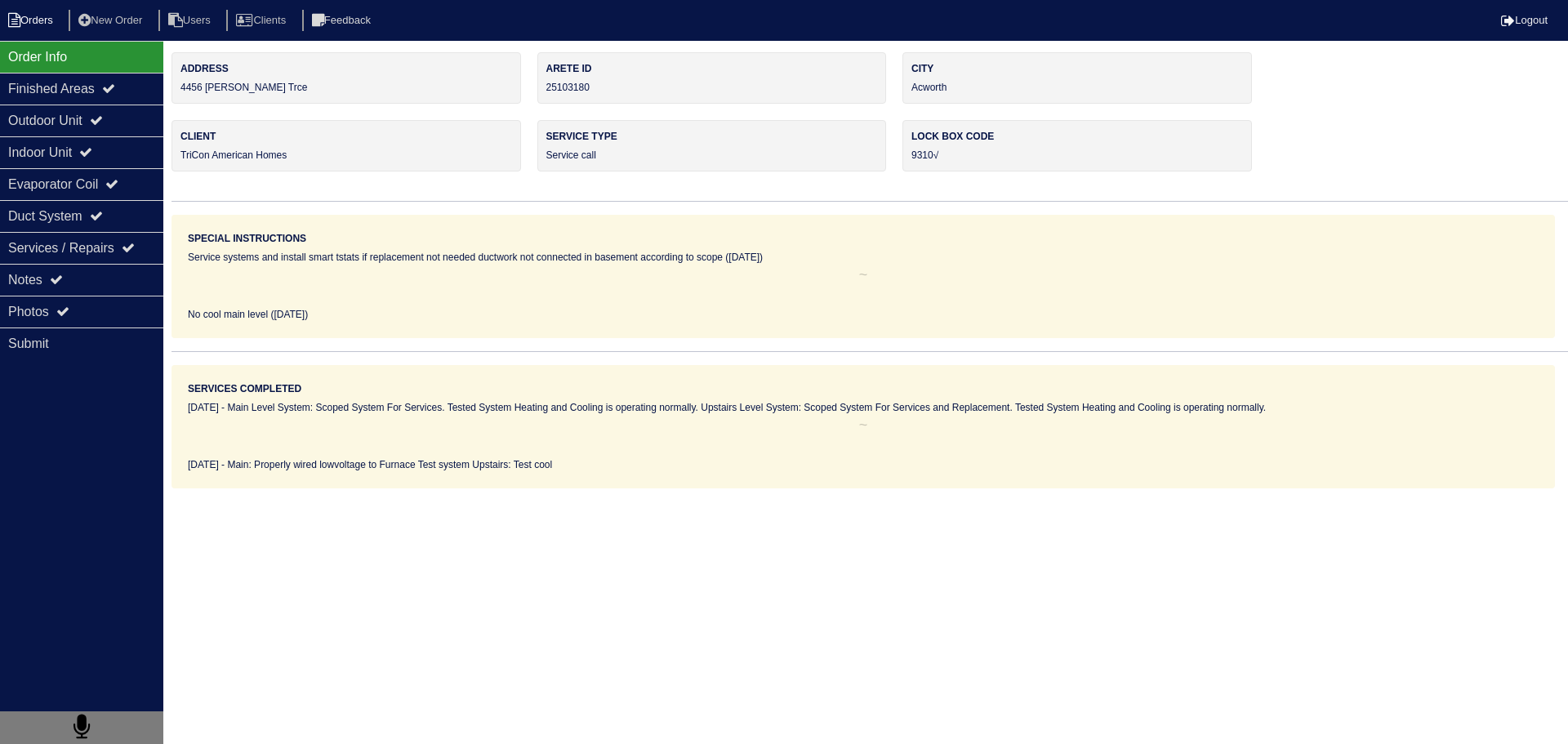
click at [28, 21] on li "Orders" at bounding box center [33, 20] width 67 height 22
select select "15"
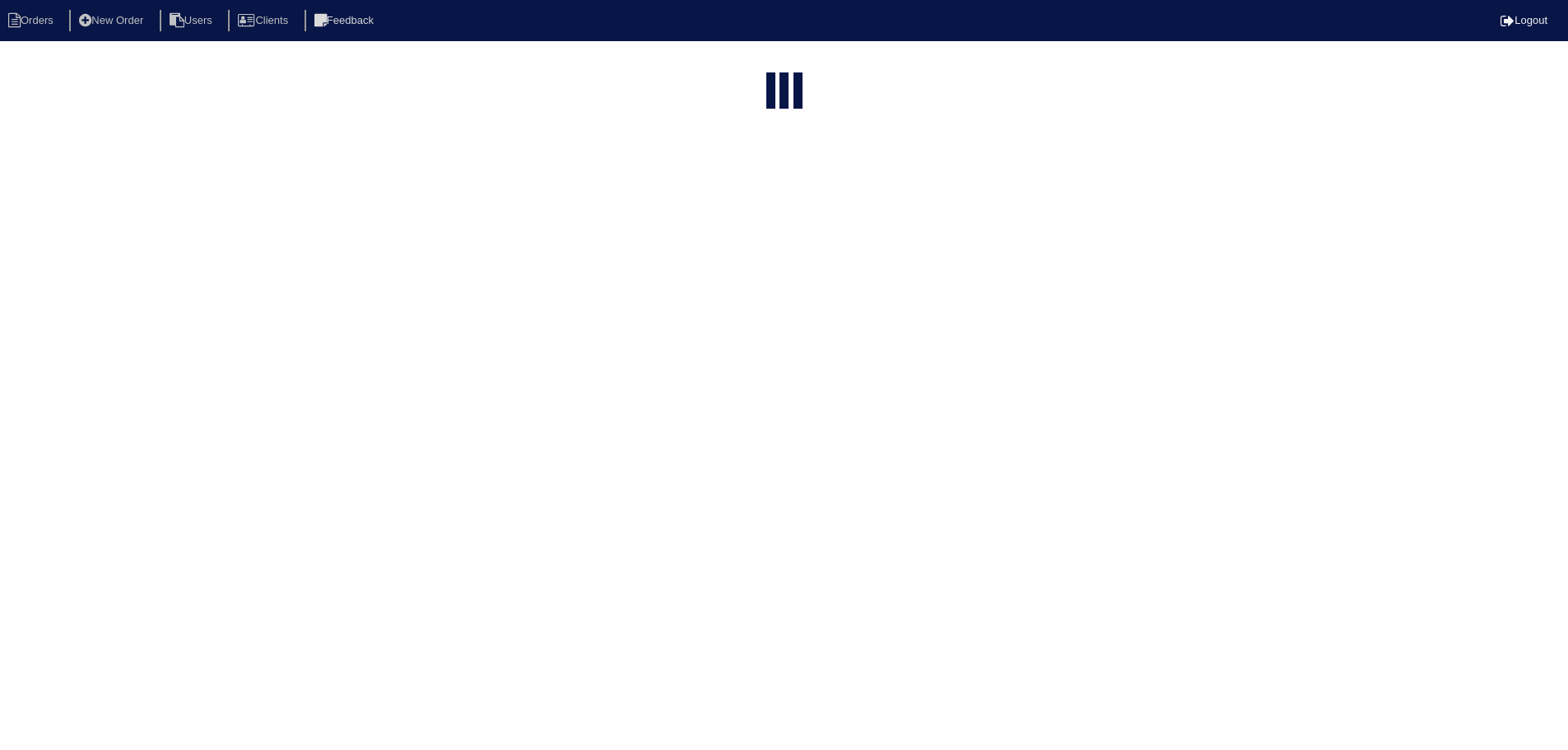
select select "service call"
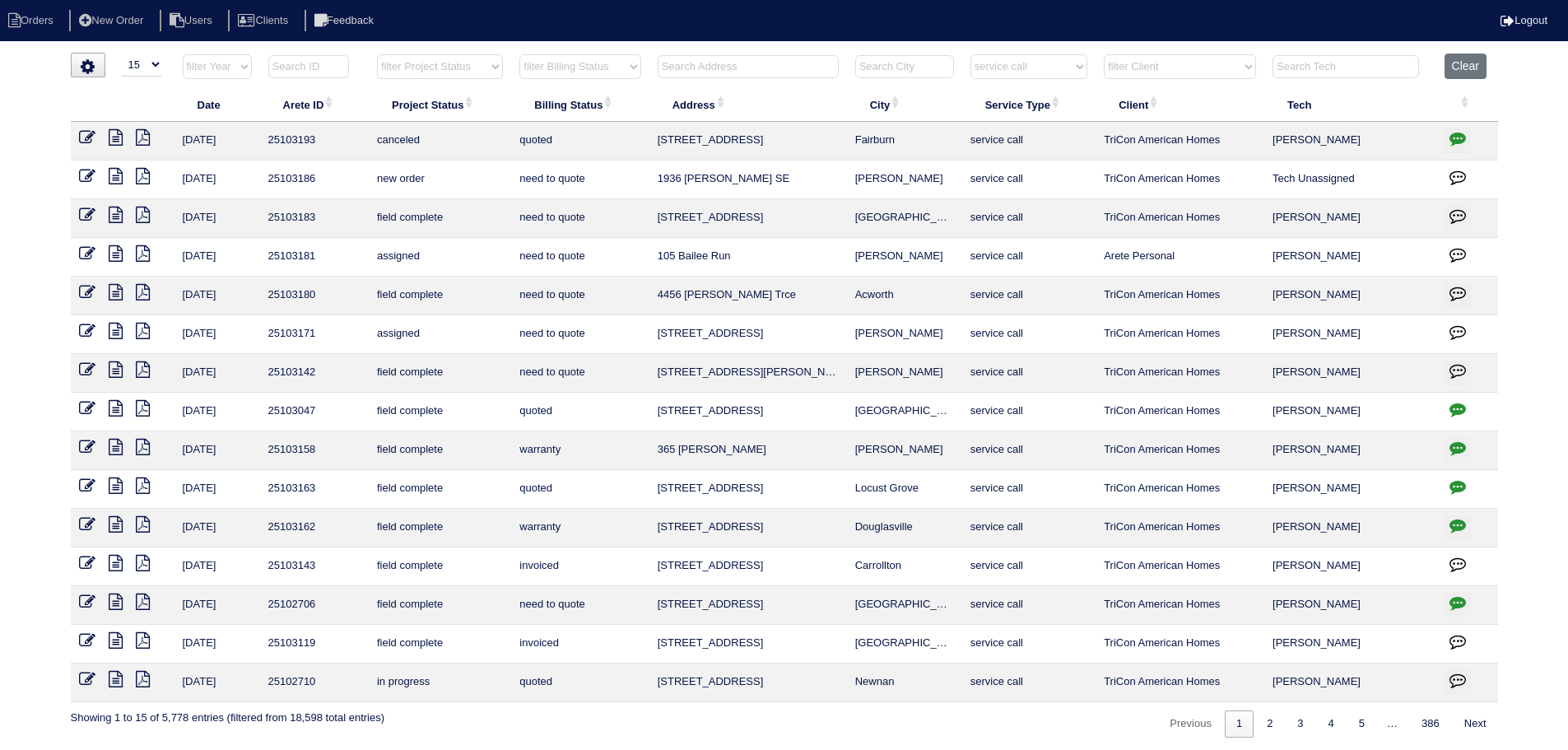
click at [119, 371] on icon at bounding box center [115, 370] width 14 height 16
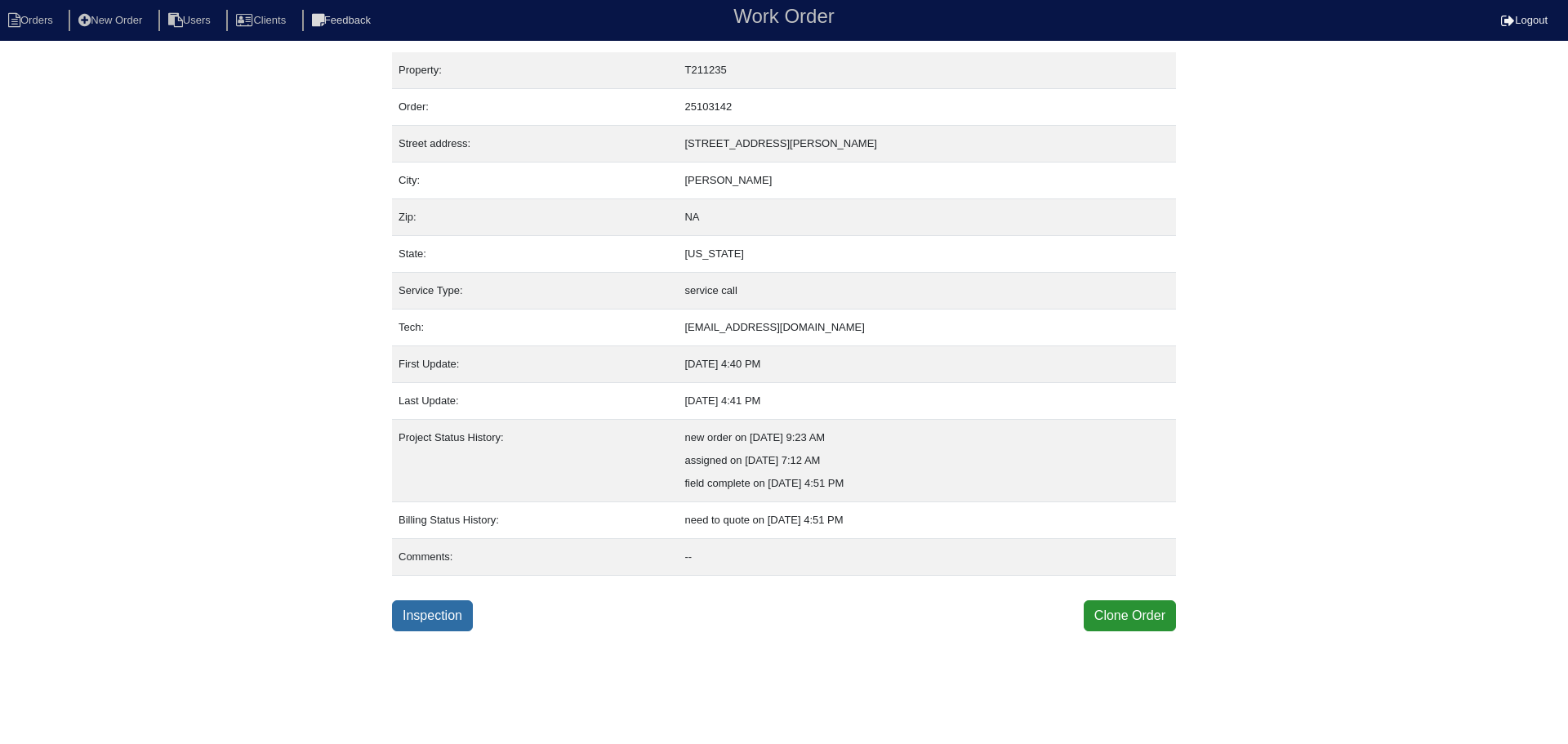
click at [439, 611] on link "Inspection" at bounding box center [432, 615] width 81 height 31
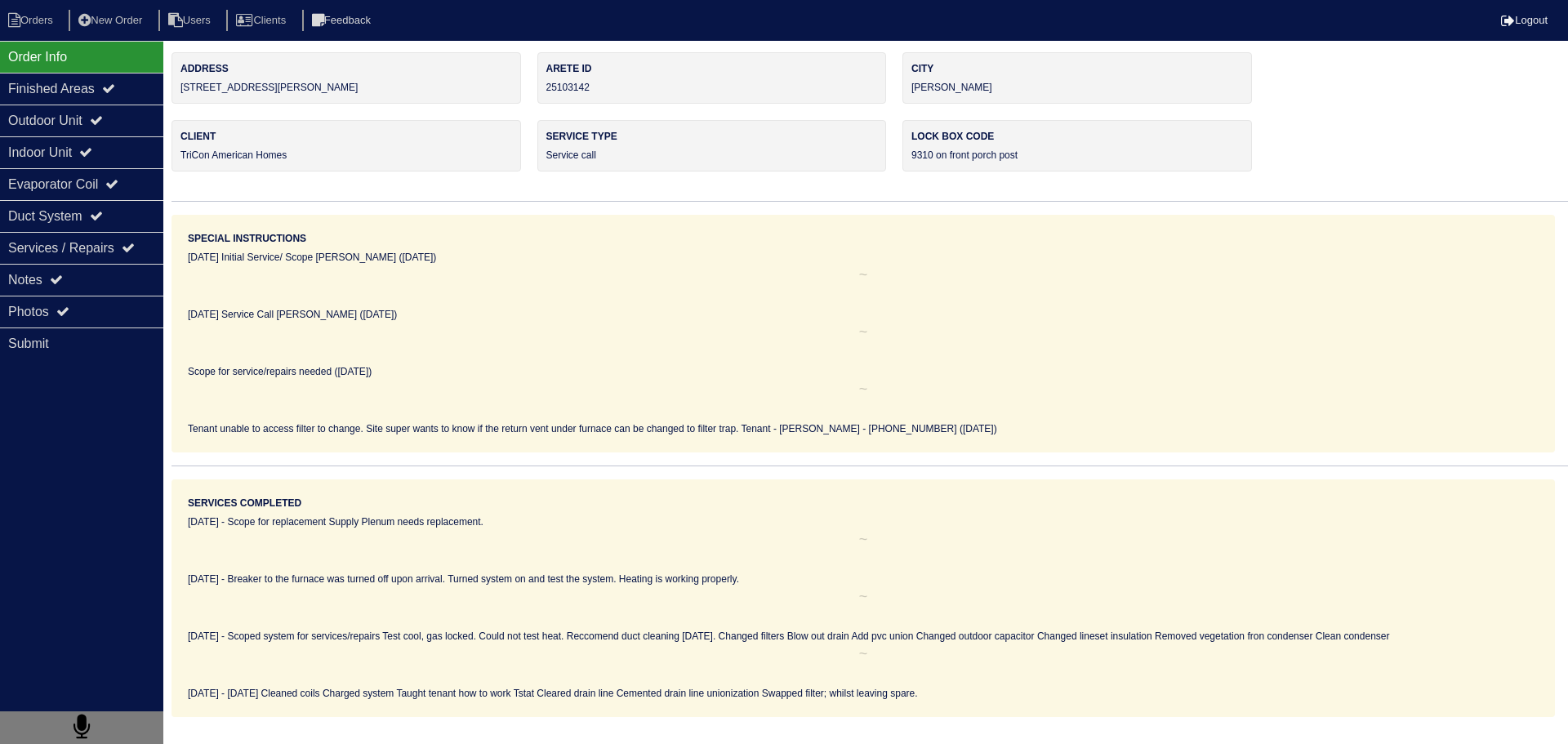
click at [81, 285] on div "Notes" at bounding box center [82, 280] width 163 height 32
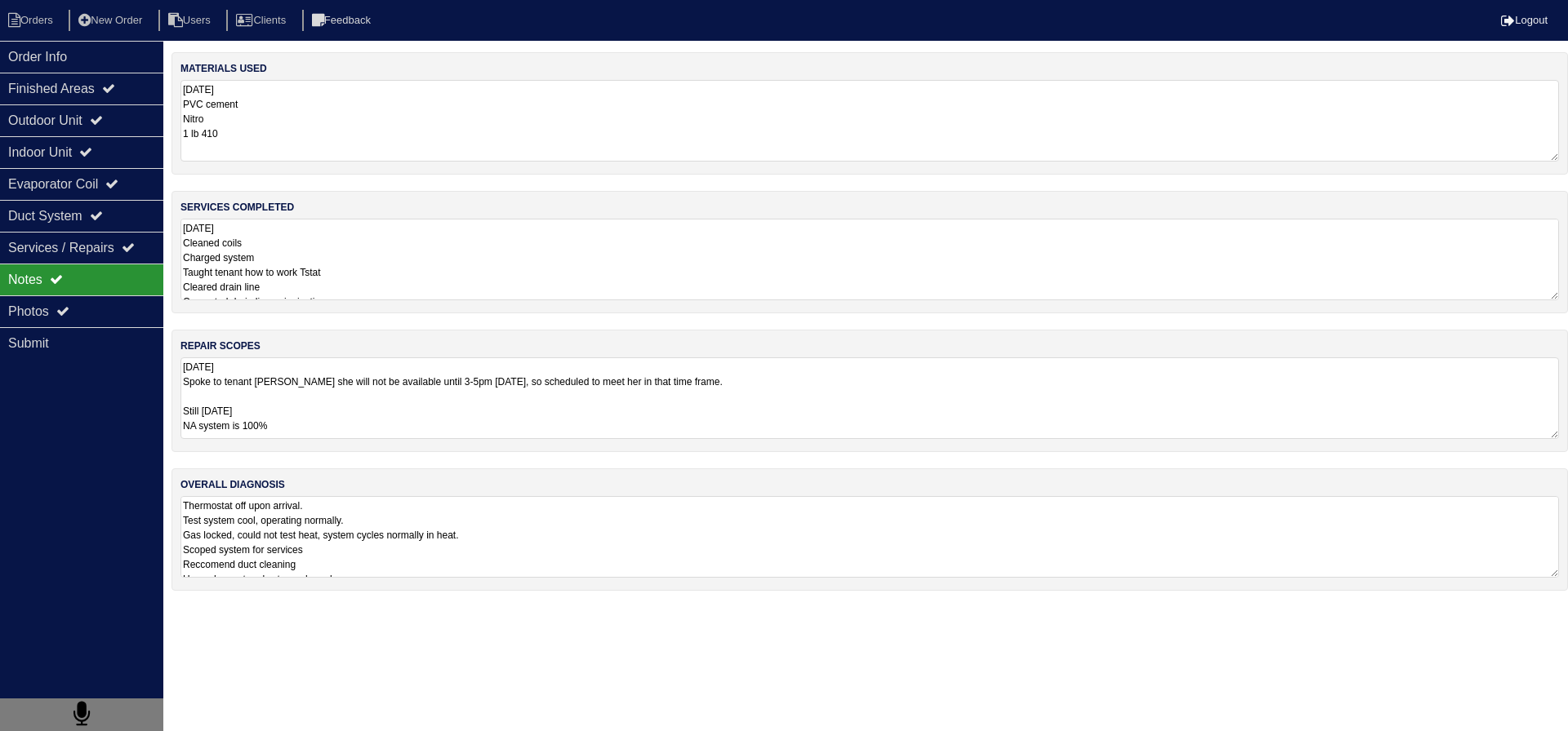
click at [274, 385] on textarea "8.29.25 Spoke to tenant Sabrina she will not be available until 3-5pm today, so…" at bounding box center [869, 398] width 1378 height 82
click at [272, 392] on textarea "8.29.25 Spoke to tenant Sabrina she will not be available until 3-5pm today, so…" at bounding box center [869, 397] width 1378 height 80
click at [314, 271] on textarea "8.29.25 Cleaned coils Charged system Taught tenant how to work Tstat Cleared dr…" at bounding box center [869, 260] width 1378 height 82
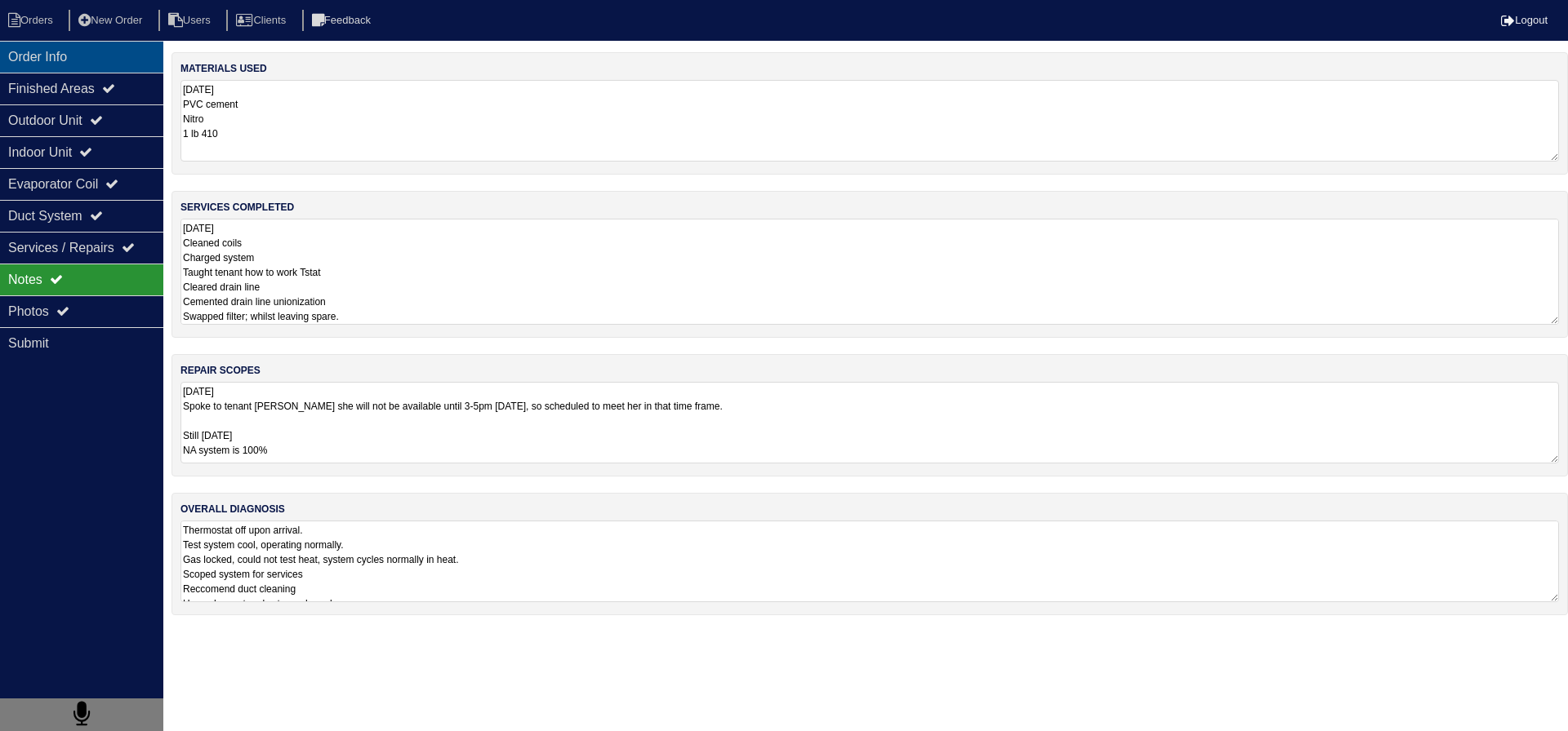
click at [28, 56] on div "Order Info" at bounding box center [82, 57] width 163 height 32
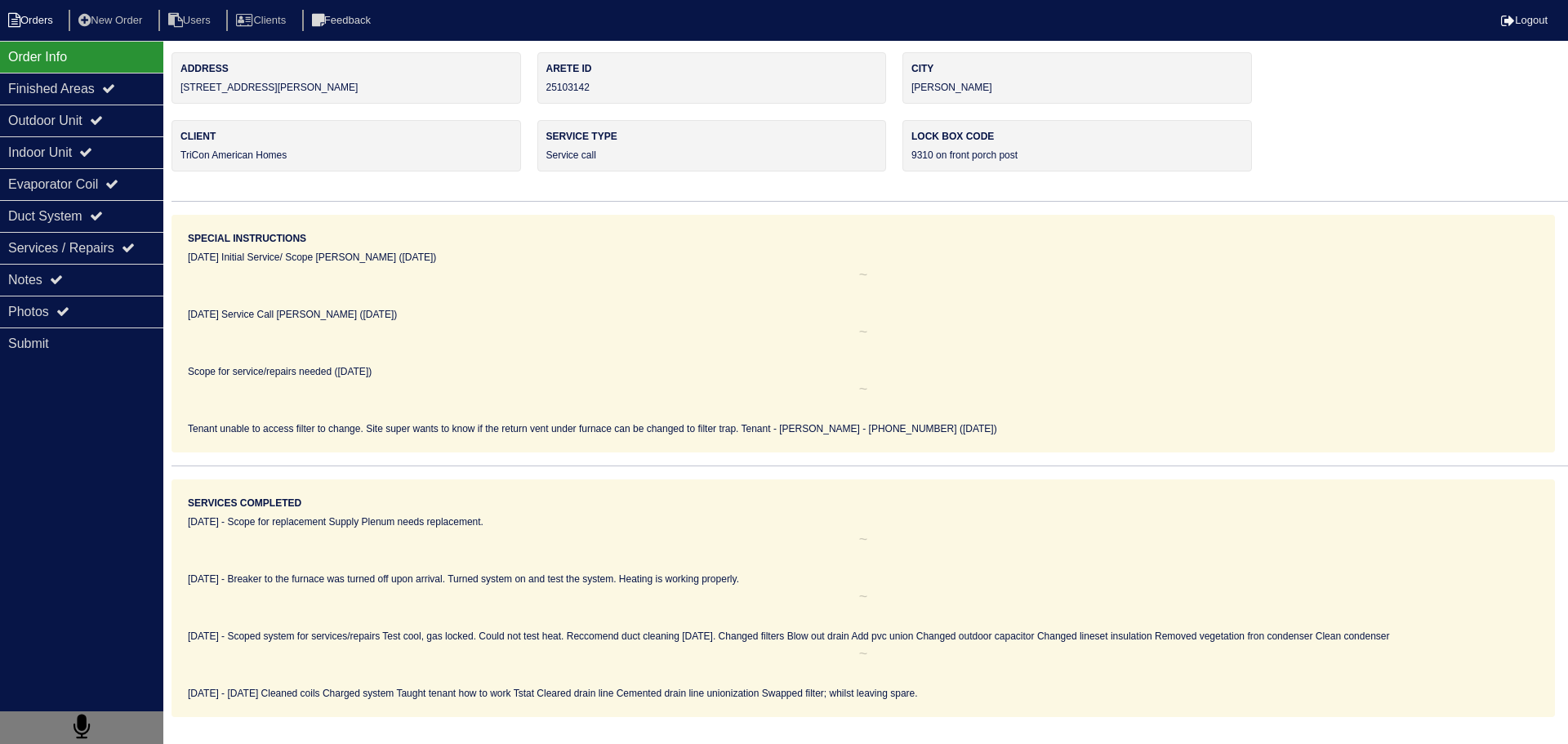
click at [22, 24] on li "Orders" at bounding box center [33, 20] width 67 height 22
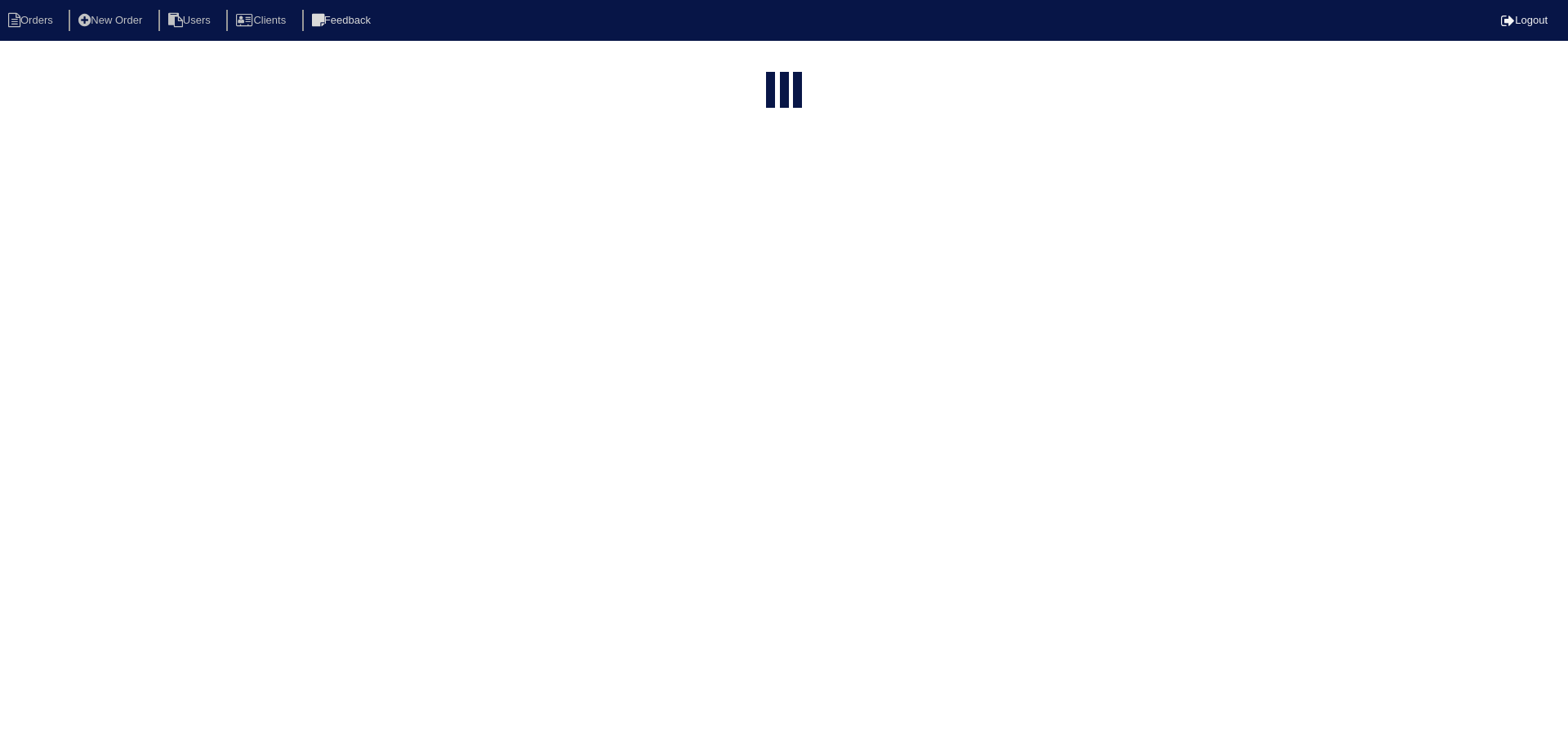
select select "15"
select select "service call"
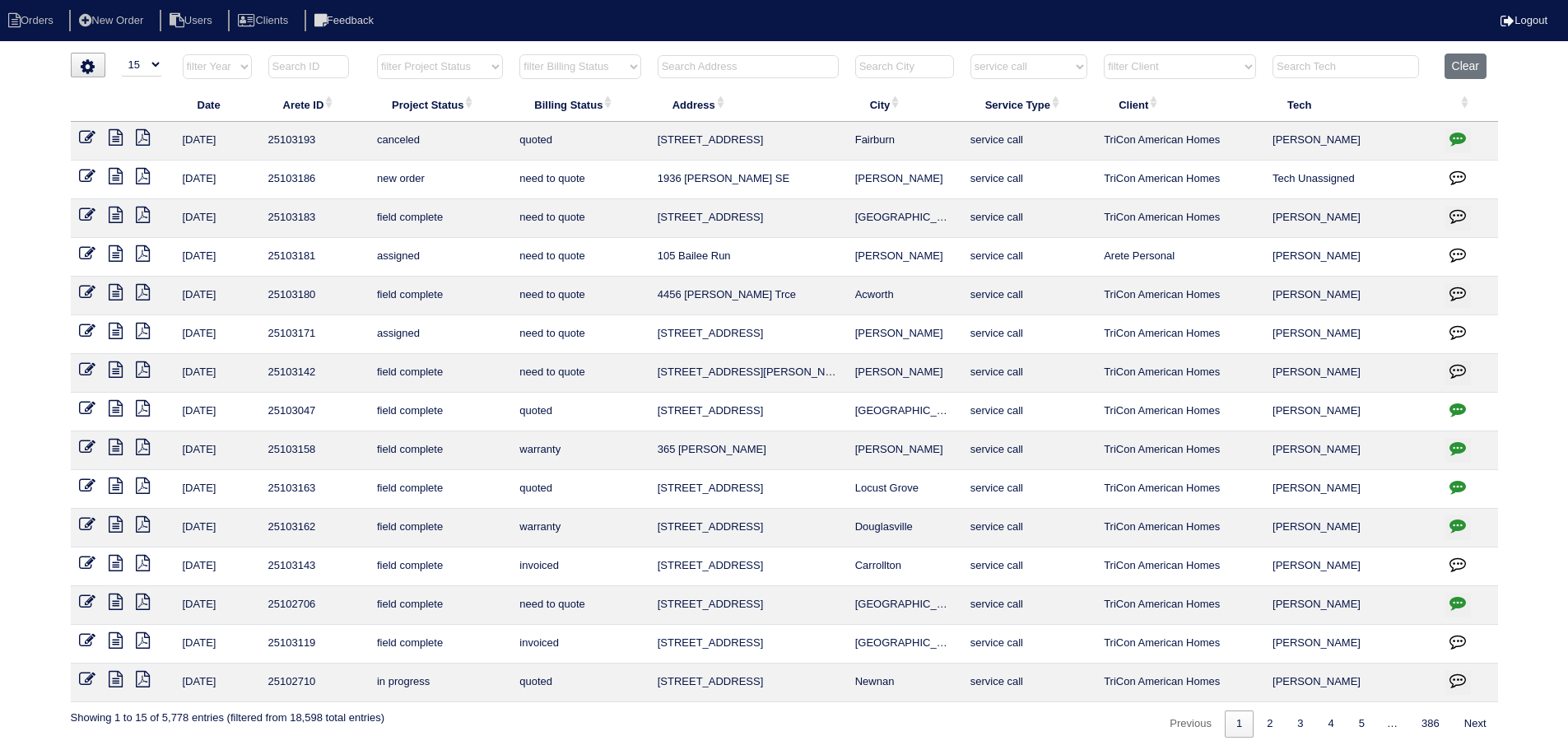
click at [116, 413] on icon at bounding box center [115, 408] width 14 height 16
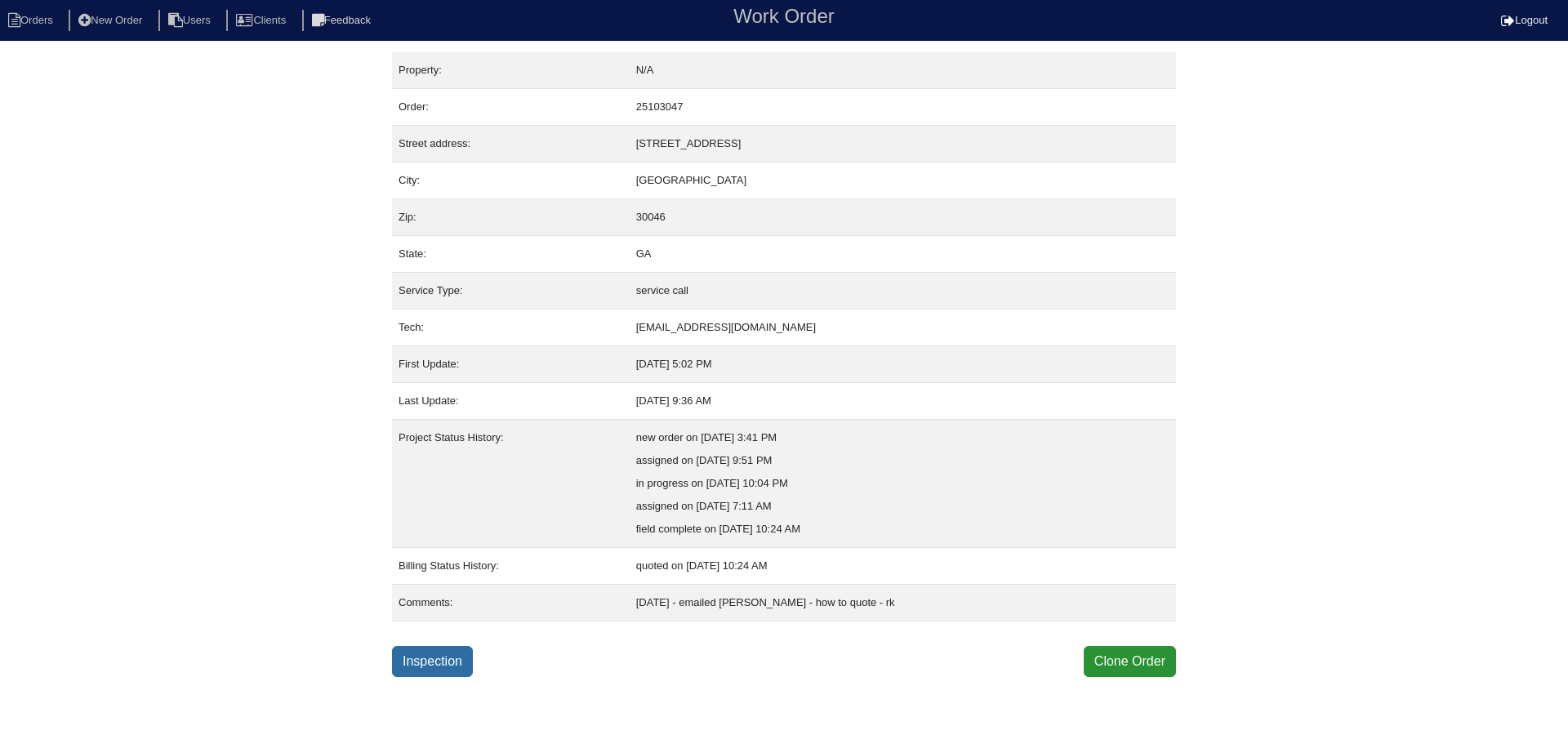
click at [437, 663] on link "Inspection" at bounding box center [432, 661] width 81 height 31
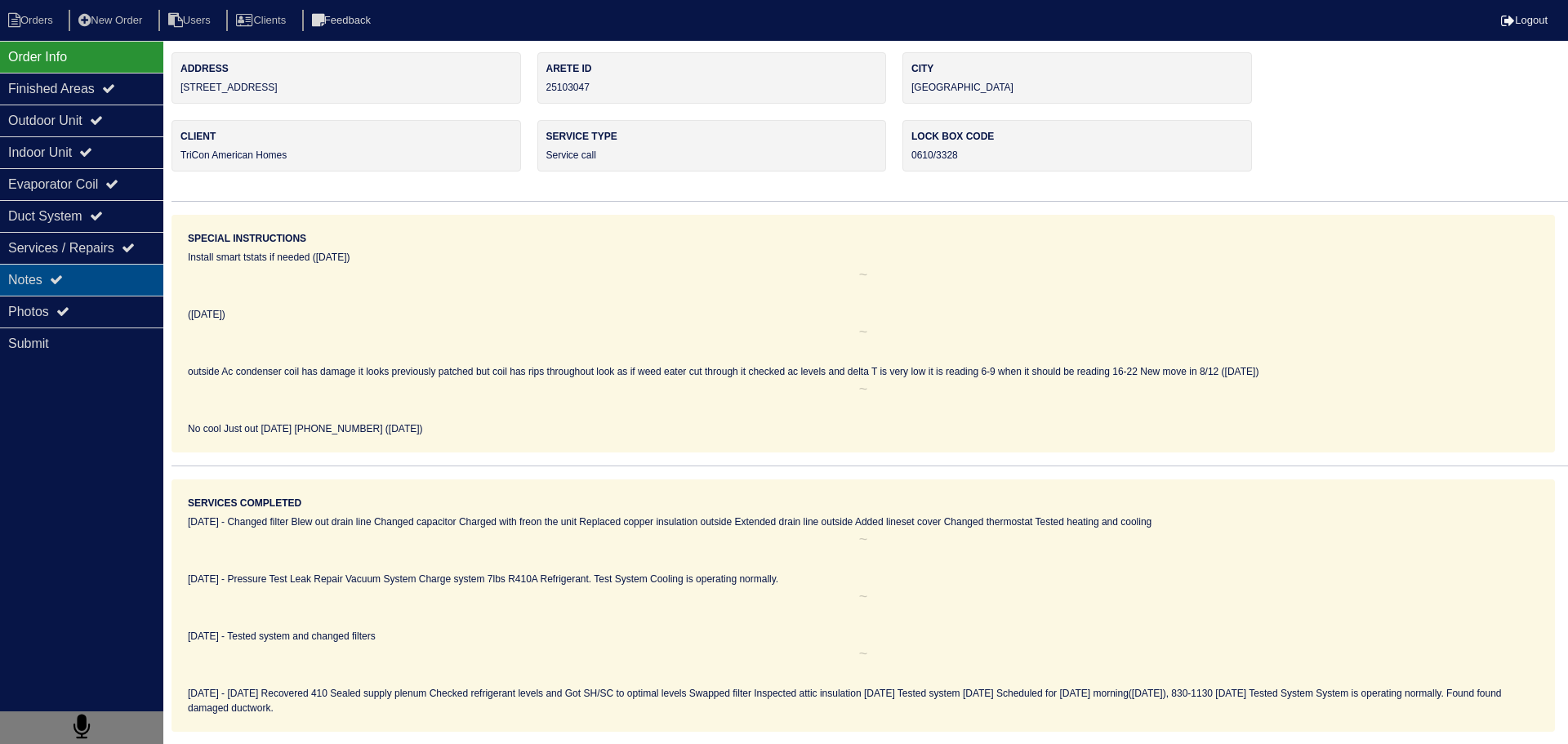
click at [96, 281] on div "Notes" at bounding box center [82, 280] width 163 height 32
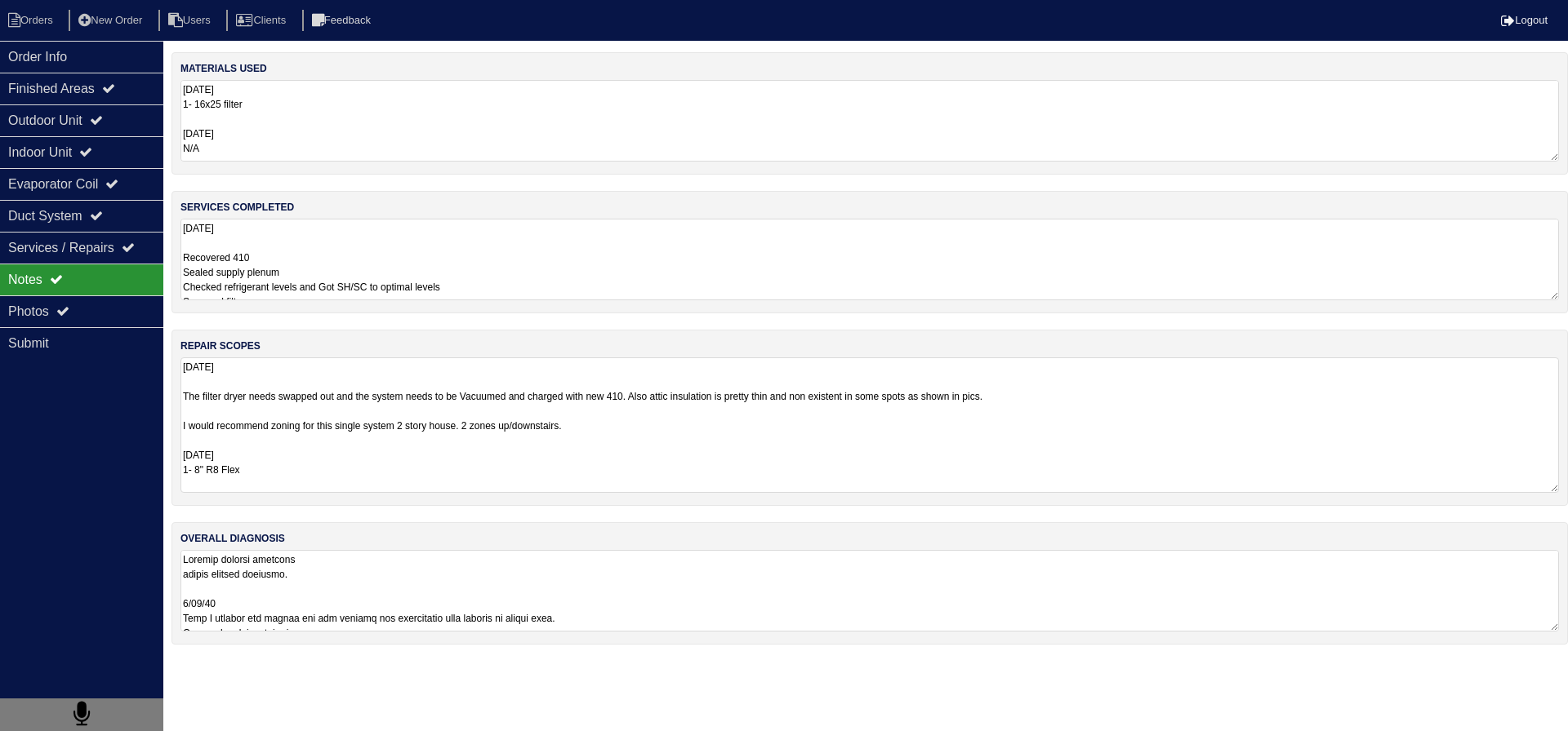
click at [248, 365] on textarea "8.15.25 The filter dryer needs swapped out and the system needs to be Vacuumed …" at bounding box center [869, 425] width 1378 height 136
click at [307, 282] on textarea "8.15.25 Recovered 410 Sealed supply plenum Checked refrigerant levels and Got S…" at bounding box center [863, 260] width 1366 height 82
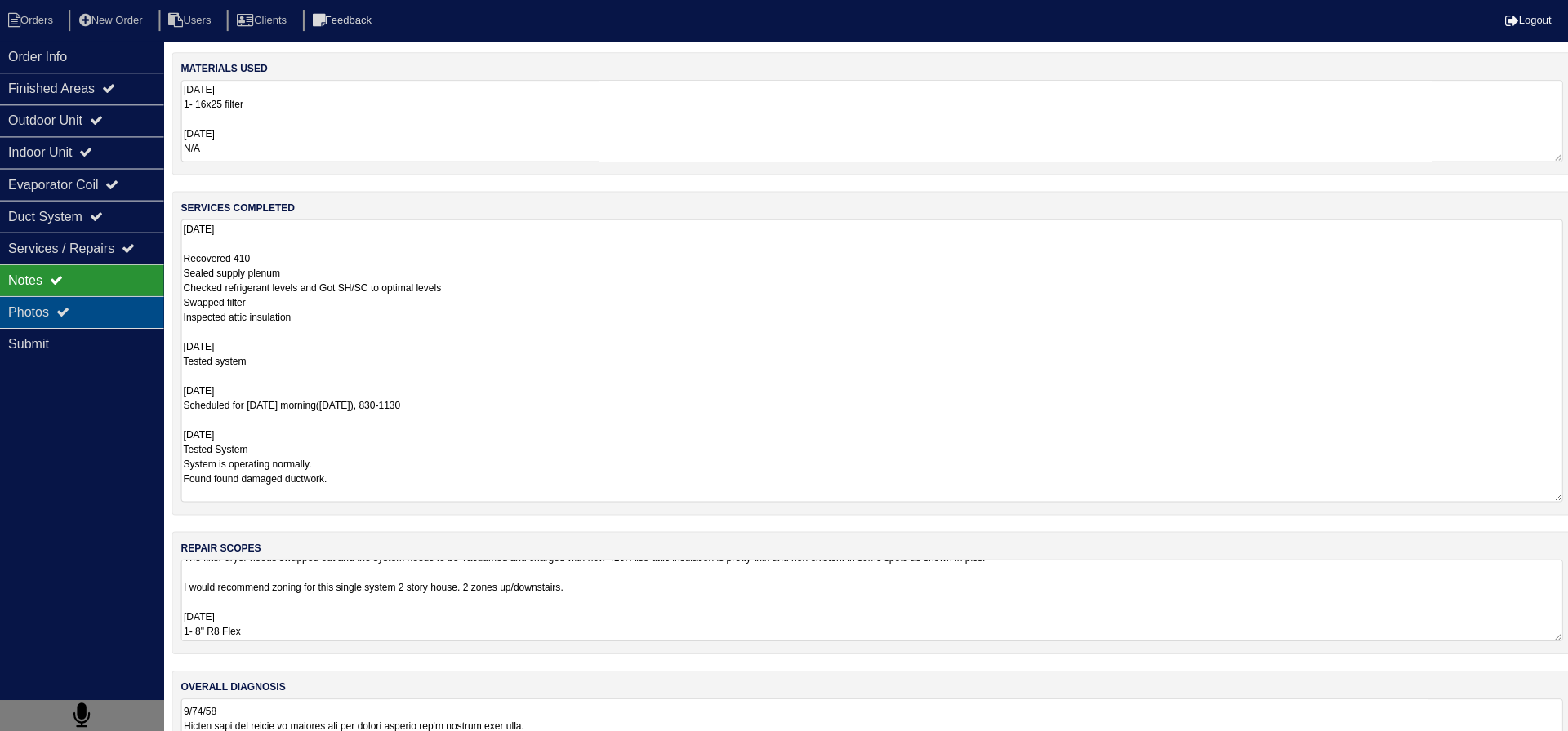
click at [134, 311] on div "Photos" at bounding box center [82, 311] width 163 height 32
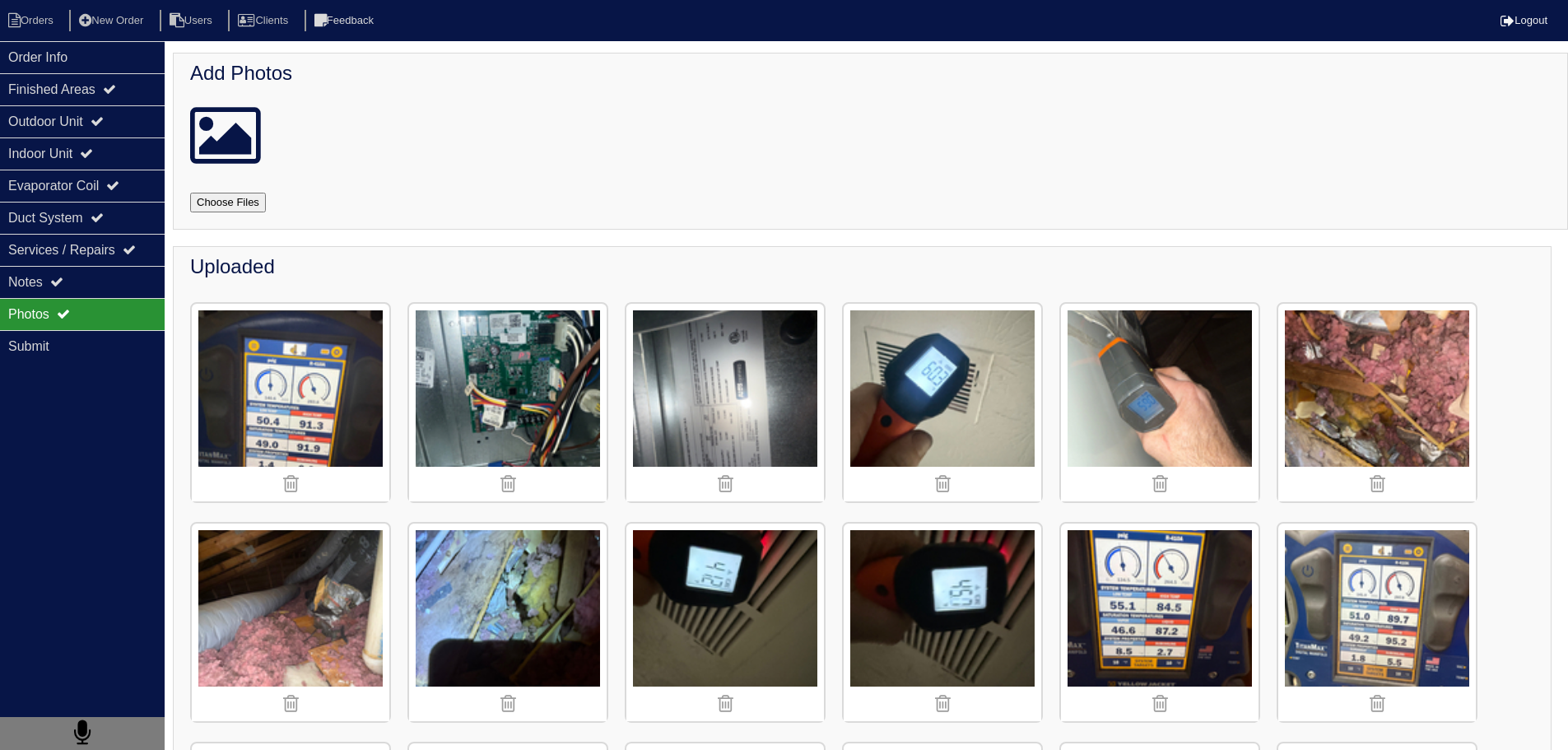
scroll to position [247, 0]
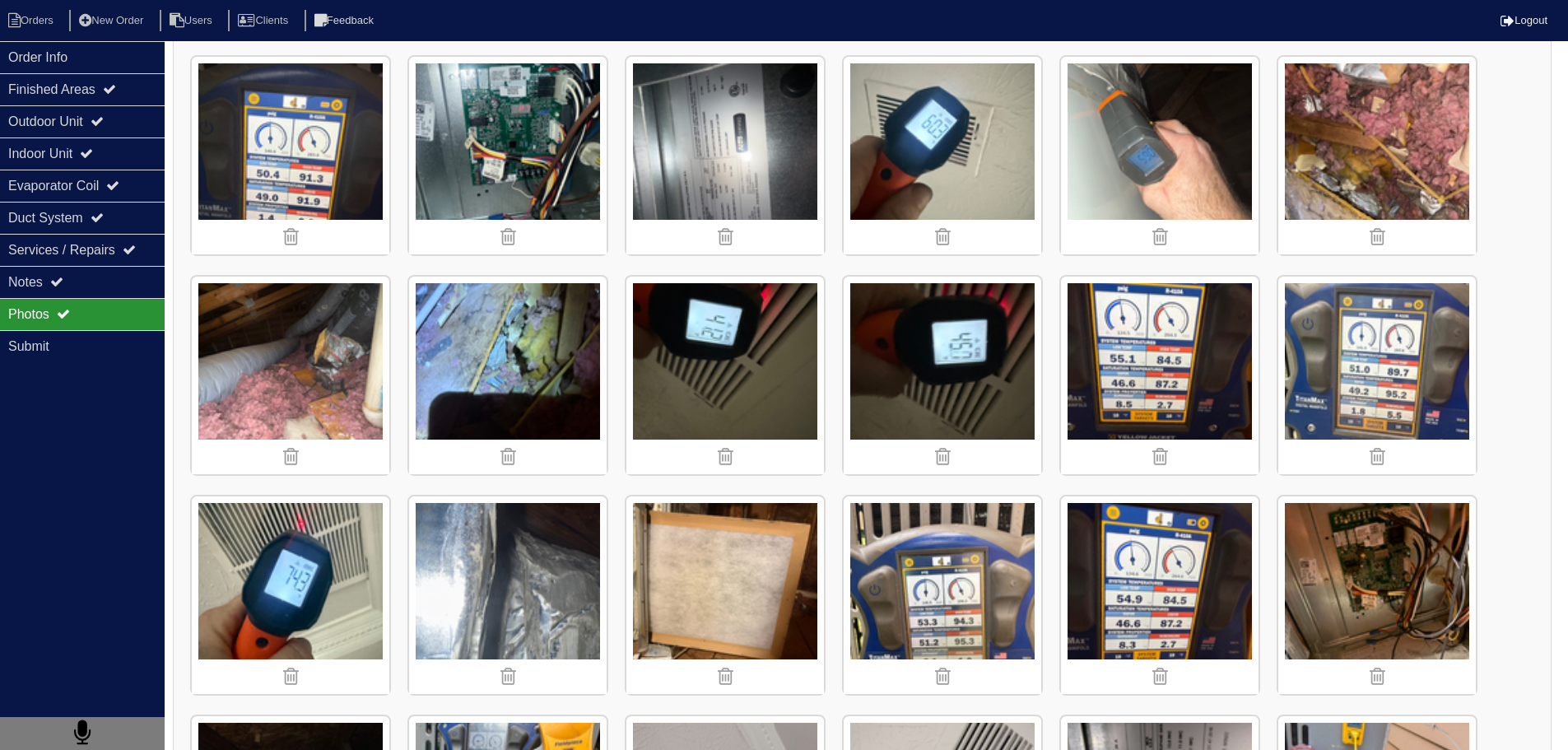
click at [310, 388] on img at bounding box center [290, 375] width 198 height 198
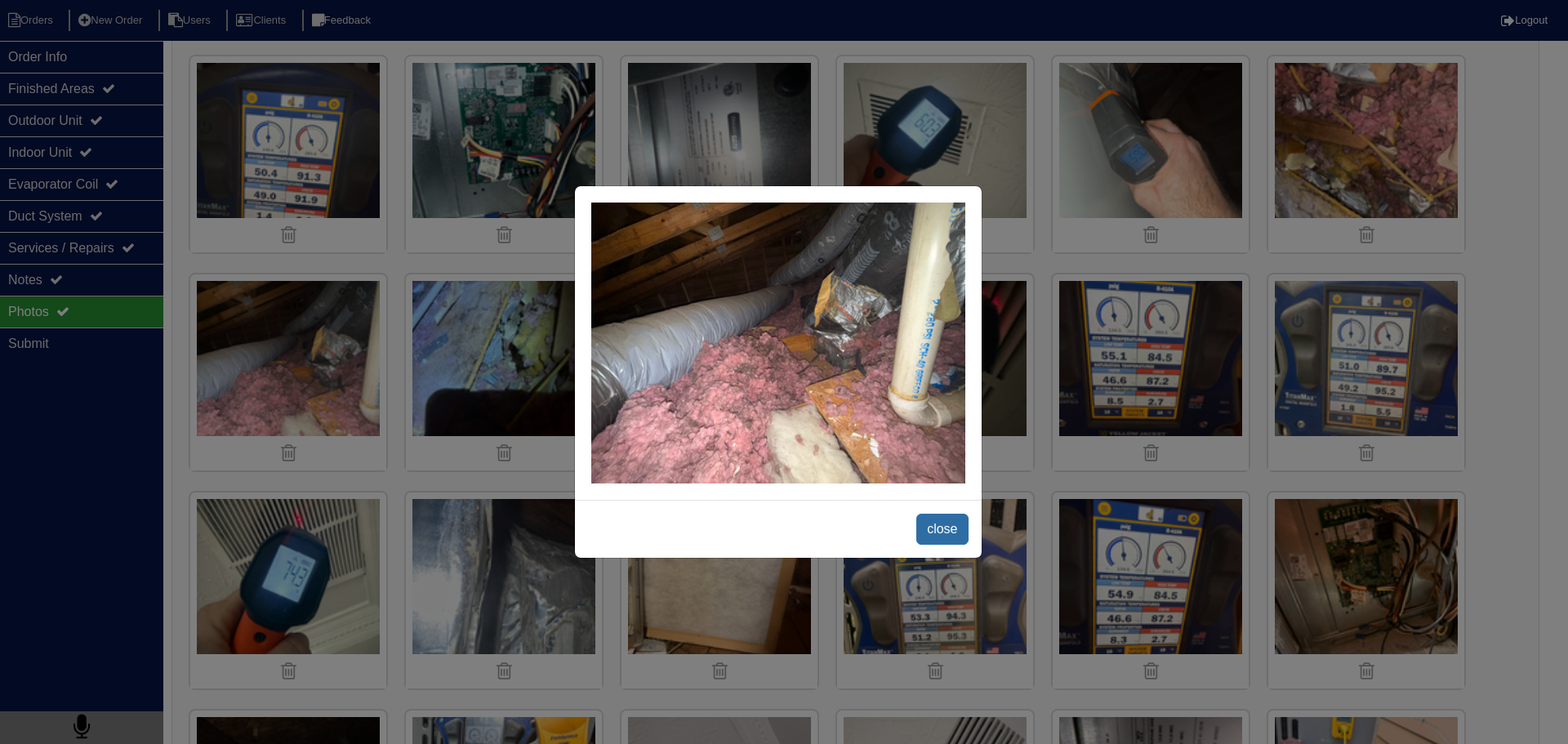
click at [944, 534] on span "close" at bounding box center [942, 529] width 51 height 31
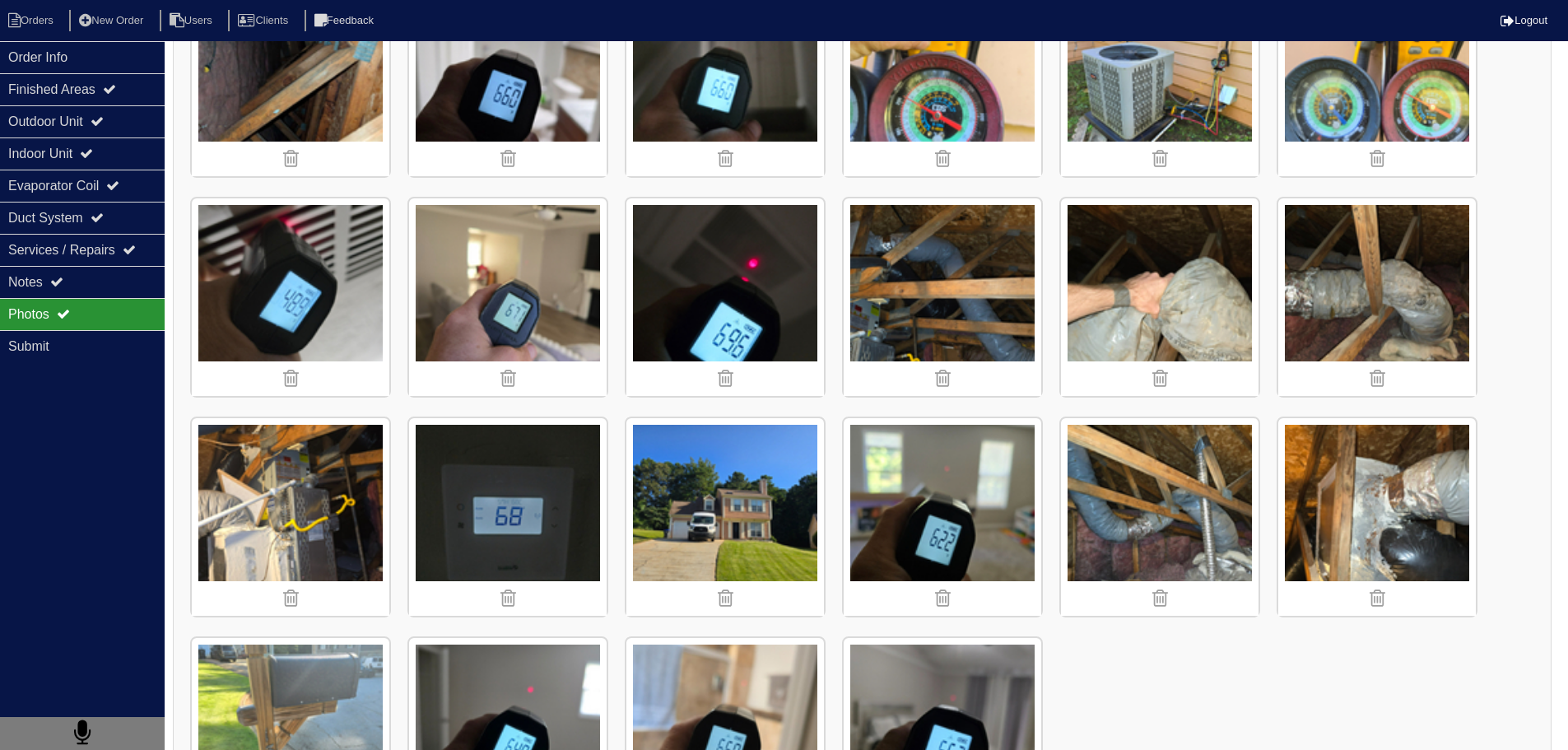
scroll to position [2855, 0]
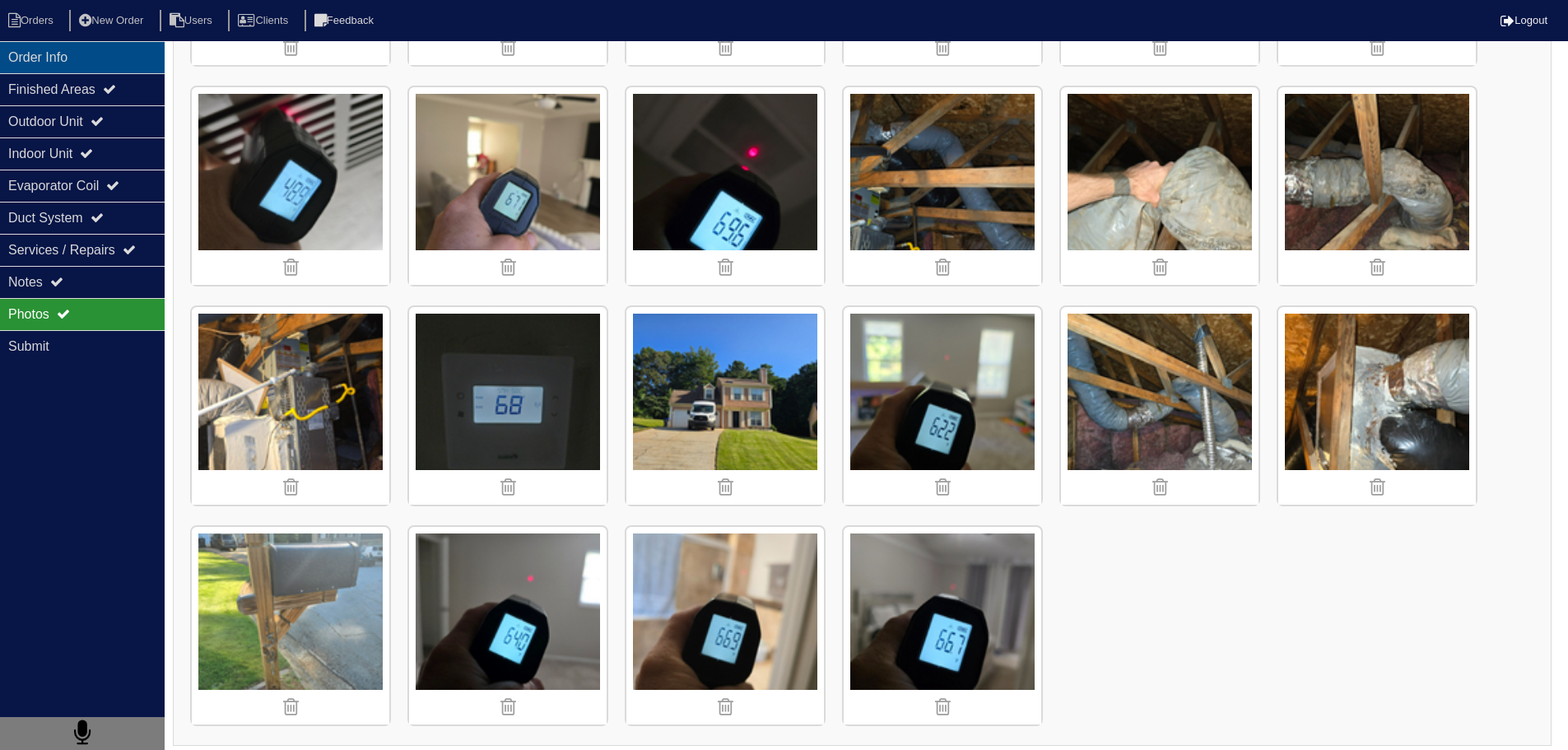
click at [102, 47] on div "Order Info" at bounding box center [82, 57] width 165 height 32
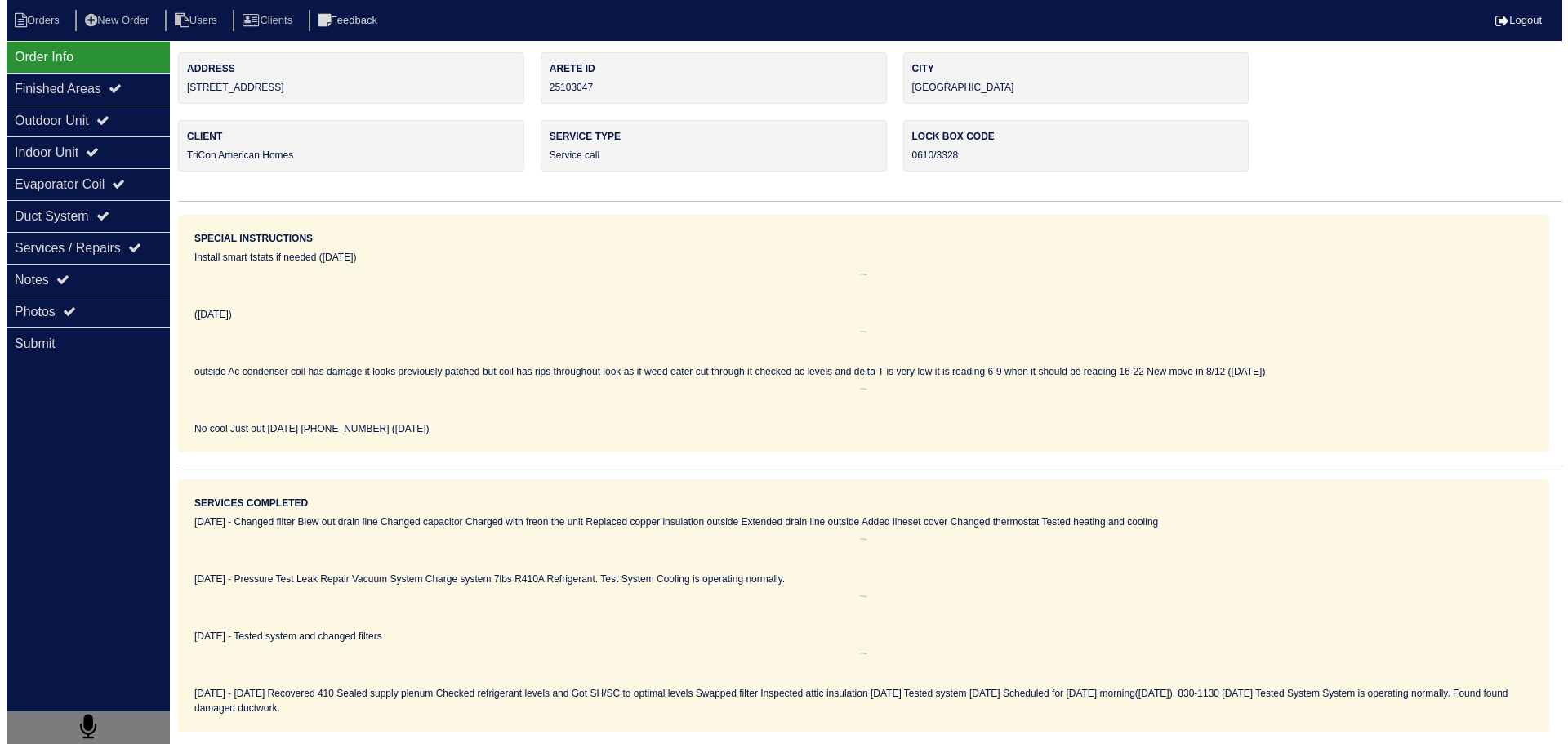
scroll to position [0, 0]
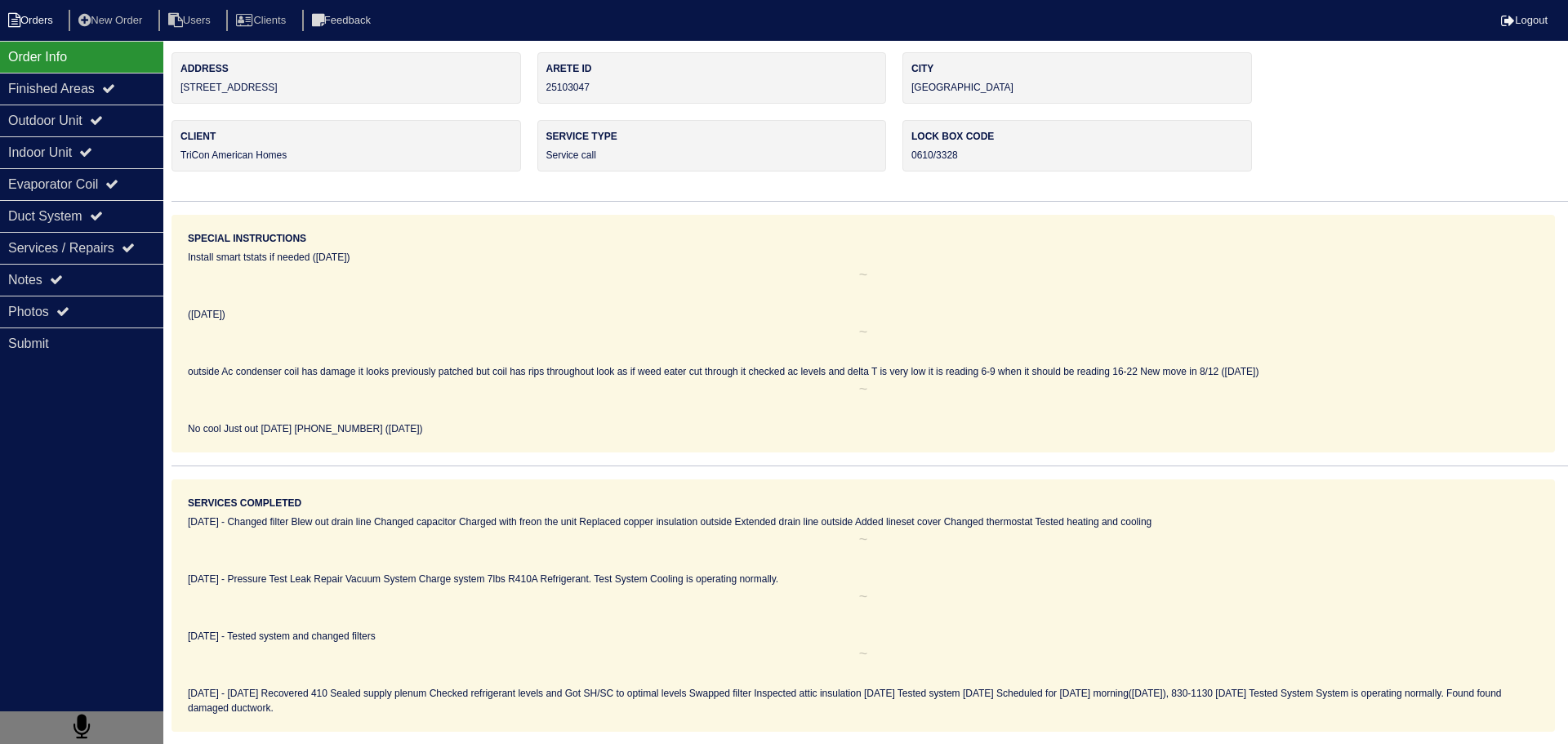
click at [67, 19] on li "Orders" at bounding box center [33, 20] width 67 height 22
select select "15"
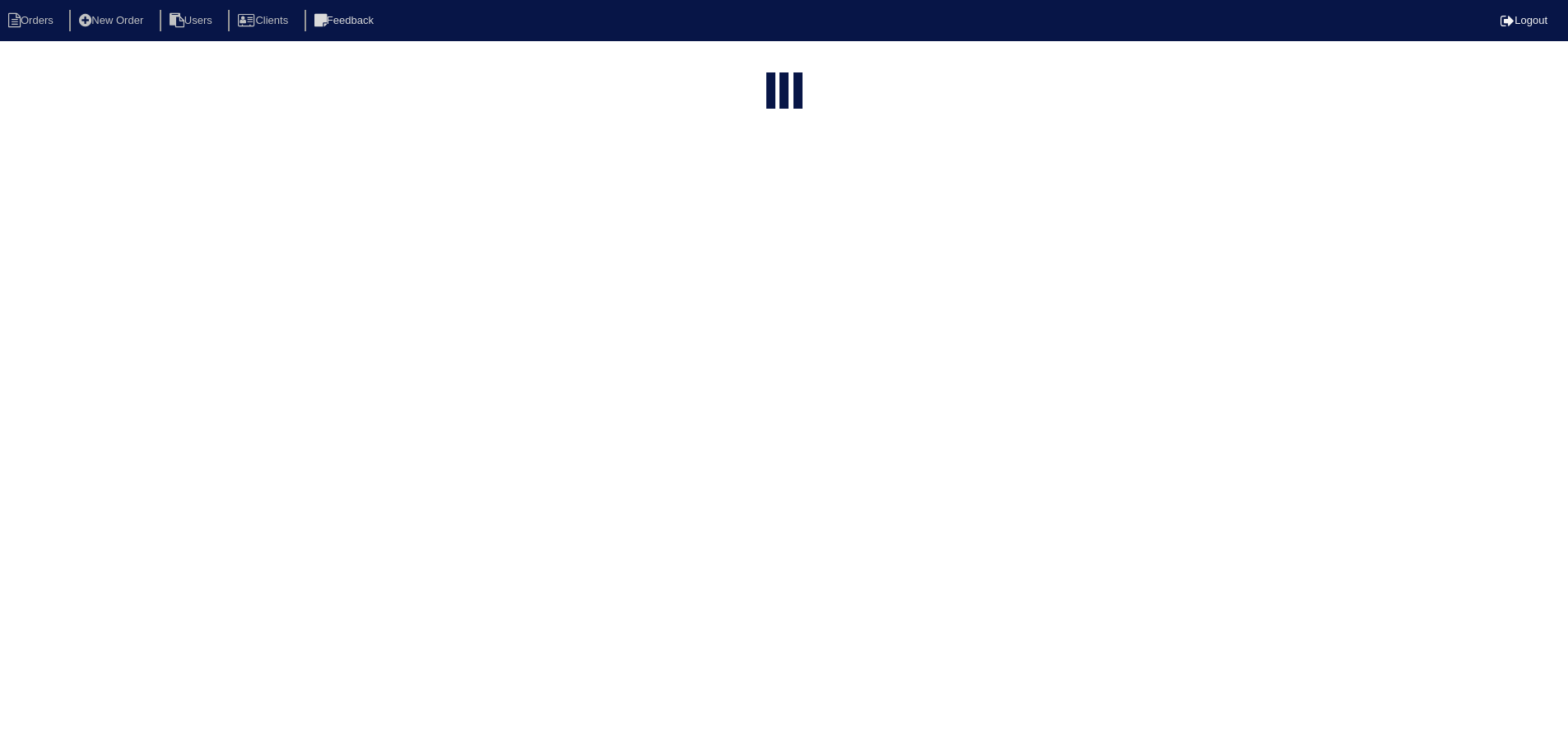
select select "service call"
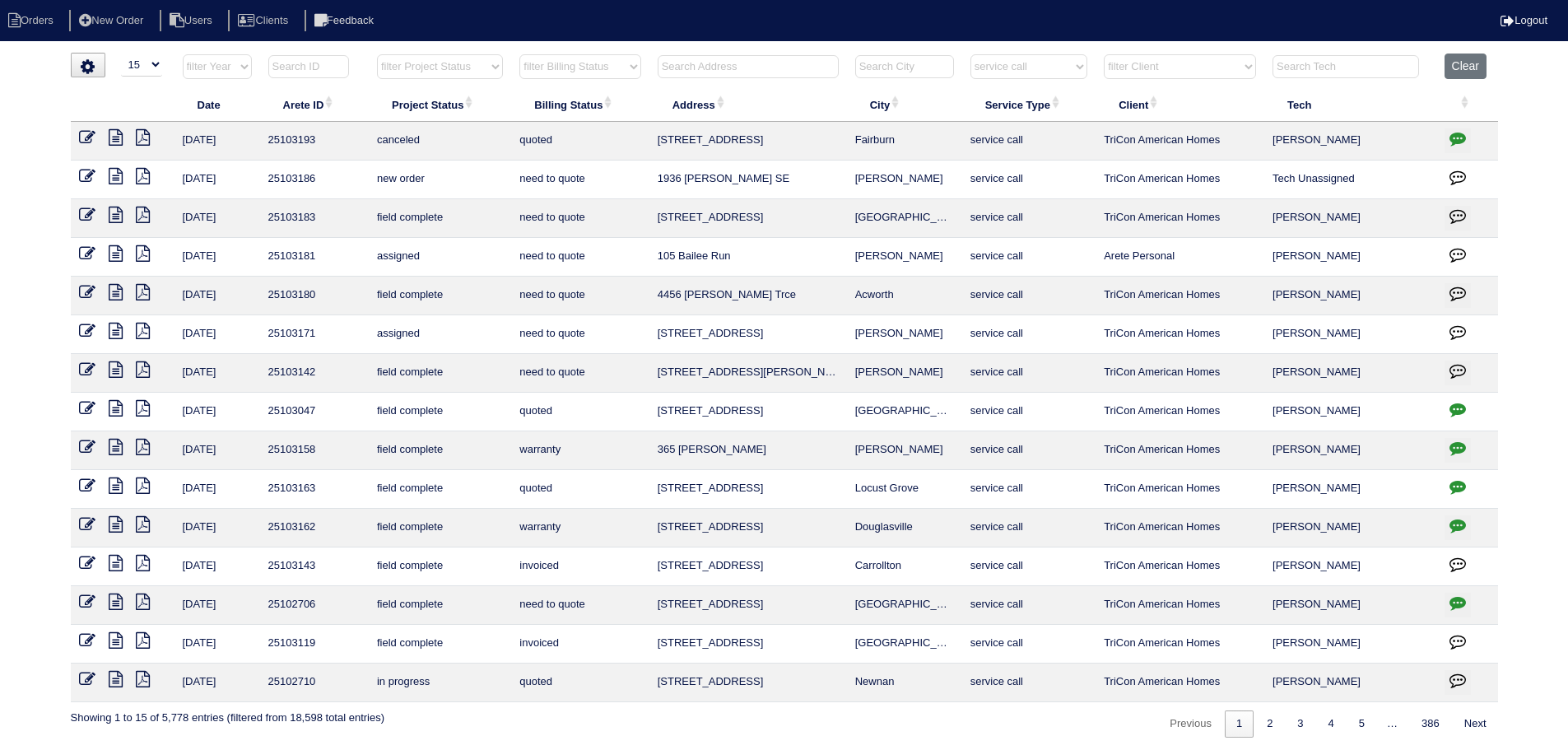
click at [749, 64] on input "text" at bounding box center [748, 67] width 181 height 23
type input "7615"
select select "service call"
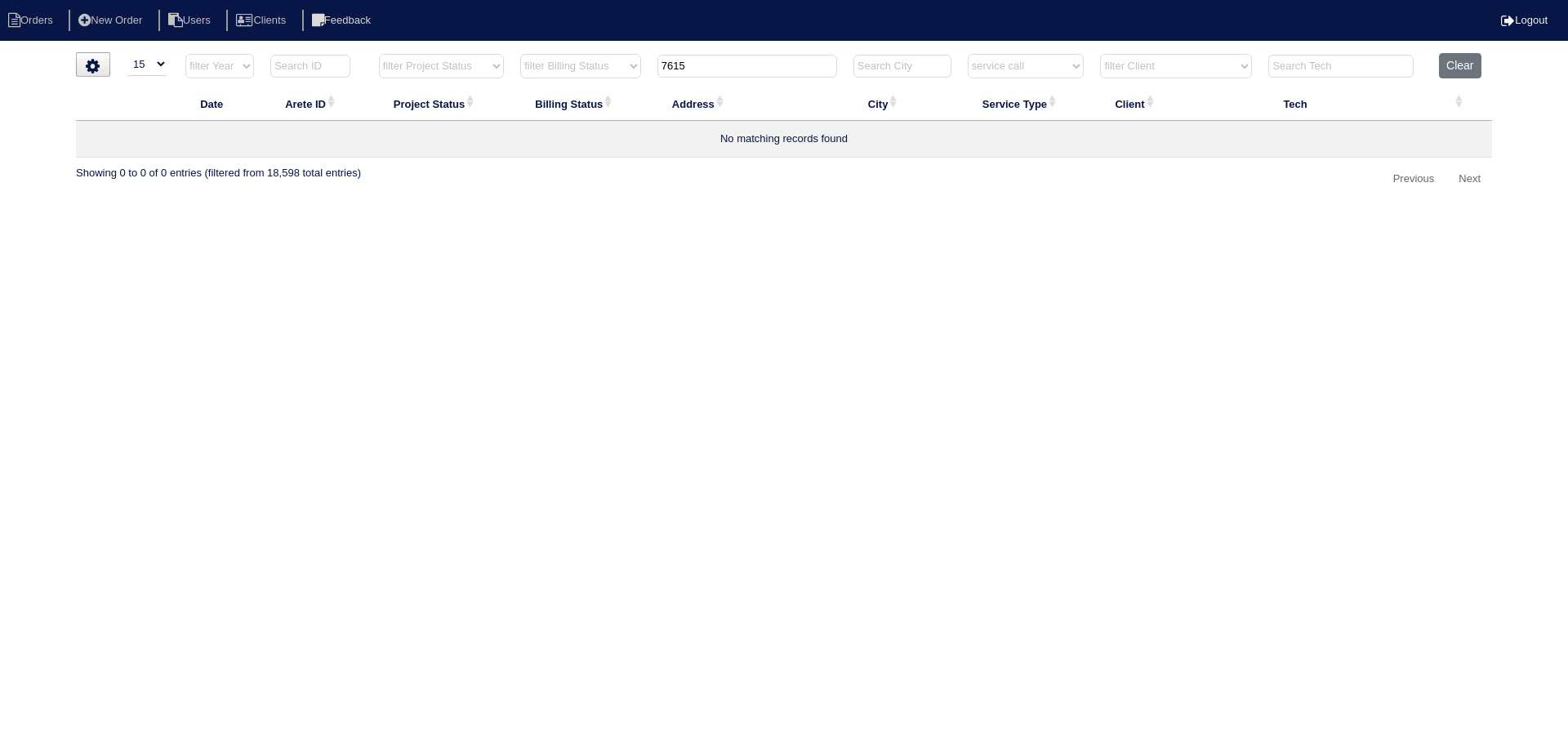
type input "7615"
click at [1028, 59] on select "filter Service Type -- Any Service Type -- initial service basic service mainte…" at bounding box center [1026, 67] width 117 height 25
select select
click at [967, 54] on select "filter Service Type -- Any Service Type -- initial service basic service mainte…" at bounding box center [1026, 67] width 117 height 25
type input "7615"
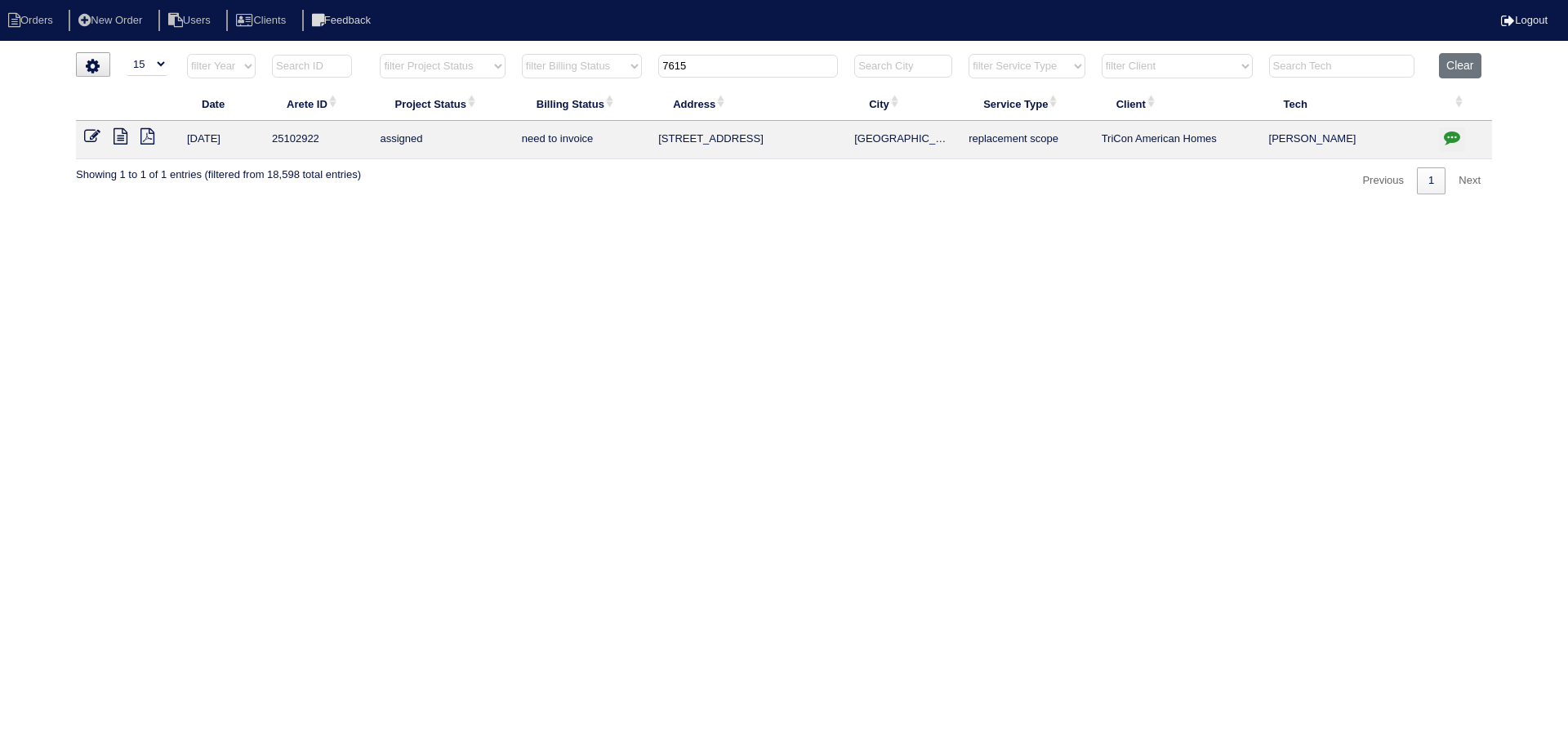
click at [120, 135] on icon at bounding box center [121, 136] width 14 height 16
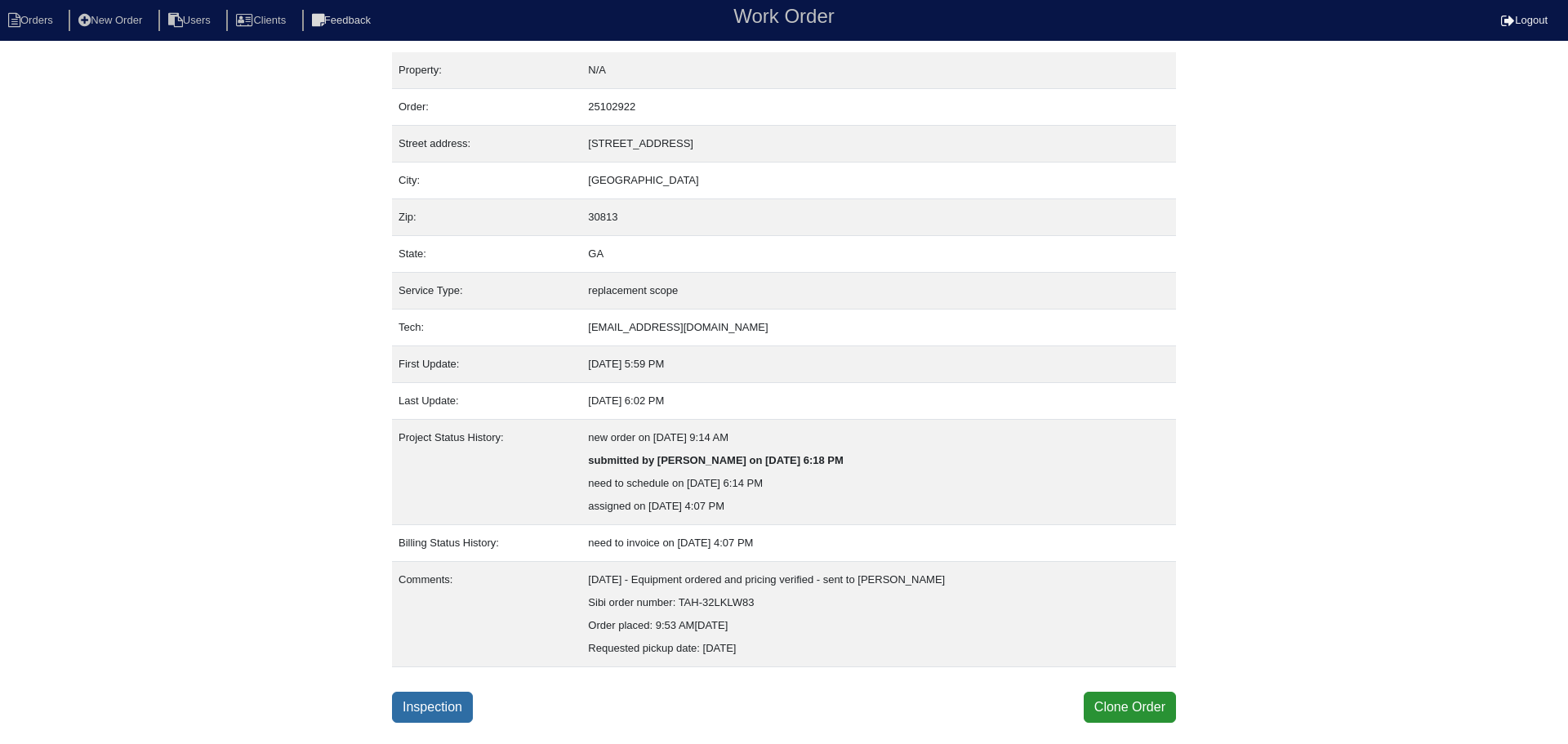
click at [428, 705] on link "Inspection" at bounding box center [432, 707] width 81 height 31
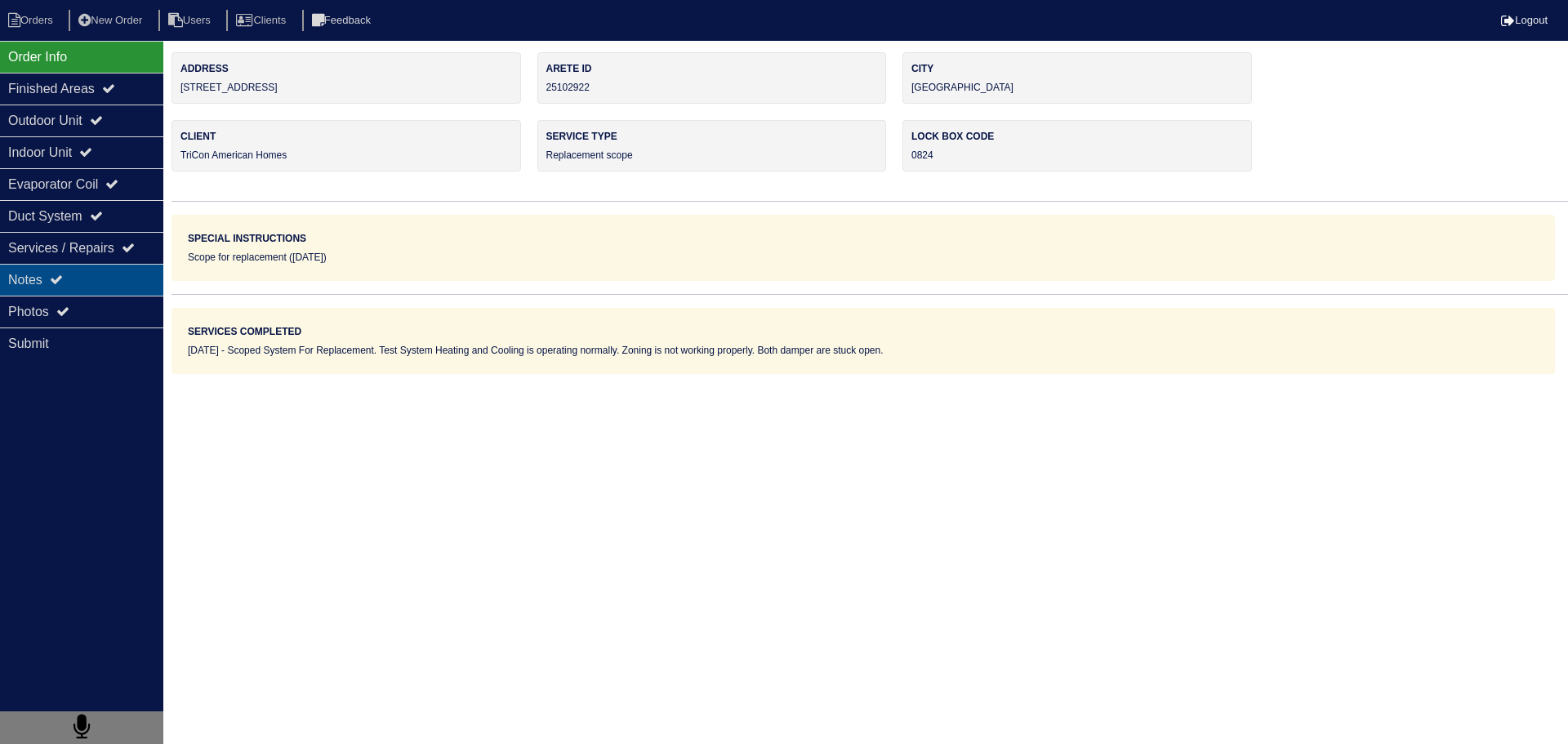
click at [98, 281] on div "Notes" at bounding box center [82, 280] width 163 height 32
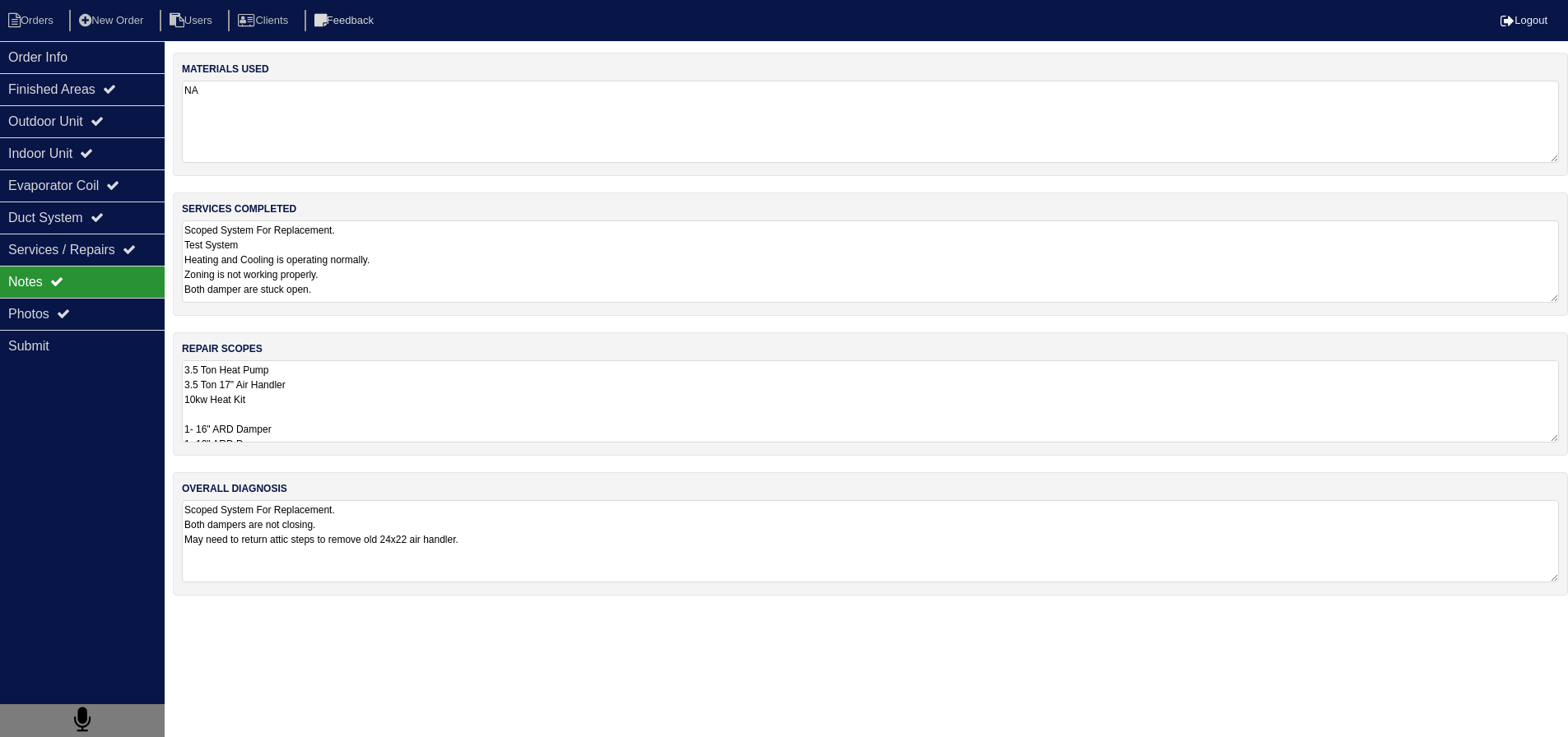
click at [325, 402] on textarea "3.5 Ton Heat Pump 3.5 Ton 17" Air Handler 10kw Heat Kit 1- 16" ARD Damper 1- 12…" at bounding box center [869, 402] width 1377 height 82
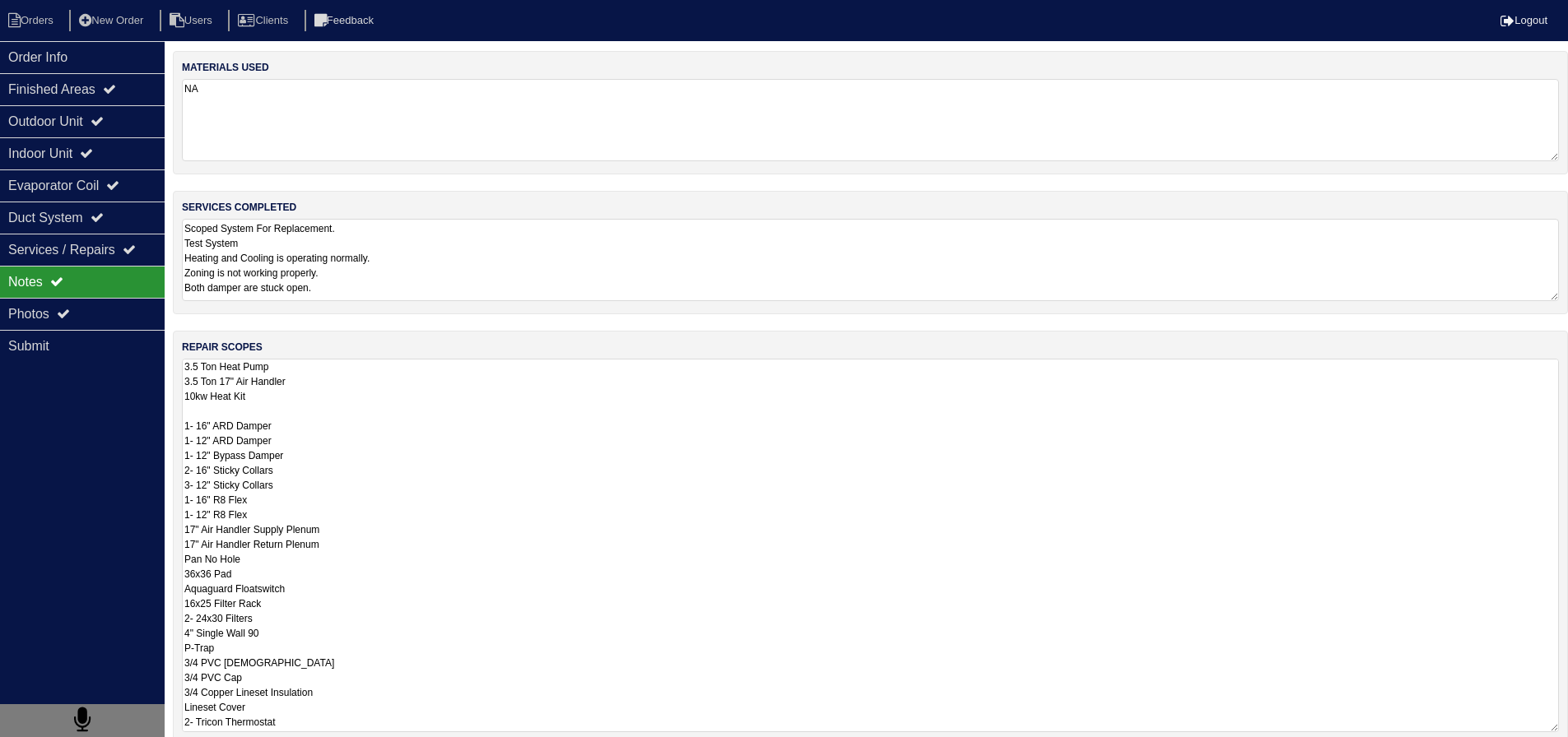
scroll to position [166, 0]
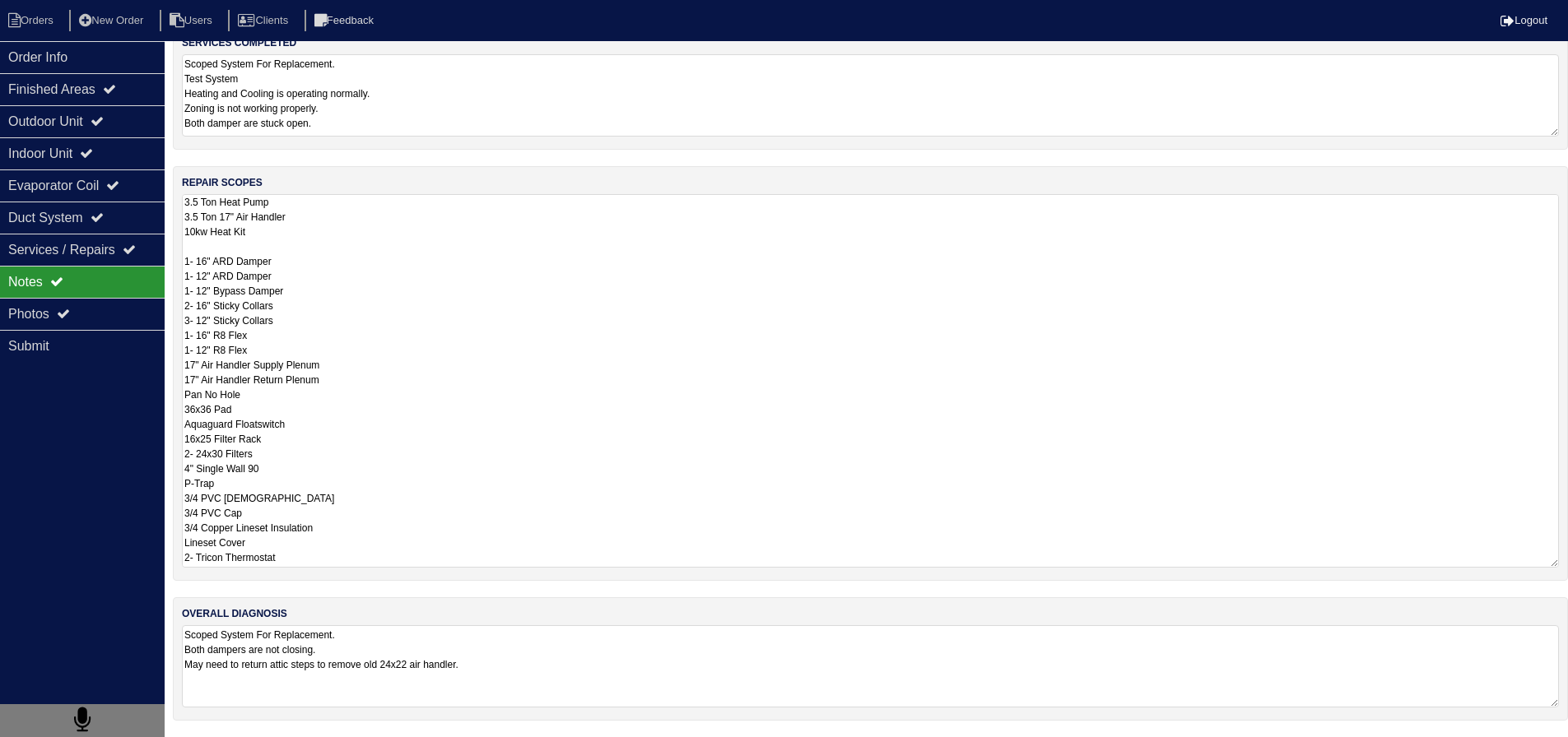
drag, startPoint x: 182, startPoint y: 369, endPoint x: 279, endPoint y: 657, distance: 303.9
click at [323, 733] on div "materials used NA services completed Scoped System For Replacement. Test System…" at bounding box center [870, 311] width 1395 height 851
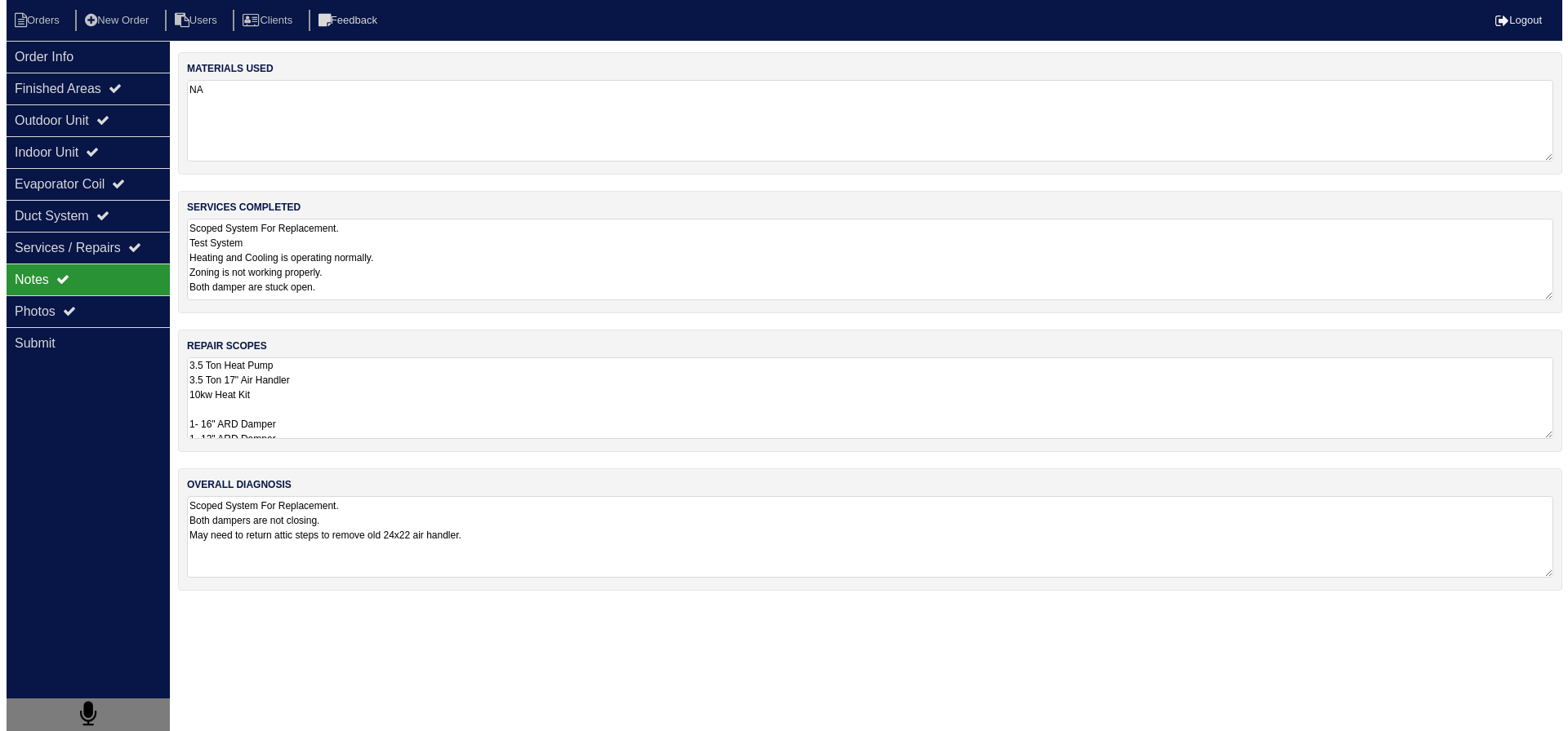
scroll to position [0, 0]
